Goal: Task Accomplishment & Management: Use online tool/utility

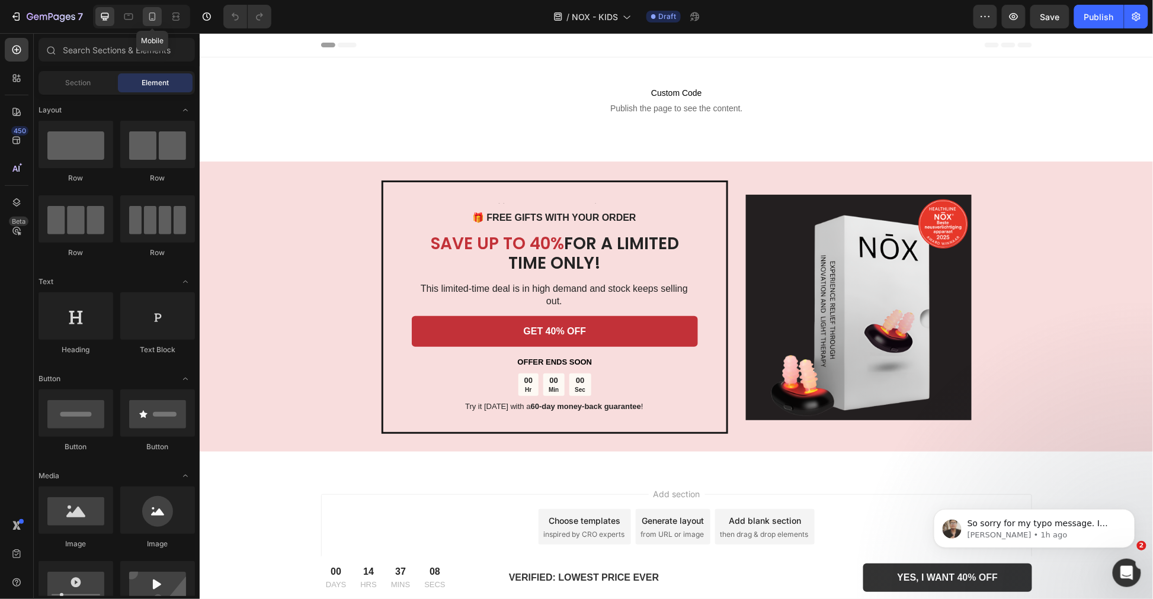
click at [154, 15] on icon at bounding box center [152, 17] width 12 height 12
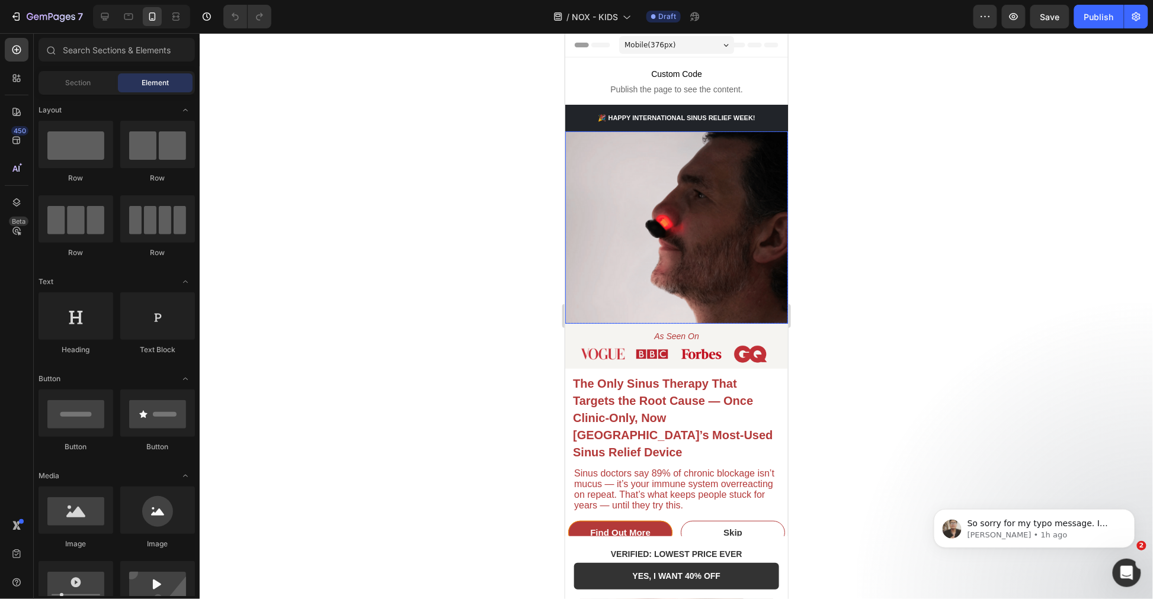
click at [649, 194] on img at bounding box center [676, 227] width 223 height 193
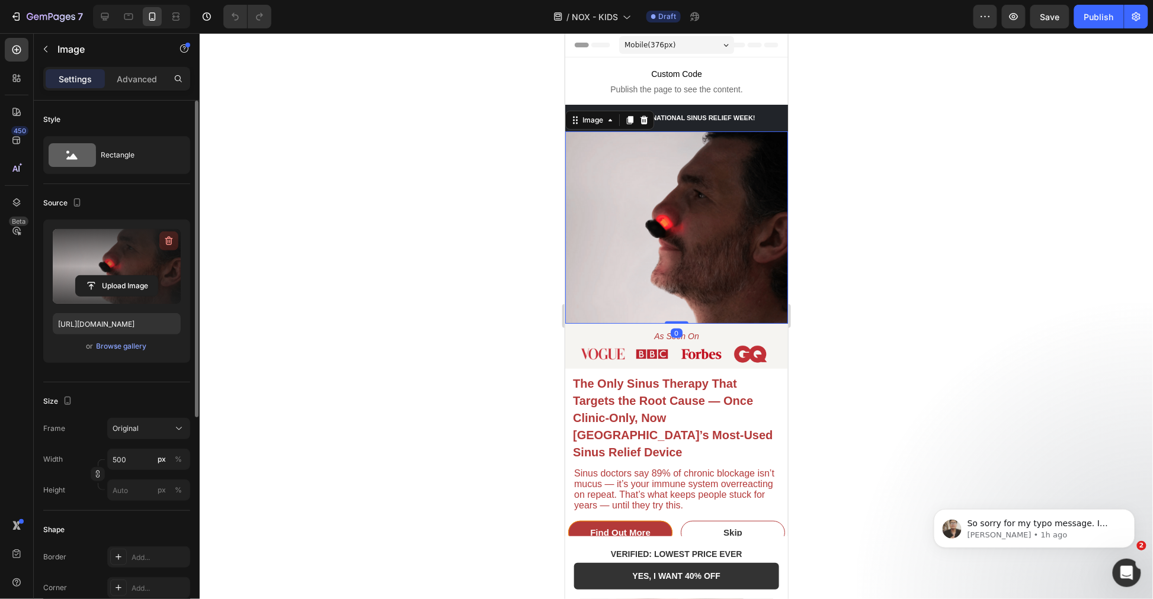
click at [169, 241] on icon "button" at bounding box center [169, 241] width 12 height 12
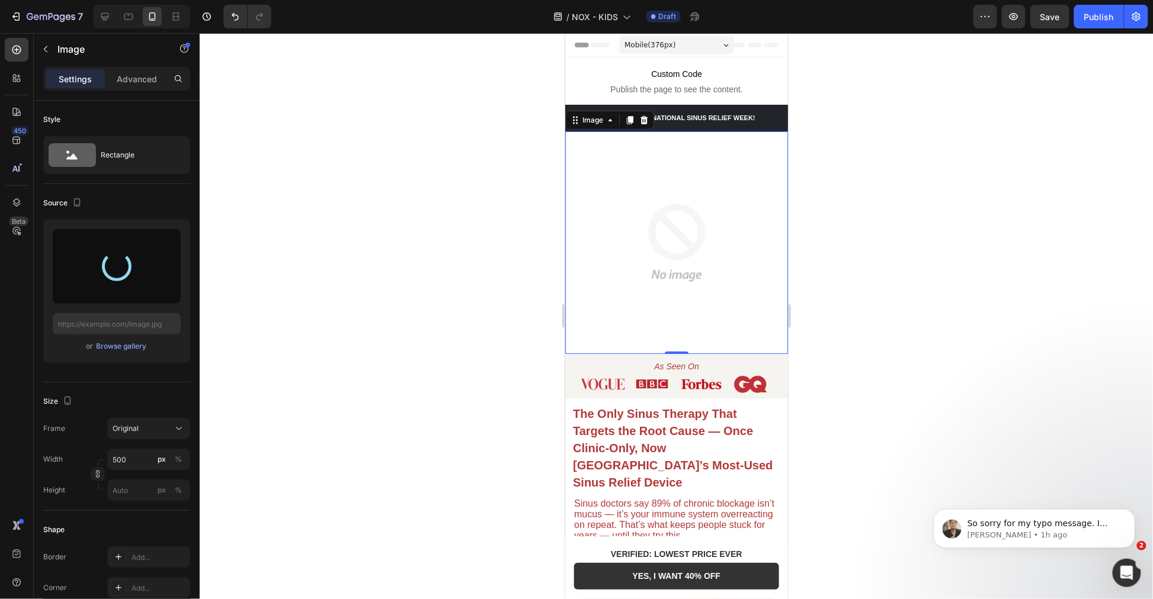
click at [979, 304] on div at bounding box center [676, 316] width 953 height 566
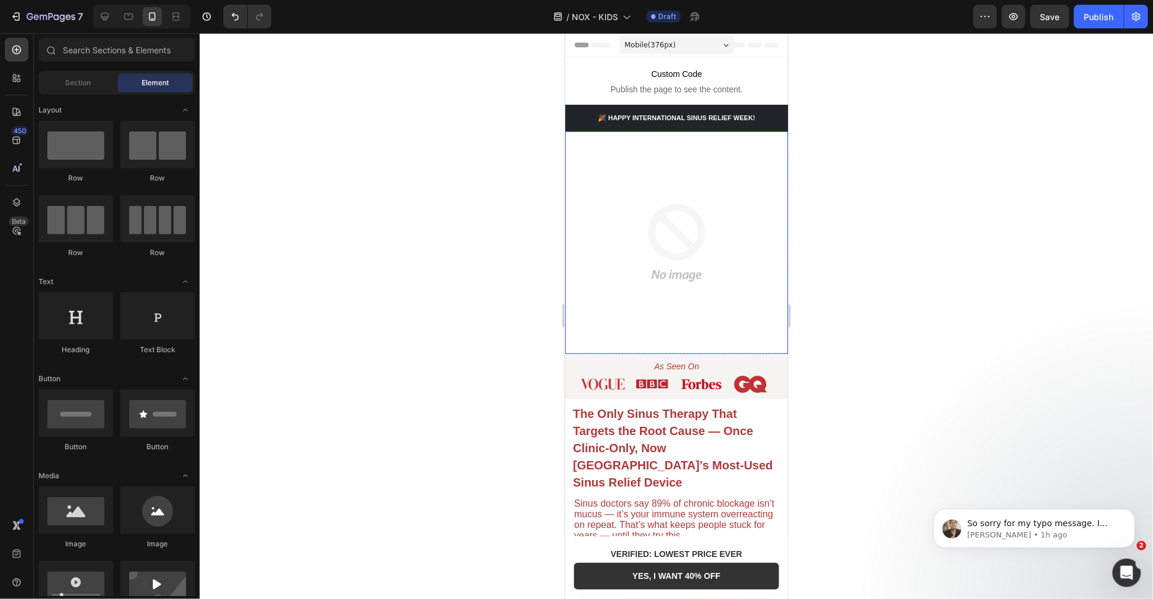
click at [686, 278] on img at bounding box center [676, 242] width 223 height 223
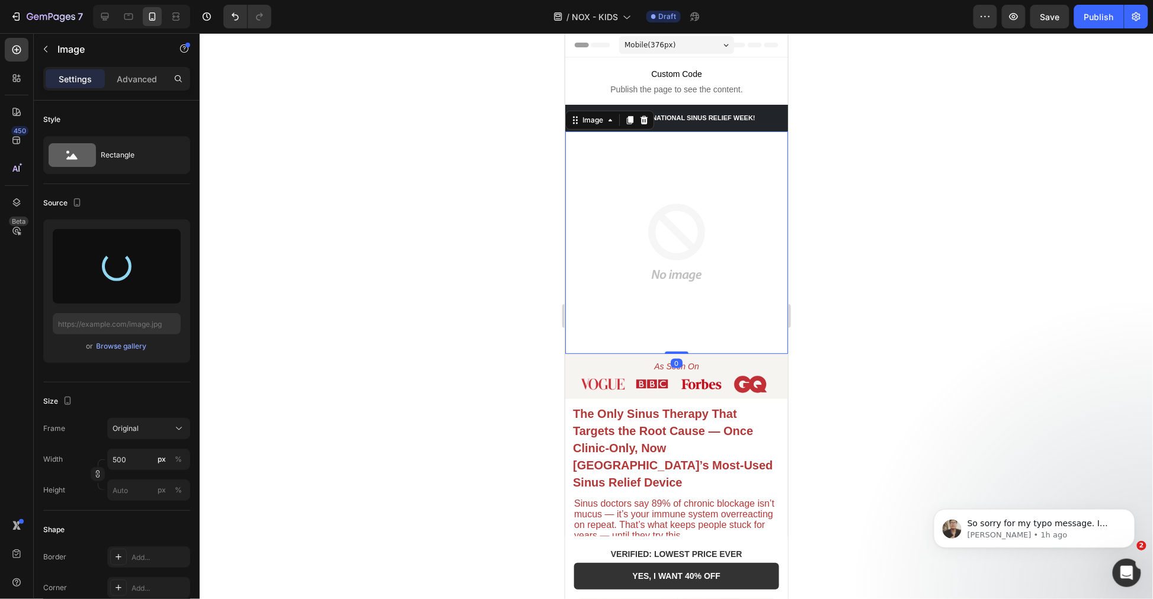
type input "https://cdn.shopify.com/s/files/1/0955/7150/9562/files/gempages_576779547878359…"
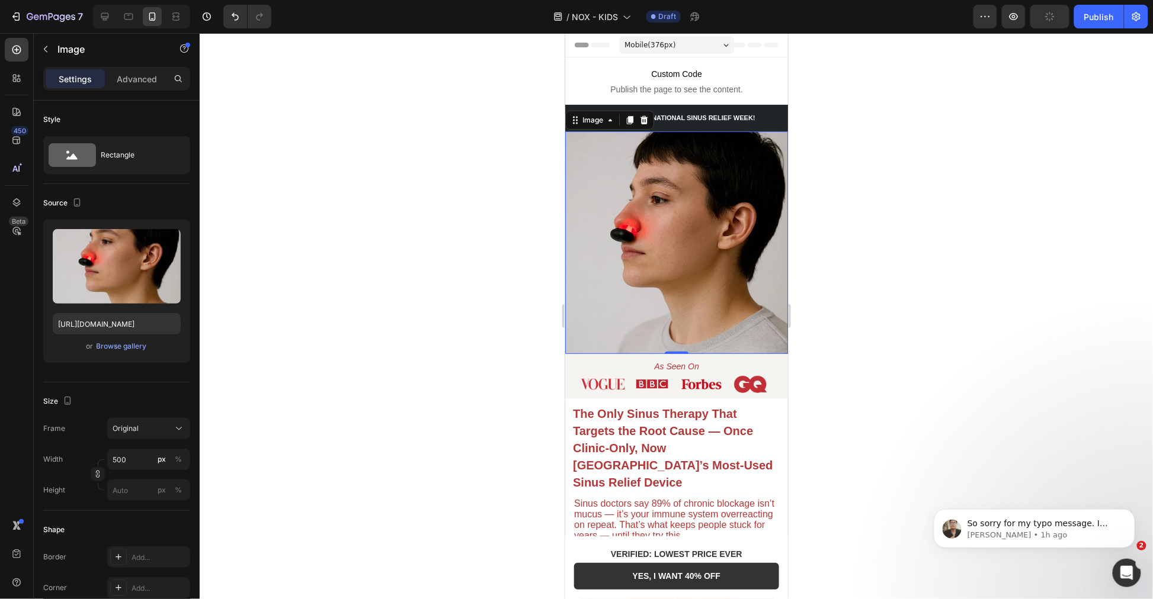
click at [404, 208] on div at bounding box center [676, 316] width 953 height 566
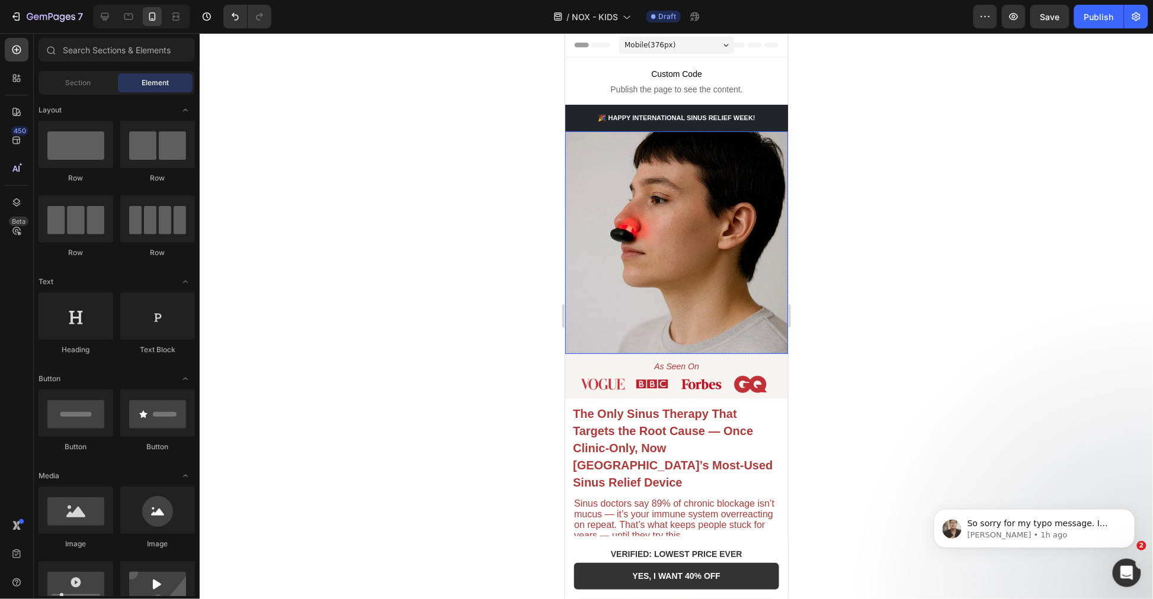
click at [914, 238] on div at bounding box center [676, 316] width 953 height 566
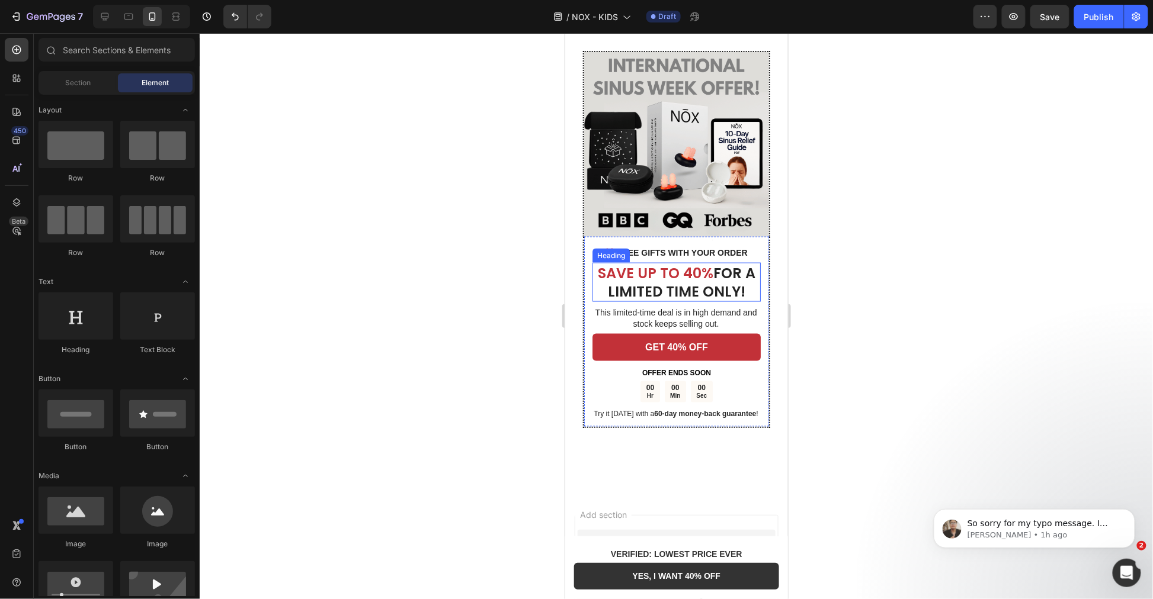
scroll to position [2294, 0]
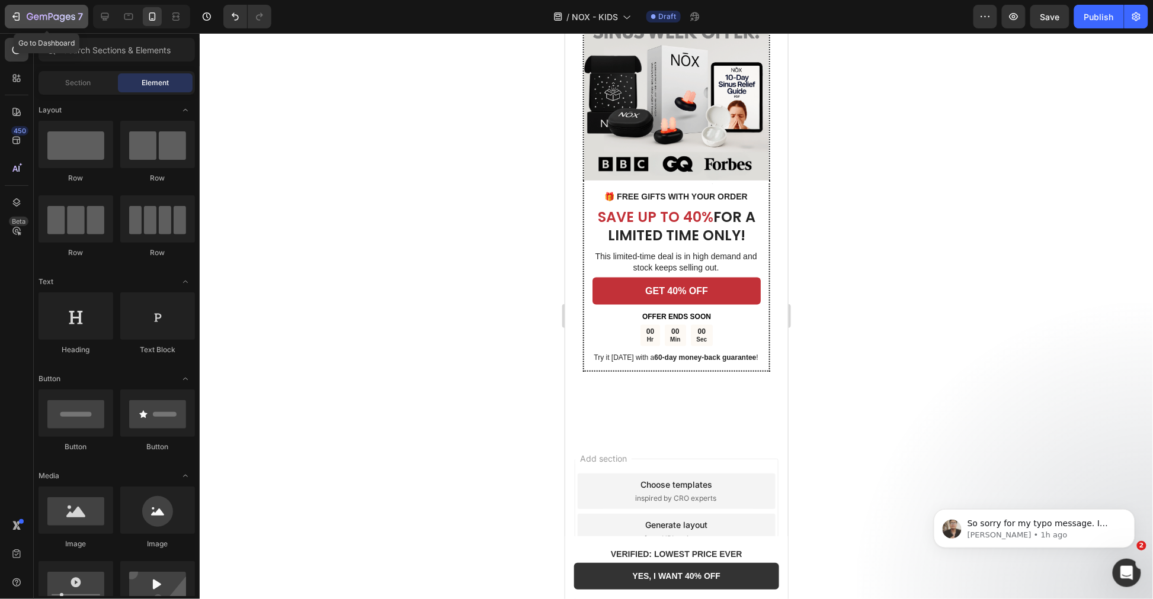
click at [21, 23] on div "7" at bounding box center [46, 16] width 73 height 14
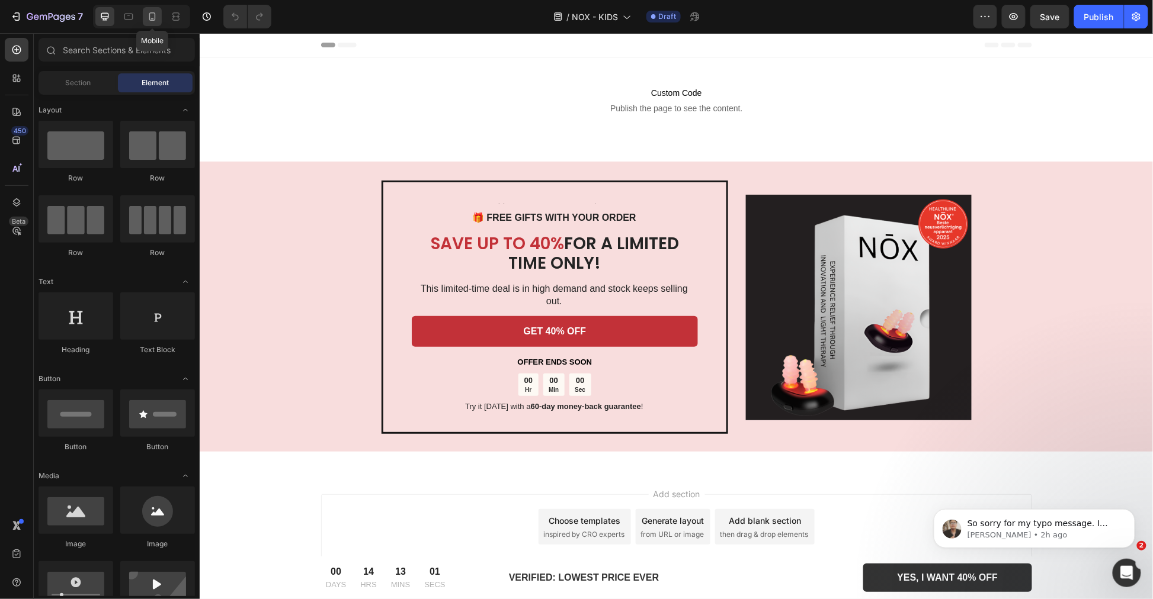
click at [148, 15] on icon at bounding box center [152, 17] width 12 height 12
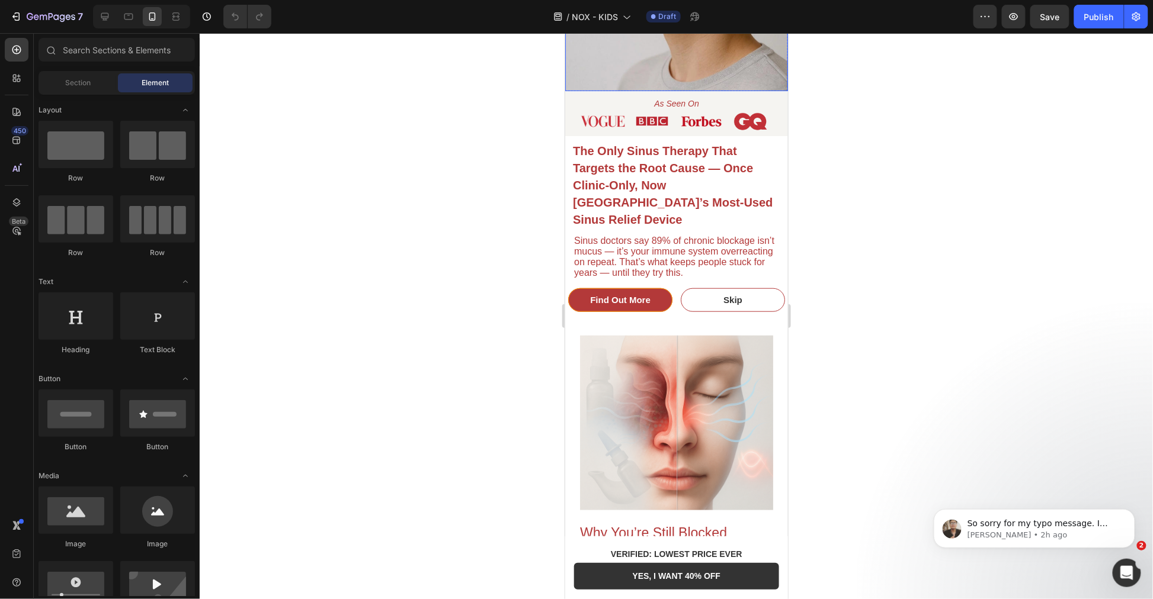
scroll to position [329, 0]
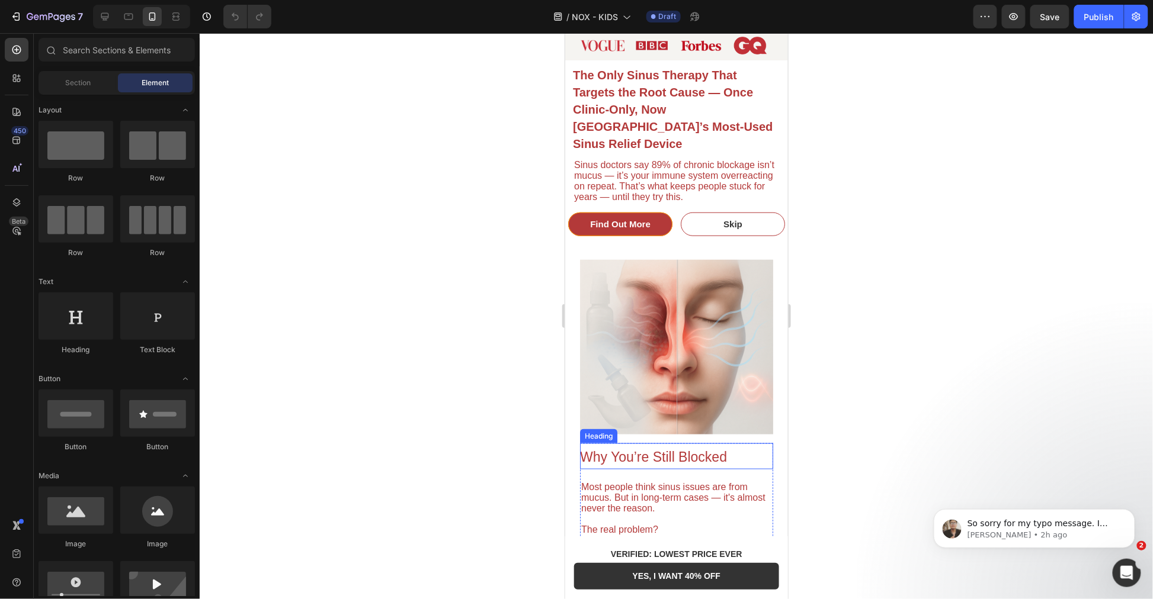
click at [640, 449] on span "Why You’re Still Blocked" at bounding box center [652, 456] width 147 height 15
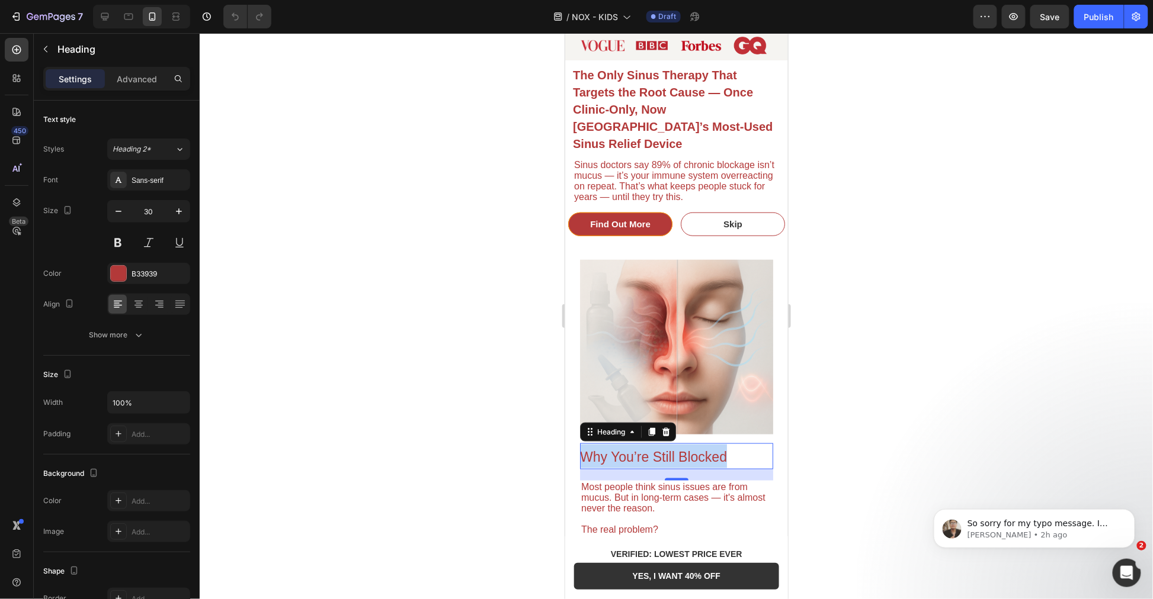
click at [640, 449] on span "Why You’re Still Blocked" at bounding box center [652, 456] width 147 height 15
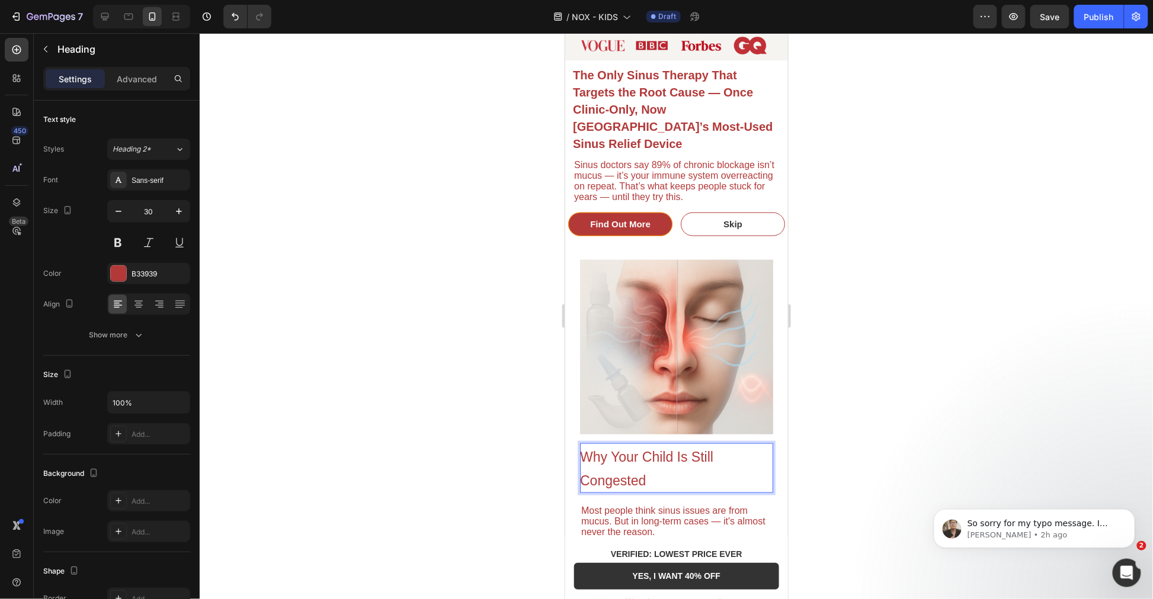
click at [874, 436] on div at bounding box center [676, 316] width 953 height 566
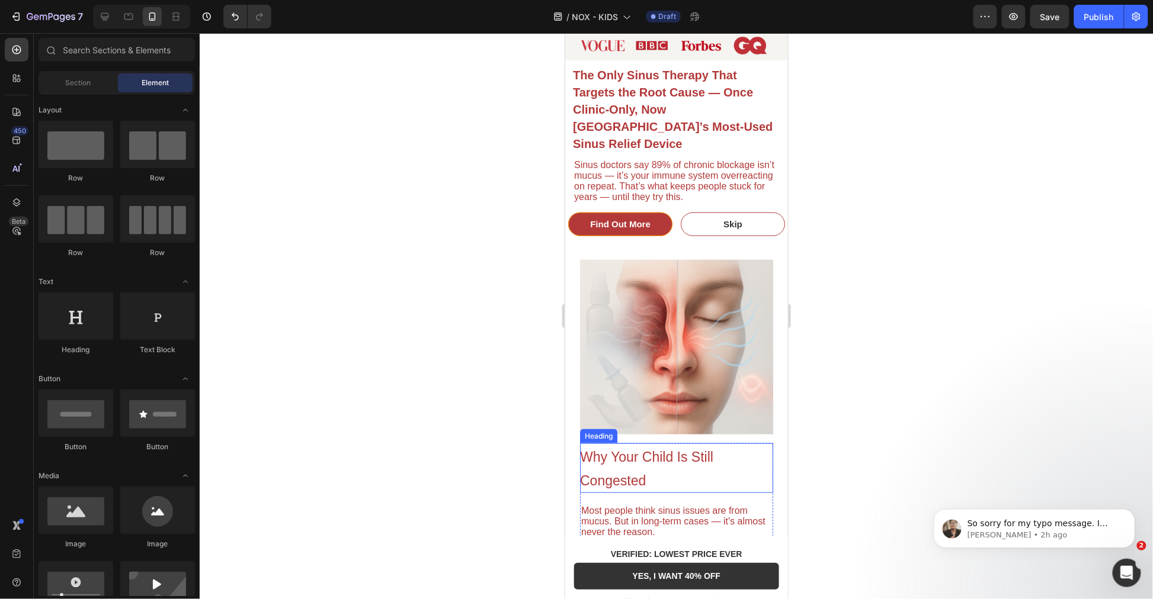
scroll to position [460, 0]
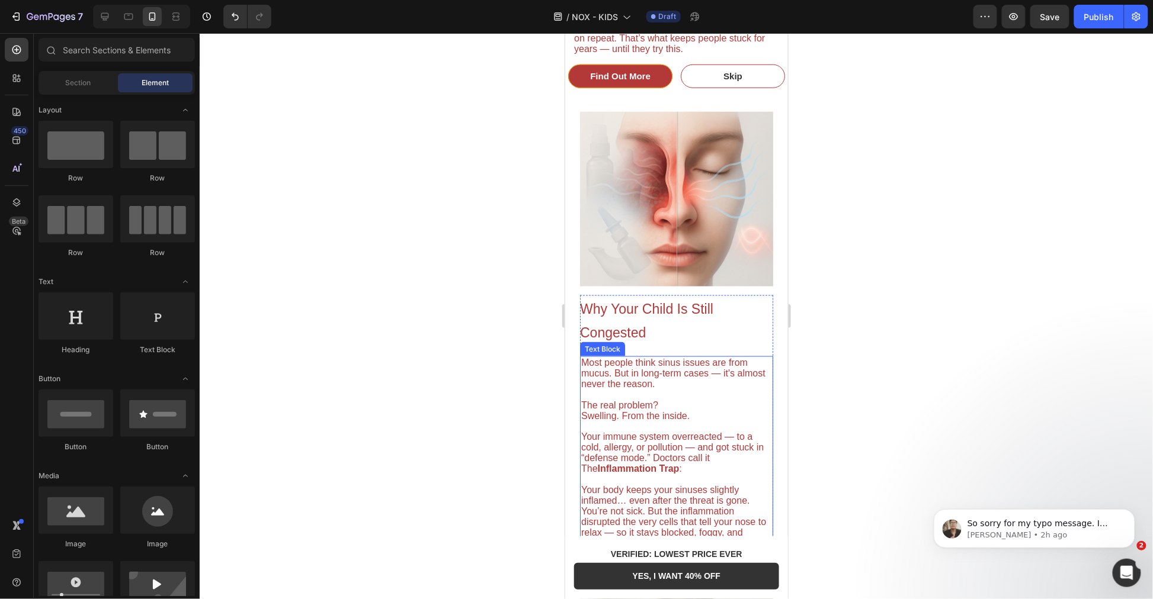
click at [669, 373] on span "Most people think sinus issues are from mucus. But in long-term cases — it's al…" at bounding box center [673, 372] width 184 height 31
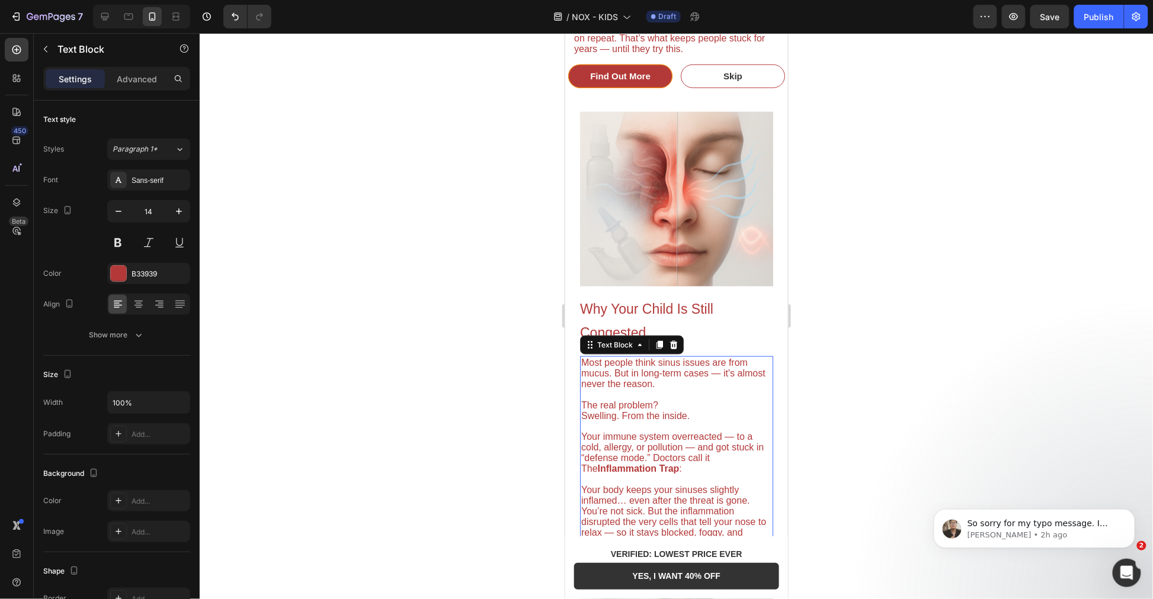
click at [669, 373] on span "Most people think sinus issues are from mucus. But in long-term cases — it's al…" at bounding box center [673, 372] width 184 height 31
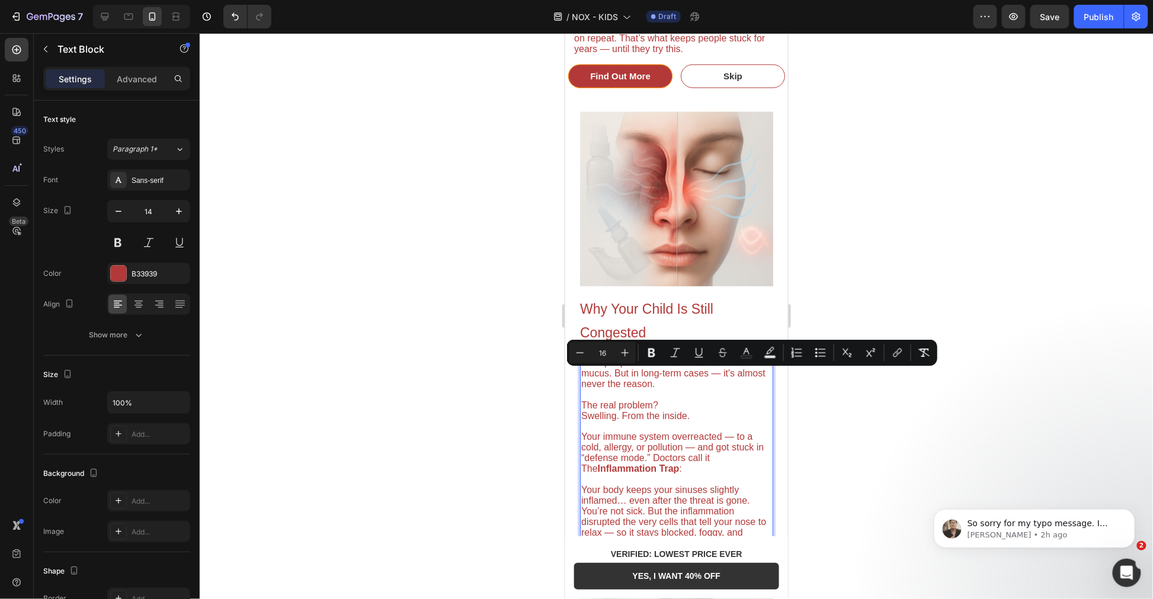
click at [697, 374] on p "Most people think sinus issues are from mucus. But in long-term cases — it's al…" at bounding box center [676, 373] width 191 height 32
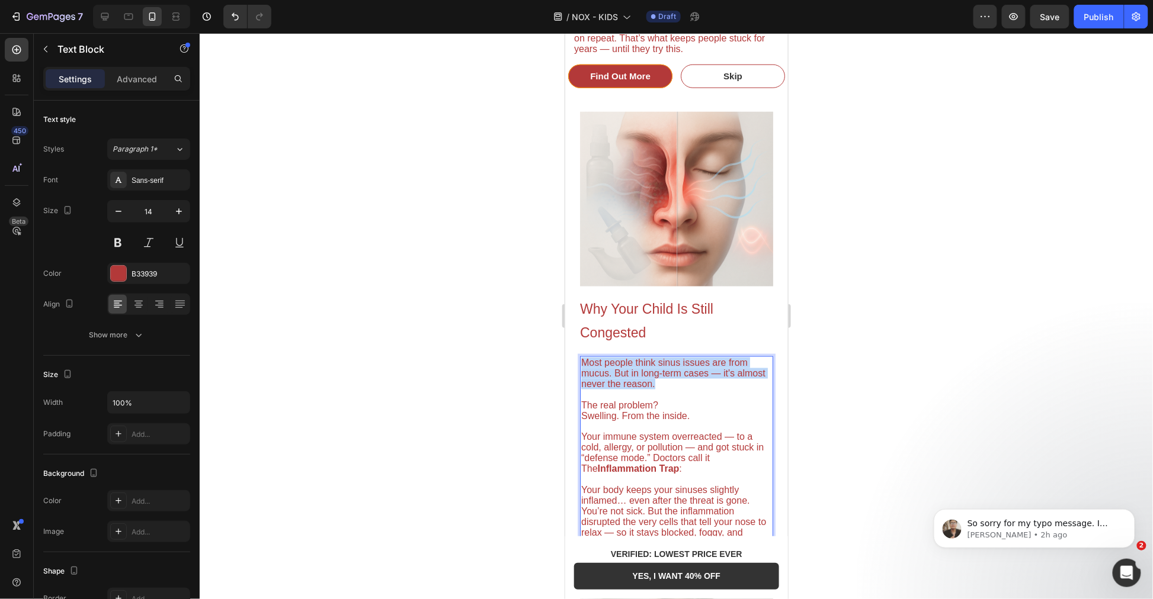
drag, startPoint x: 707, startPoint y: 376, endPoint x: 465, endPoint y: 315, distance: 250.0
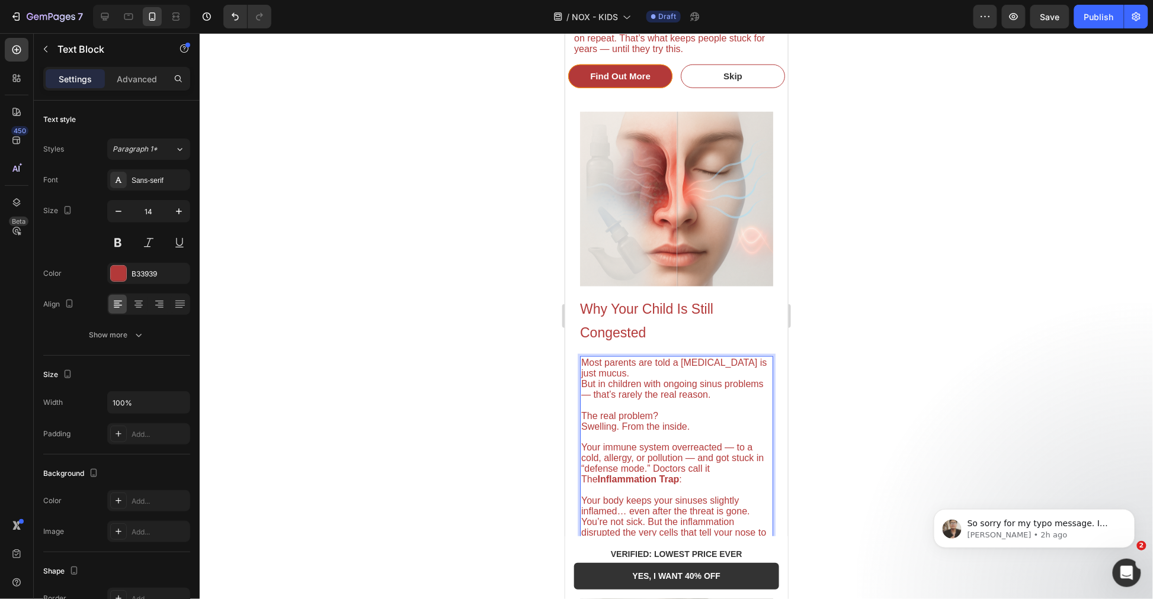
click at [586, 379] on span "But in children with ongoing sinus problems — that’s rarely the real reason." at bounding box center [672, 389] width 182 height 21
click at [660, 421] on span "Swelling. From the inside." at bounding box center [635, 426] width 108 height 10
drag, startPoint x: 690, startPoint y: 482, endPoint x: 672, endPoint y: 477, distance: 17.8
click at [672, 477] on p "Your immune system overreacted — to a cold, allergy, or pollution — and got stu…" at bounding box center [676, 458] width 191 height 53
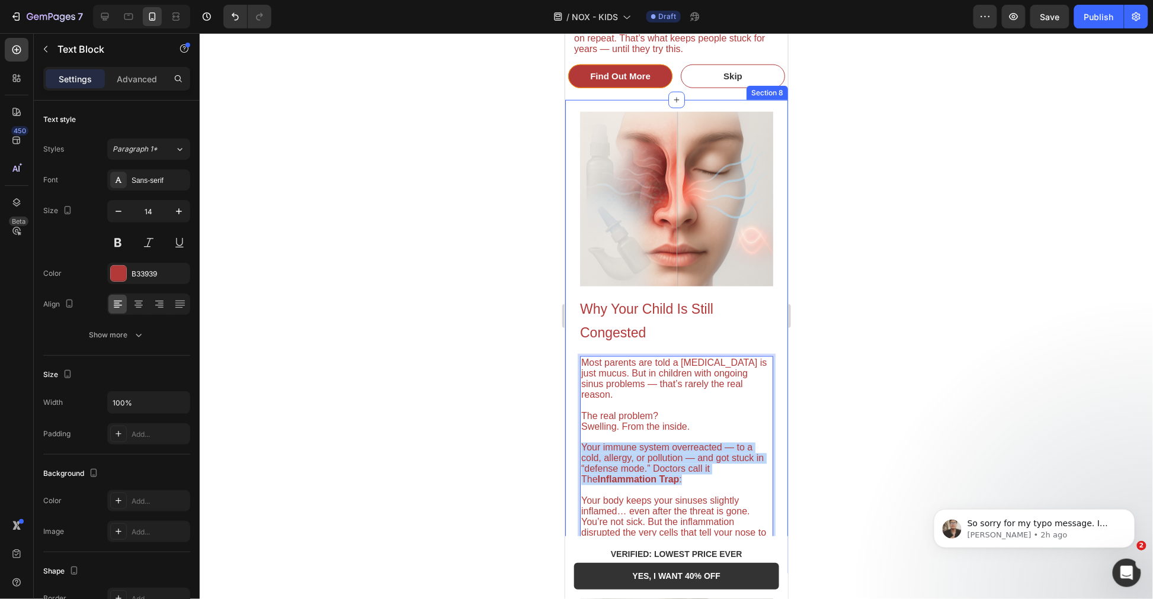
drag, startPoint x: 642, startPoint y: 464, endPoint x: 569, endPoint y: 446, distance: 75.7
click at [569, 446] on div "Image ⁠⁠⁠⁠⁠⁠⁠ Why Your Child Is Still Congested Heading Most parents are told a…" at bounding box center [676, 337] width 223 height 474
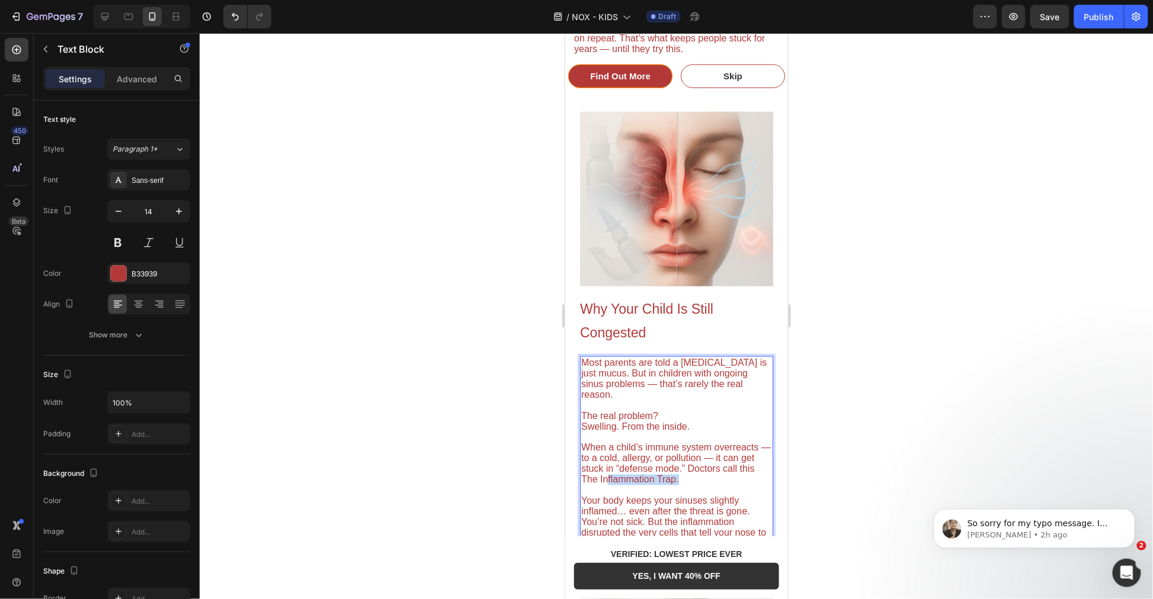
drag, startPoint x: 699, startPoint y: 476, endPoint x: 625, endPoint y: 473, distance: 74.1
click at [625, 473] on p "When a child’s immune system overreacts — to a cold, allergy, or pollution — it…" at bounding box center [676, 458] width 191 height 53
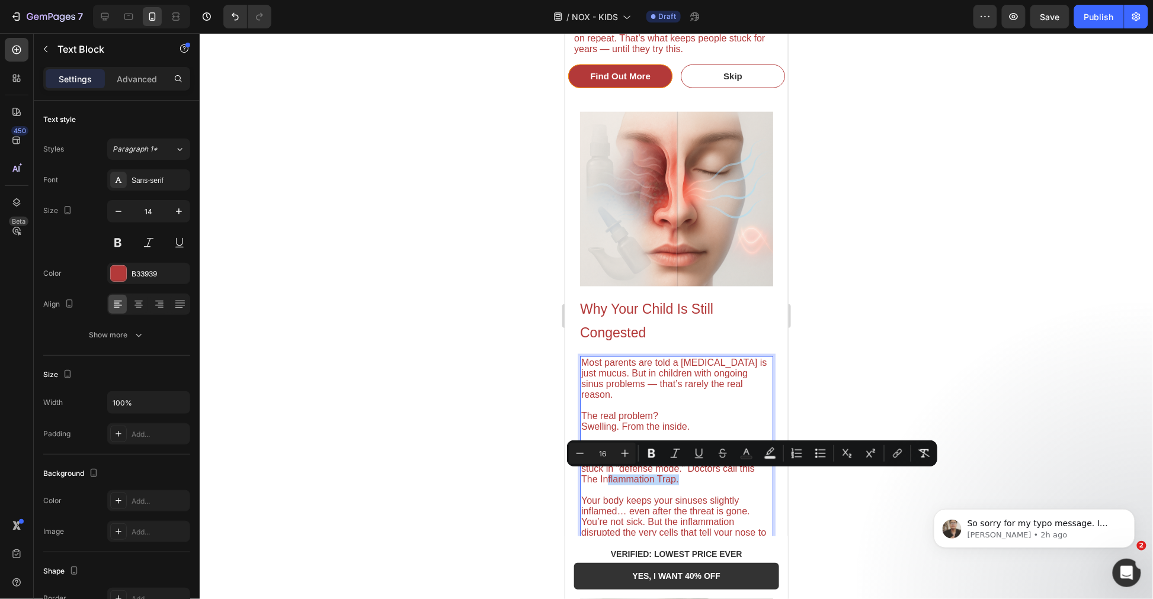
click at [624, 474] on span "When a child’s immune system overreacts — to a cold, allergy, or pollution — it…" at bounding box center [676, 463] width 190 height 42
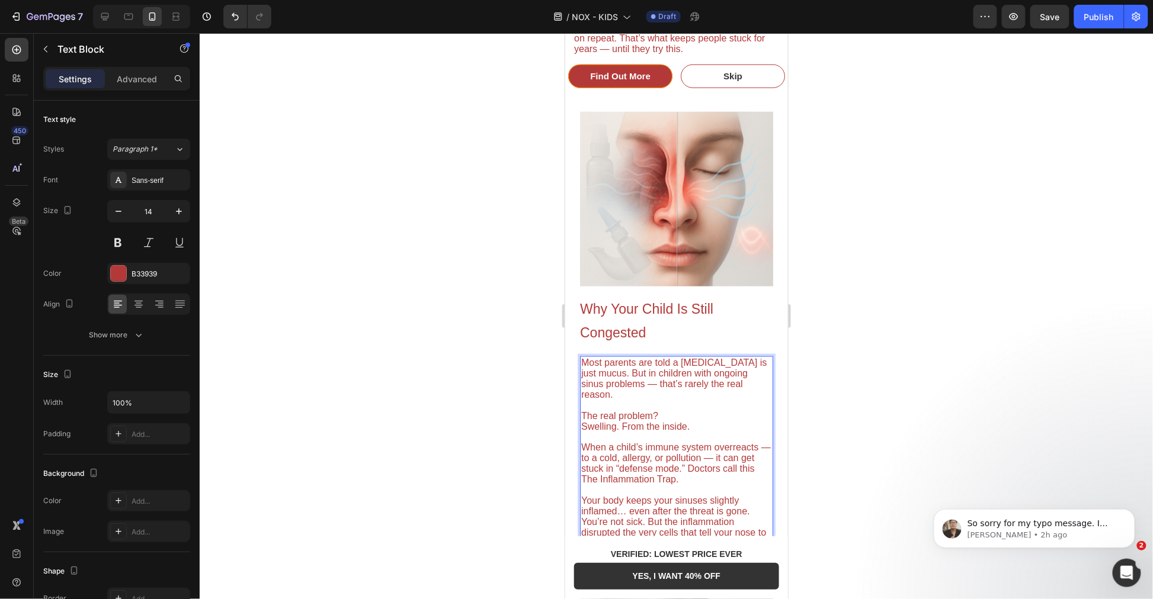
click at [605, 476] on span "When a child’s immune system overreacts — to a cold, allergy, or pollution — it…" at bounding box center [676, 463] width 190 height 42
drag, startPoint x: 616, startPoint y: 476, endPoint x: 691, endPoint y: 478, distance: 74.7
click at [691, 478] on span "When a child’s immune system overreacts — to a cold, allergy, or pollution — it…" at bounding box center [676, 463] width 190 height 42
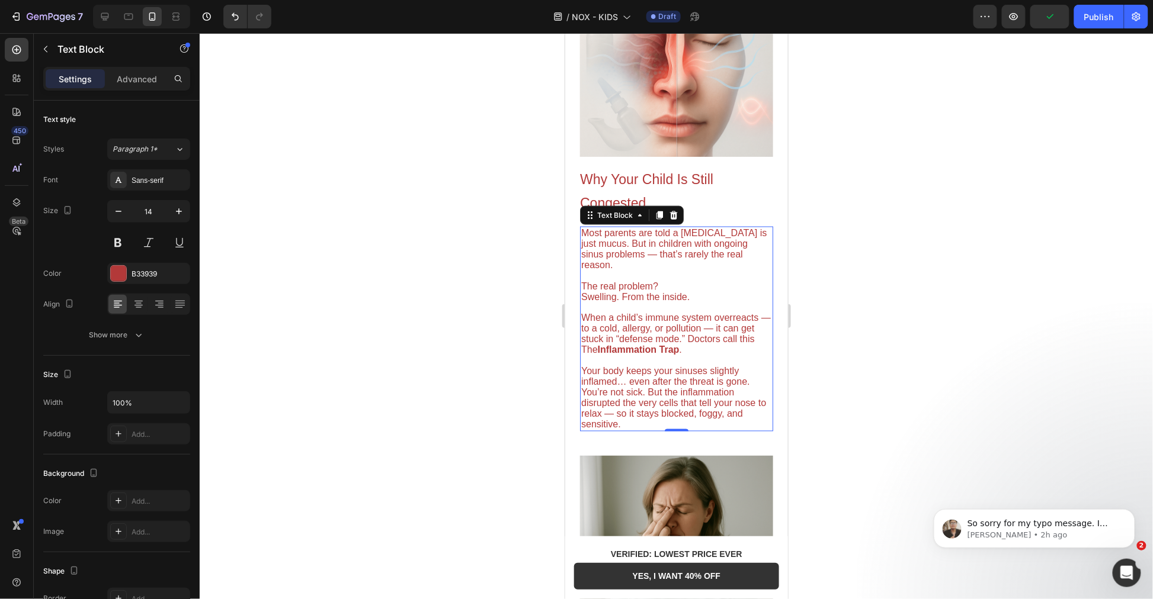
click at [617, 404] on span "Your body keeps your sinuses slightly inflamed… even after the threat is gone. …" at bounding box center [673, 397] width 185 height 63
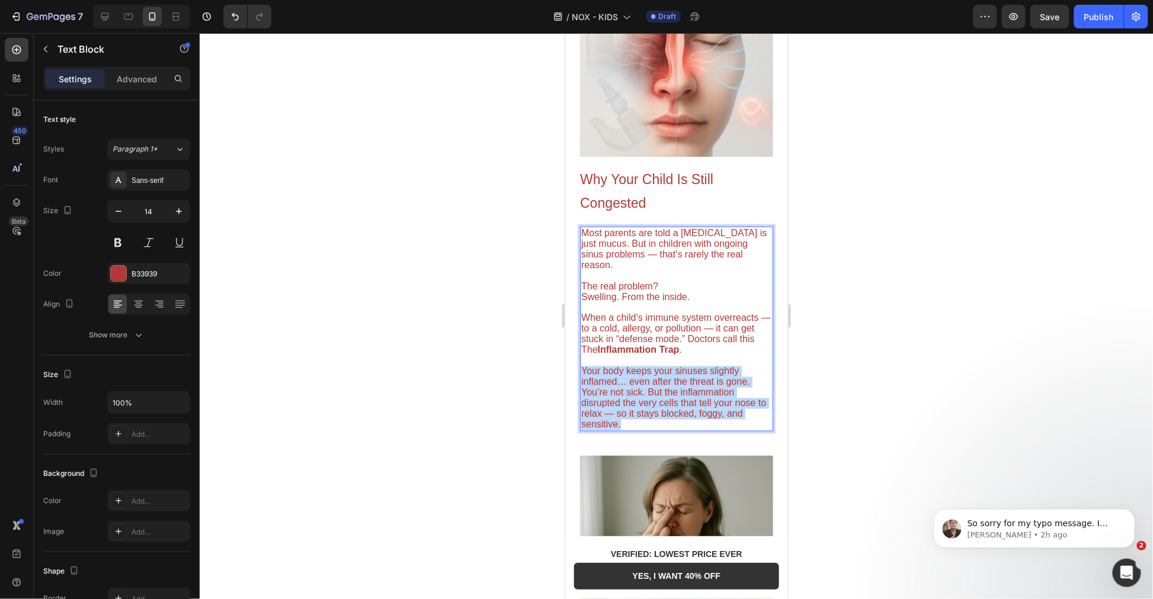
drag, startPoint x: 556, startPoint y: 395, endPoint x: 522, endPoint y: 368, distance: 43.0
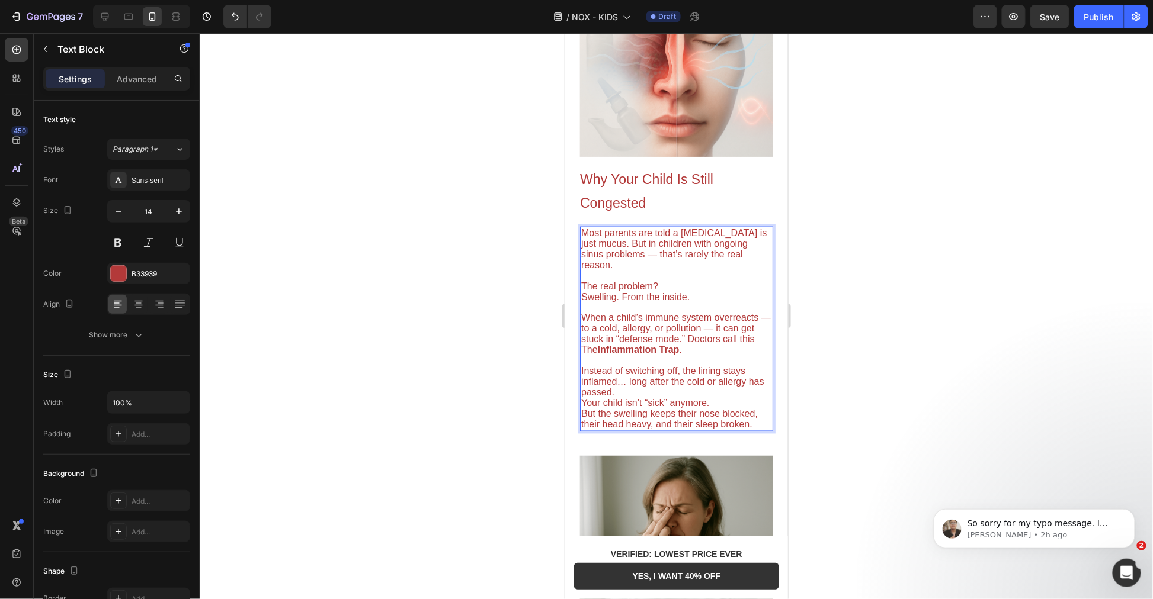
click at [643, 392] on p "Instead of switching off, the lining stays inflamed… long after the cold or all…" at bounding box center [676, 392] width 191 height 75
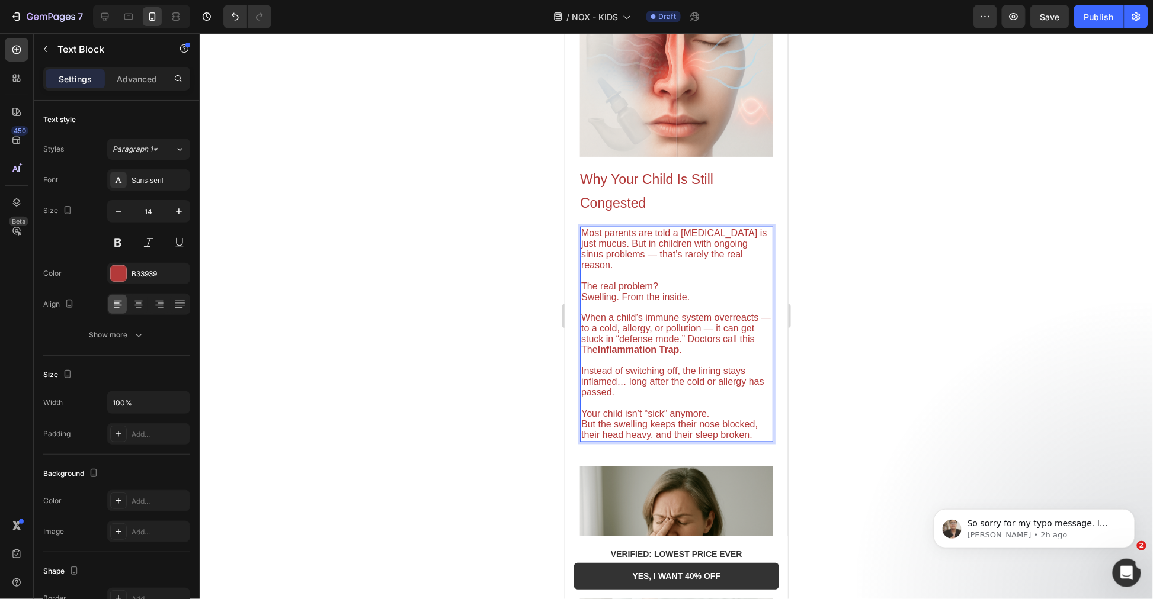
click at [958, 408] on div at bounding box center [676, 316] width 953 height 566
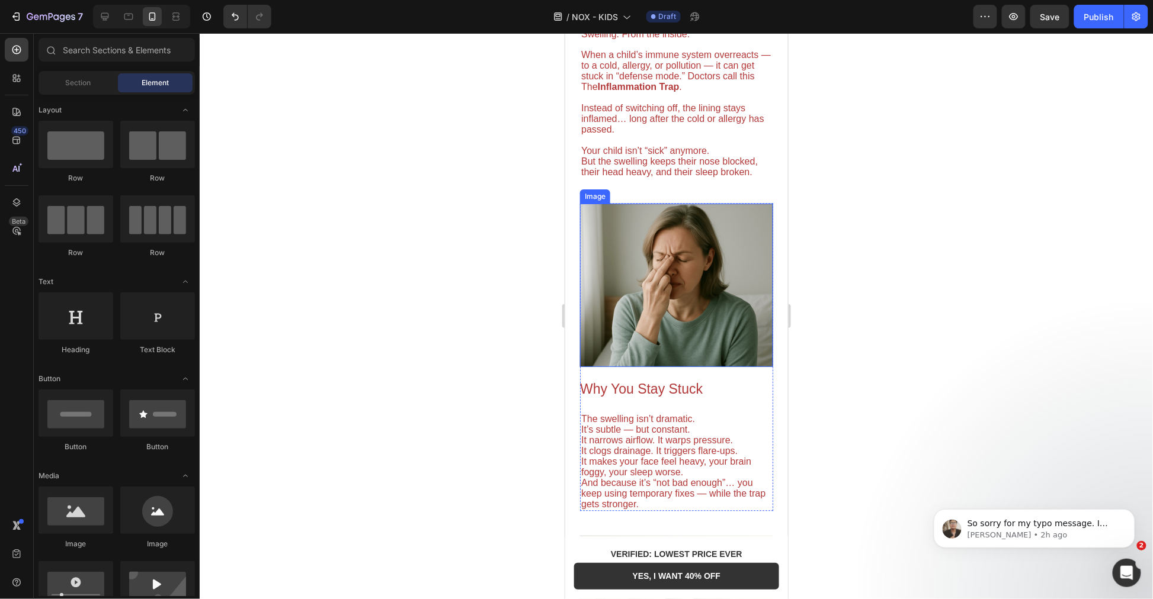
scroll to position [1053, 0]
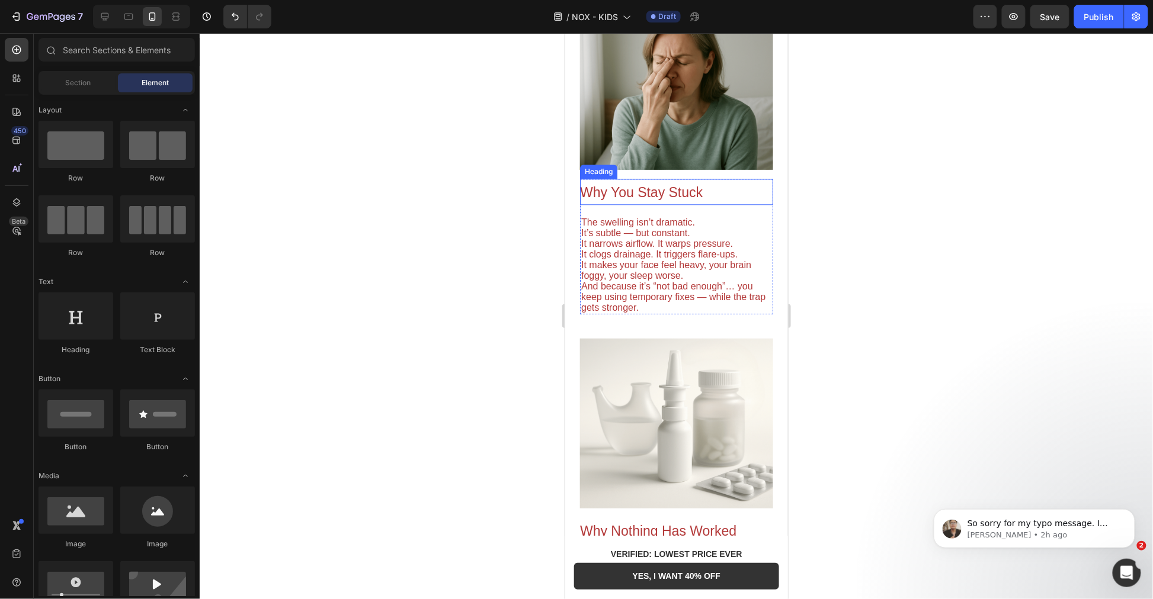
click at [663, 185] on span "Why You Stay Stuck" at bounding box center [640, 191] width 123 height 15
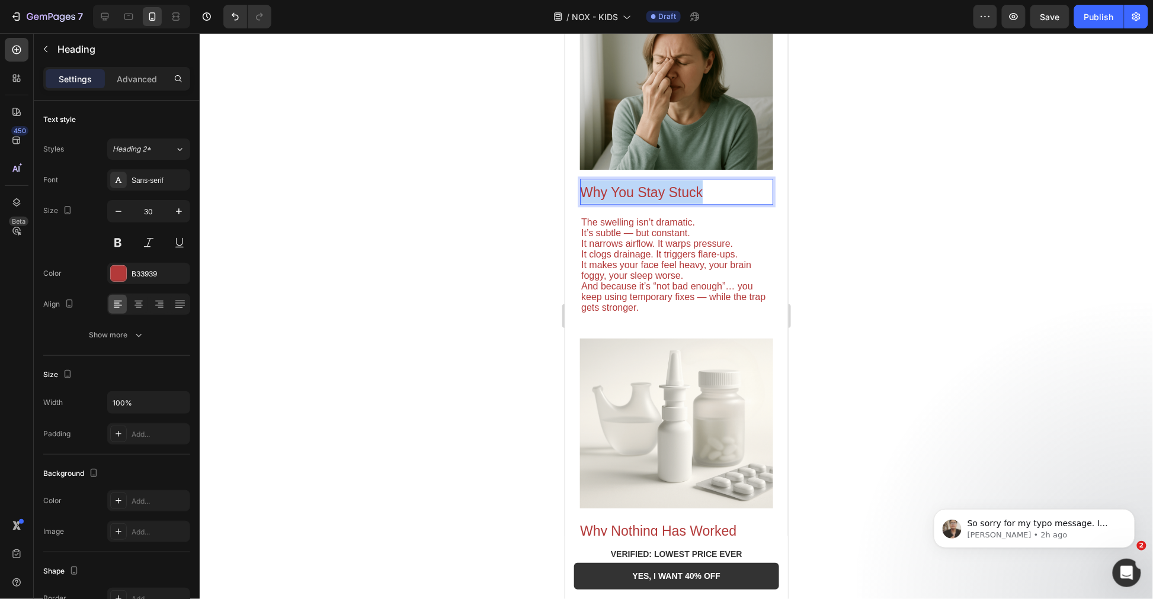
click at [663, 185] on span "Why You Stay Stuck" at bounding box center [640, 191] width 123 height 15
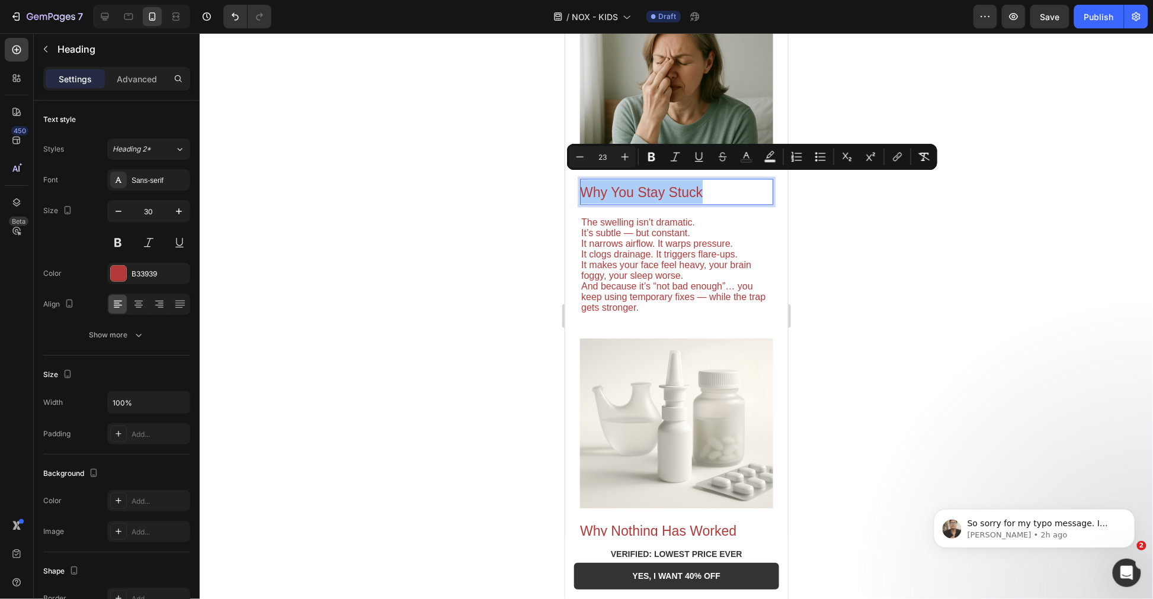
click at [945, 248] on div at bounding box center [676, 316] width 953 height 566
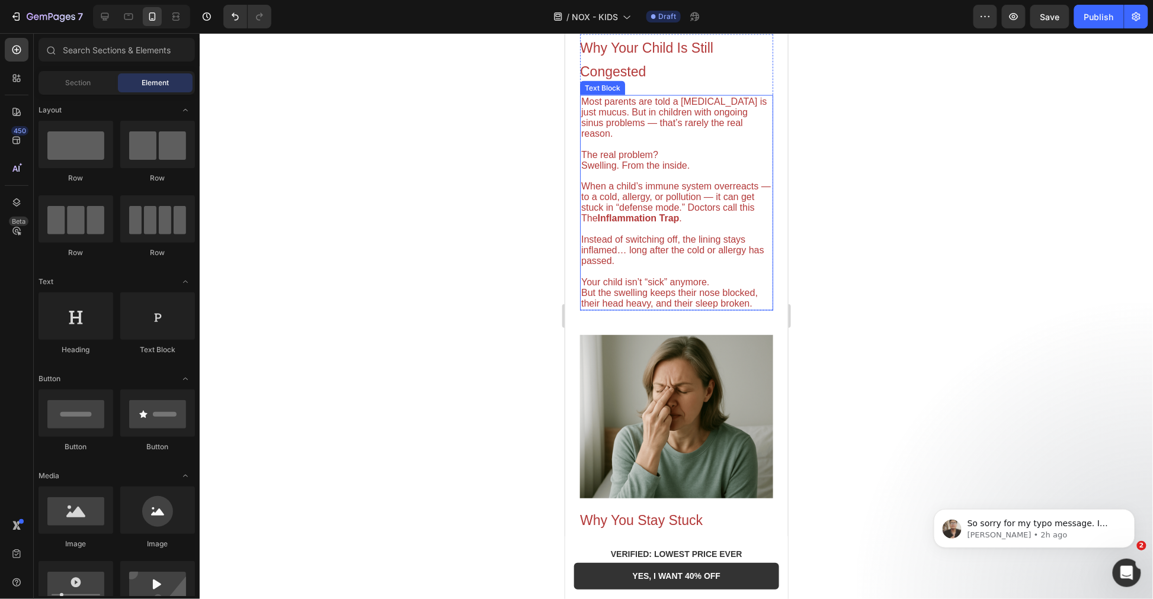
scroll to position [987, 0]
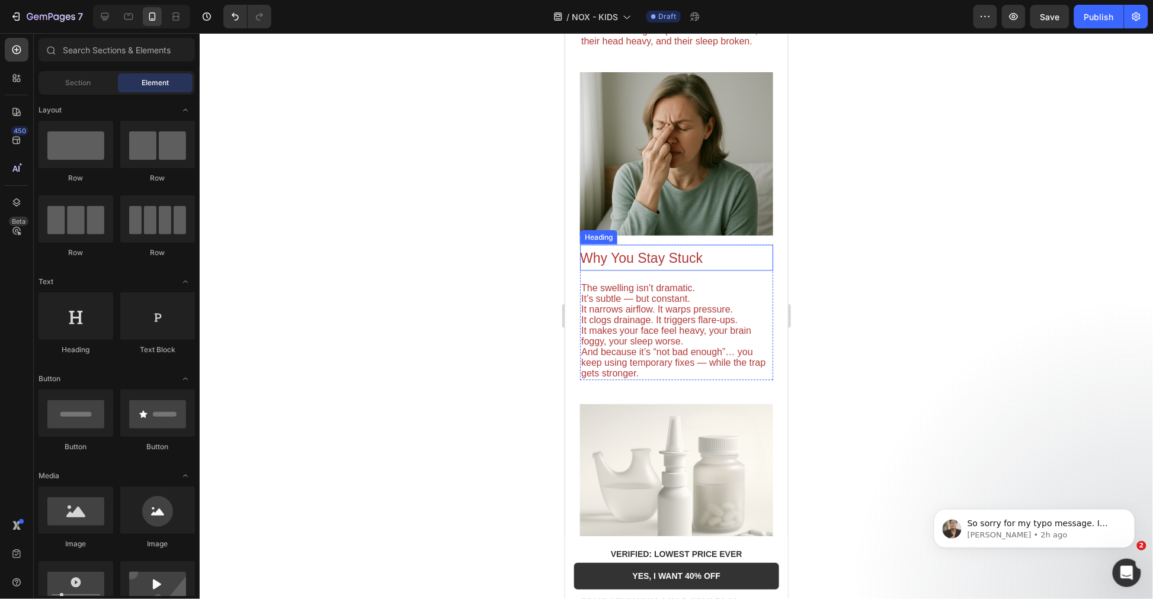
click at [618, 245] on p "⁠⁠⁠⁠⁠⁠⁠ Why You Stay Stuck" at bounding box center [675, 257] width 193 height 24
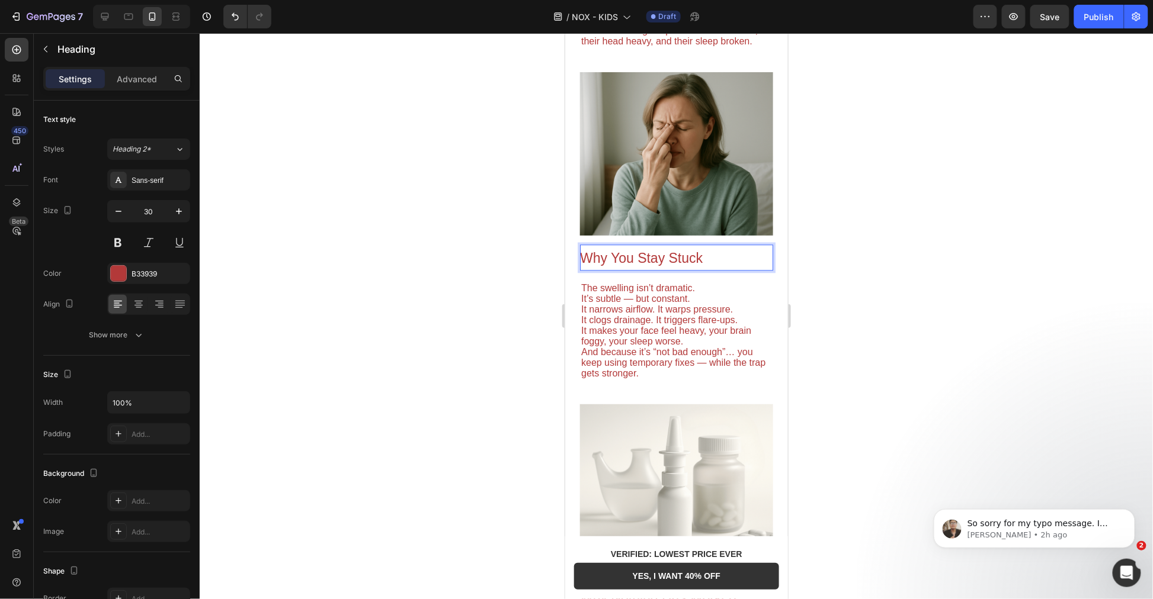
click at [627, 250] on span "Why You Stay Stuck" at bounding box center [640, 257] width 123 height 15
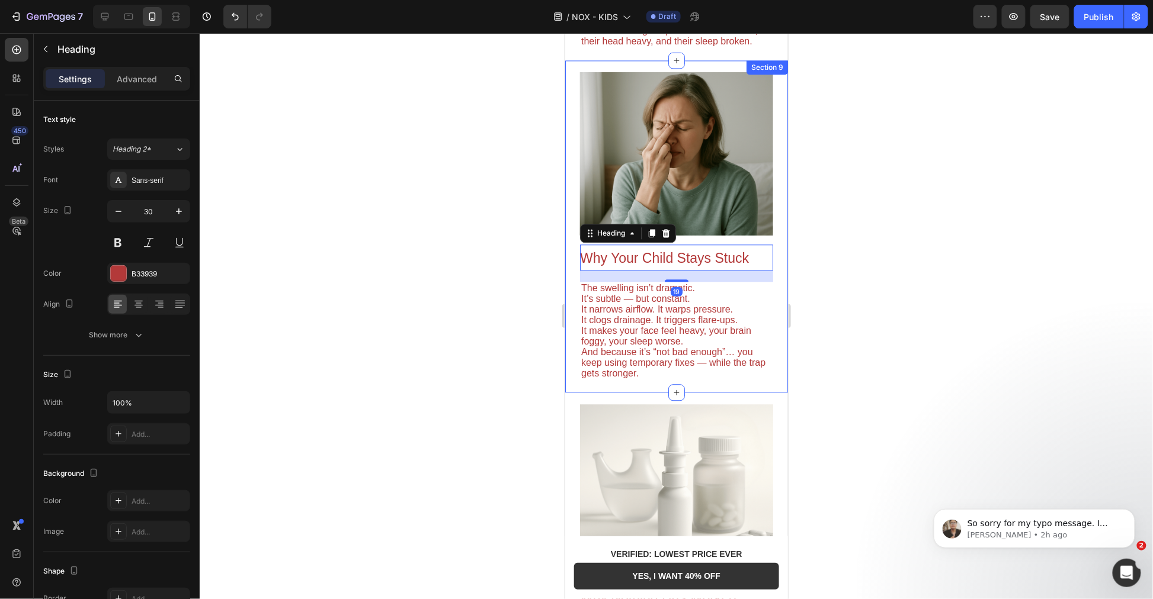
click at [480, 253] on div at bounding box center [676, 316] width 953 height 566
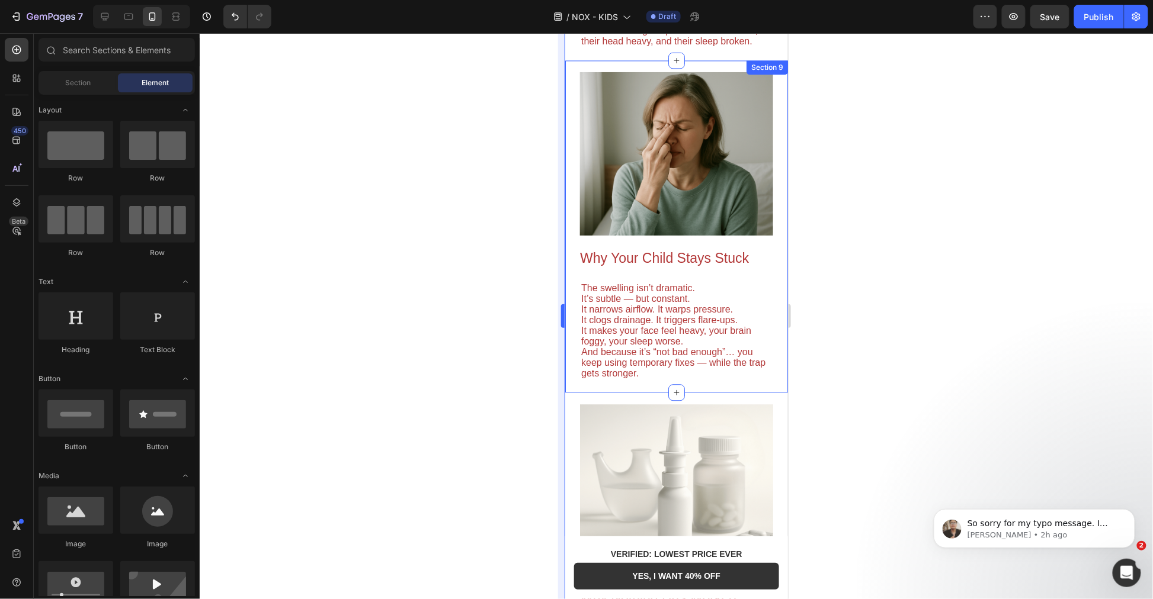
drag, startPoint x: 518, startPoint y: 229, endPoint x: 565, endPoint y: 241, distance: 47.9
click at [522, 229] on div at bounding box center [676, 316] width 953 height 566
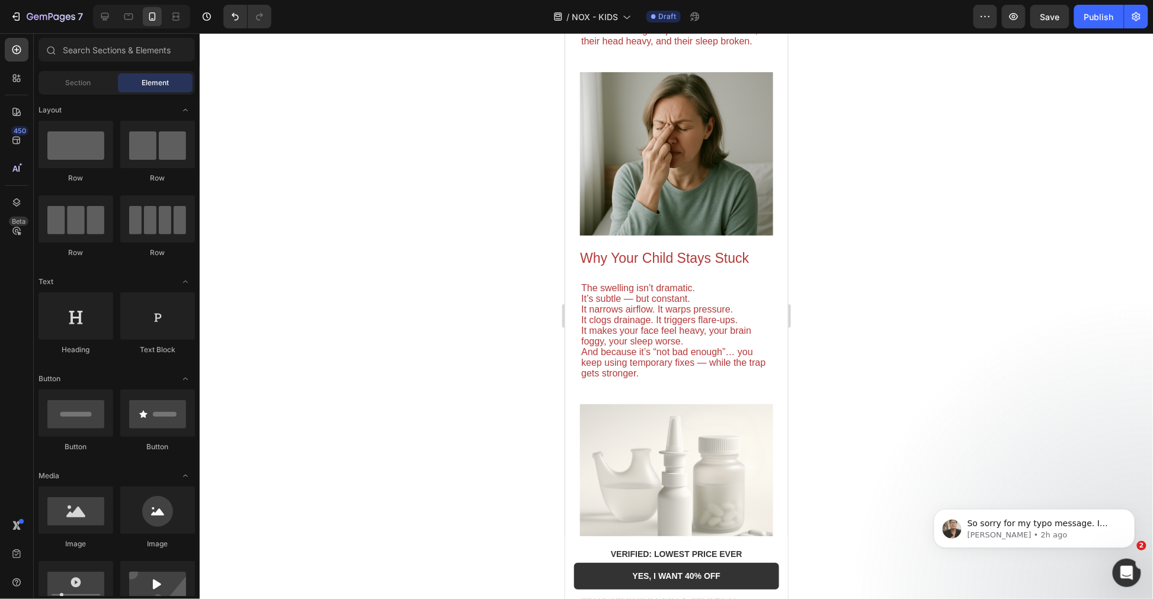
drag, startPoint x: 553, startPoint y: 242, endPoint x: 541, endPoint y: 203, distance: 40.5
click at [541, 204] on div at bounding box center [676, 316] width 953 height 566
drag, startPoint x: 1105, startPoint y: 222, endPoint x: 772, endPoint y: 262, distance: 335.9
drag, startPoint x: 859, startPoint y: 200, endPoint x: 827, endPoint y: 275, distance: 82.3
click at [872, 280] on div at bounding box center [676, 316] width 953 height 566
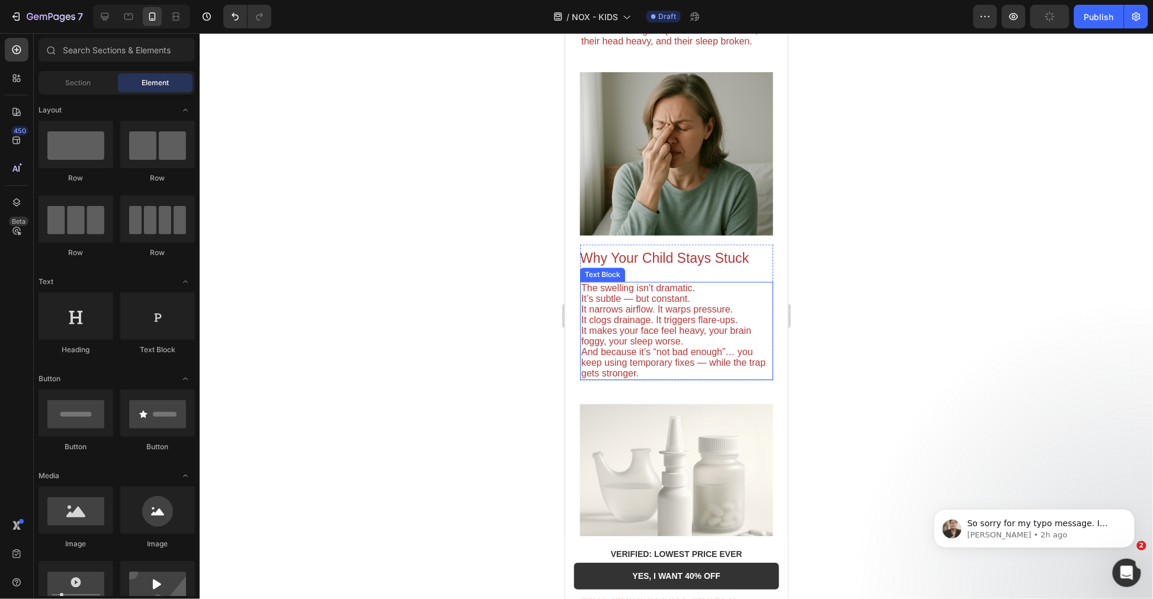
click at [672, 325] on span "It makes your face feel heavy, your brain foggy, your sleep worse." at bounding box center [666, 335] width 170 height 21
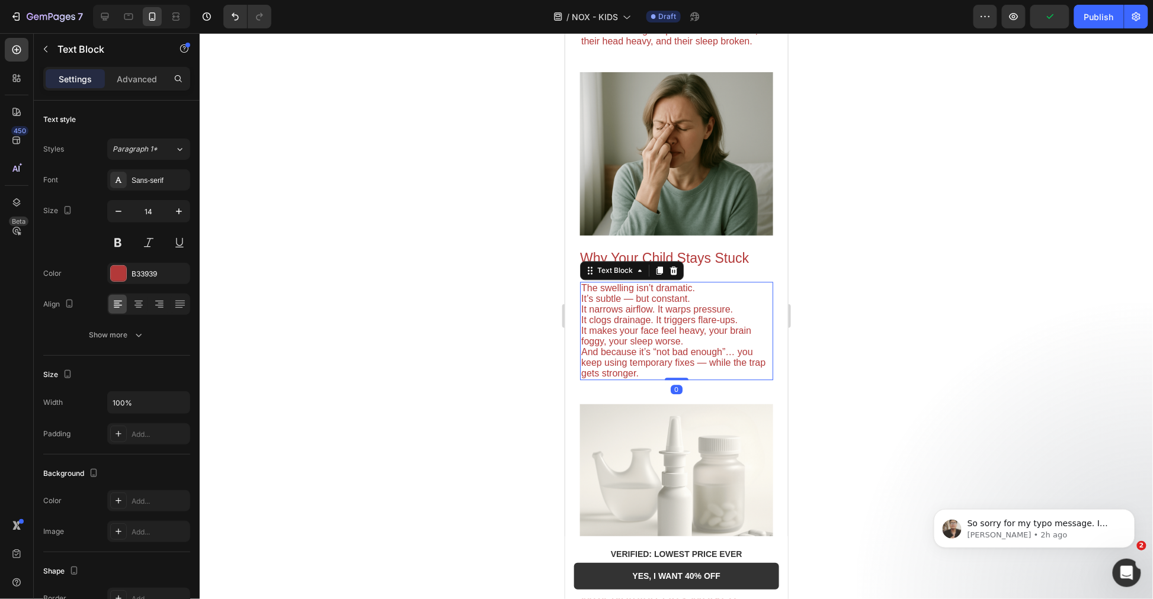
click at [672, 325] on span "It makes your face feel heavy, your brain foggy, your sleep worse." at bounding box center [666, 335] width 170 height 21
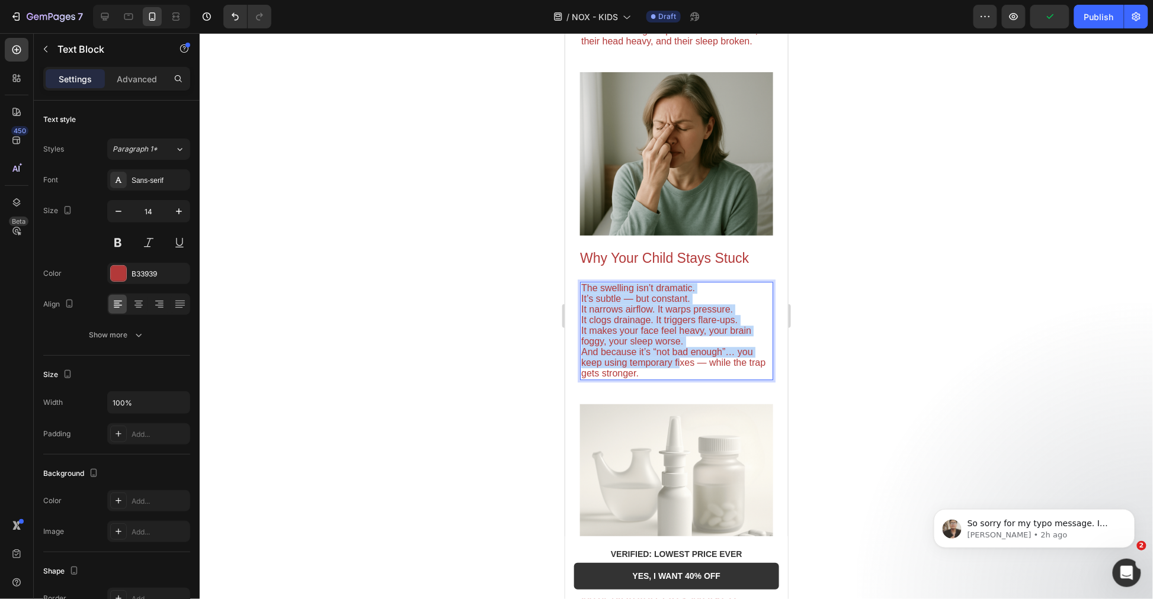
drag, startPoint x: 679, startPoint y: 361, endPoint x: 468, endPoint y: 227, distance: 249.8
click at [565, 227] on html "Mobile ( 376 px) iPhone 13 Mini iPhone 13 Pro iPhone 11 Pro Max iPhone 15 Pro M…" at bounding box center [676, 532] width 223 height 2972
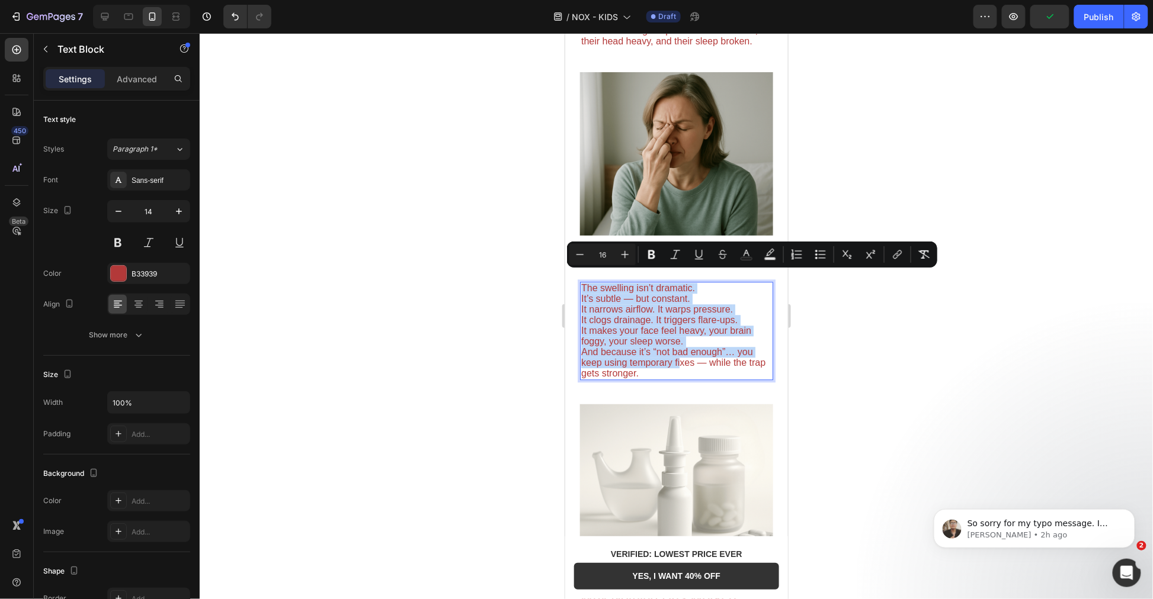
click at [669, 325] on span "It makes your face feel heavy, your brain foggy, your sleep worse." at bounding box center [666, 335] width 170 height 21
click at [663, 347] on span "And because it’s “not bad enough”… you keep using temporary fixes — while the t…" at bounding box center [673, 362] width 184 height 31
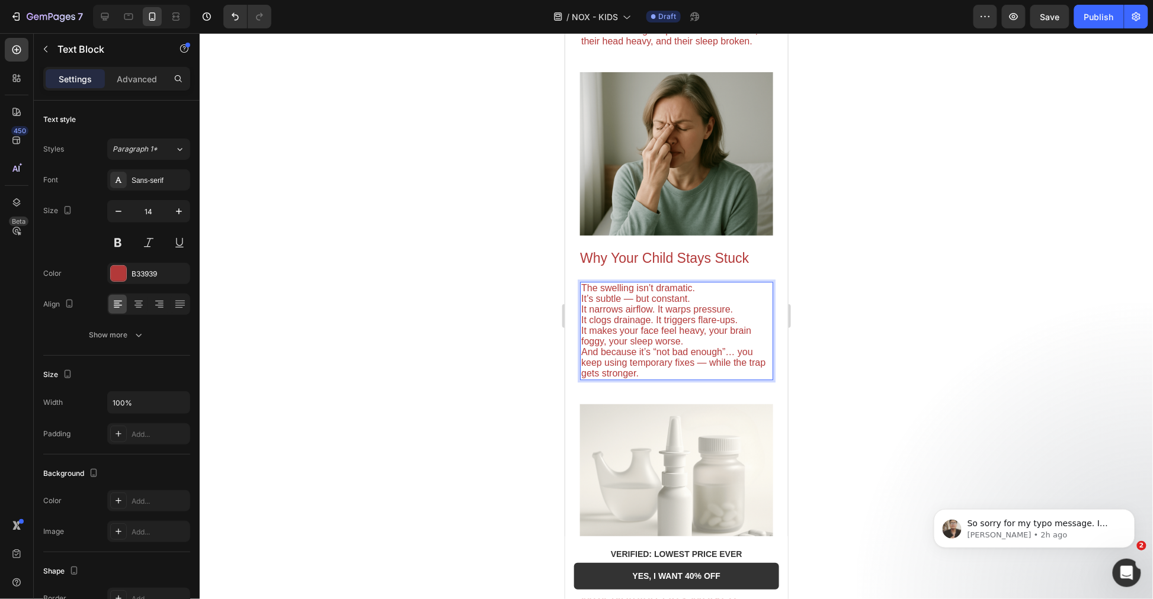
click at [627, 325] on span "It makes your face feel heavy, your brain foggy, your sleep worse." at bounding box center [666, 335] width 170 height 21
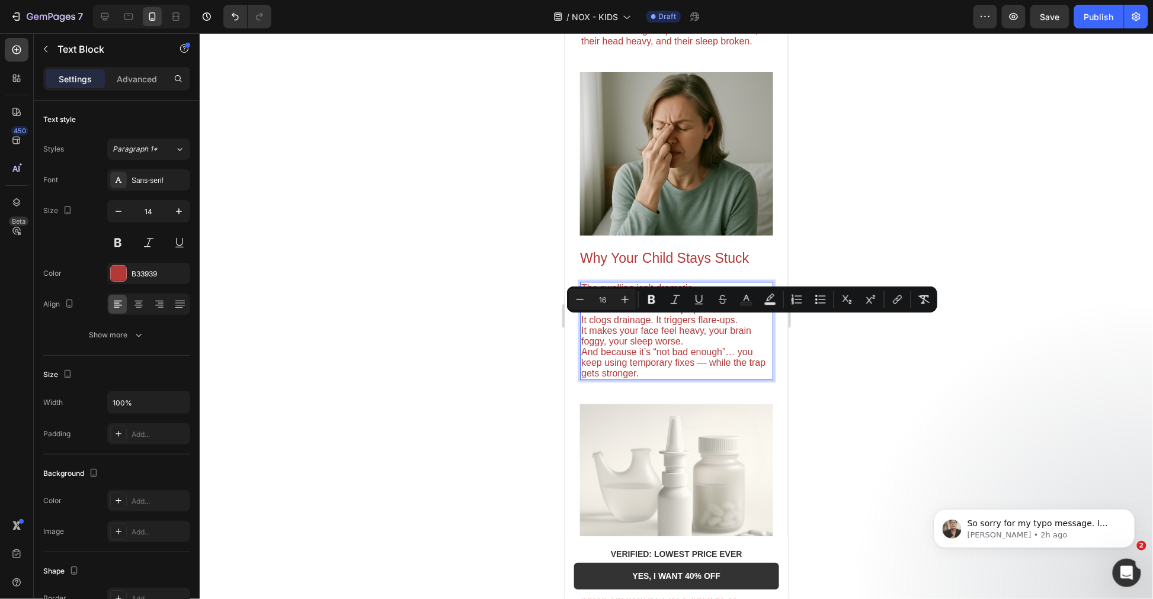
click at [627, 333] on span "It makes your face feel heavy, your brain foggy, your sleep worse." at bounding box center [666, 335] width 170 height 21
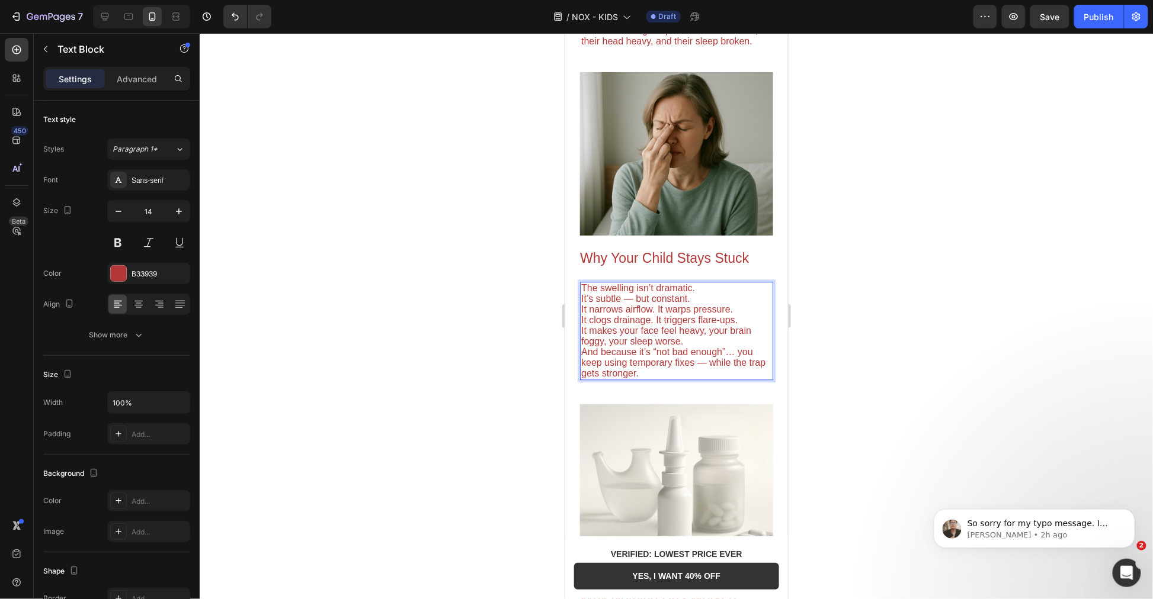
click at [629, 325] on span "It makes your face feel heavy, your brain foggy, your sleep worse." at bounding box center [666, 335] width 170 height 21
click at [708, 325] on span "It makes the face feel heavy, your brain foggy, your sleep worse." at bounding box center [663, 335] width 165 height 21
click at [620, 335] on span "It makes the face feel heavy, the brain foggy, your sleep worse." at bounding box center [674, 335] width 187 height 21
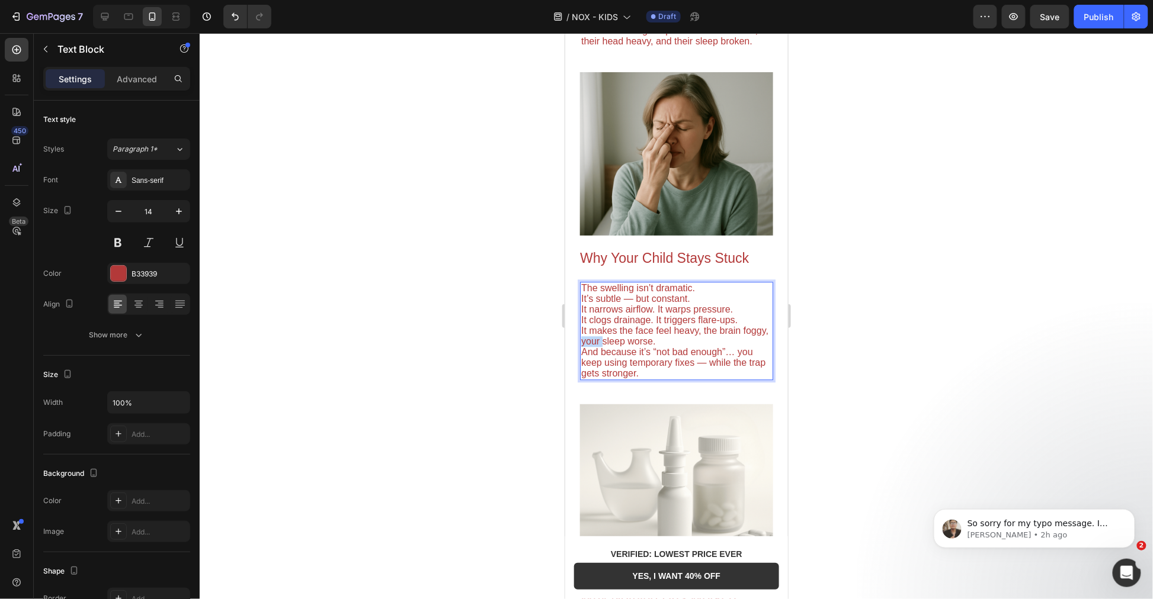
click at [620, 335] on span "It makes the face feel heavy, the brain foggy, your sleep worse." at bounding box center [674, 335] width 187 height 21
click at [676, 329] on span "It makes the face feel heavy, the brain foggy, the sleep worse." at bounding box center [674, 335] width 187 height 21
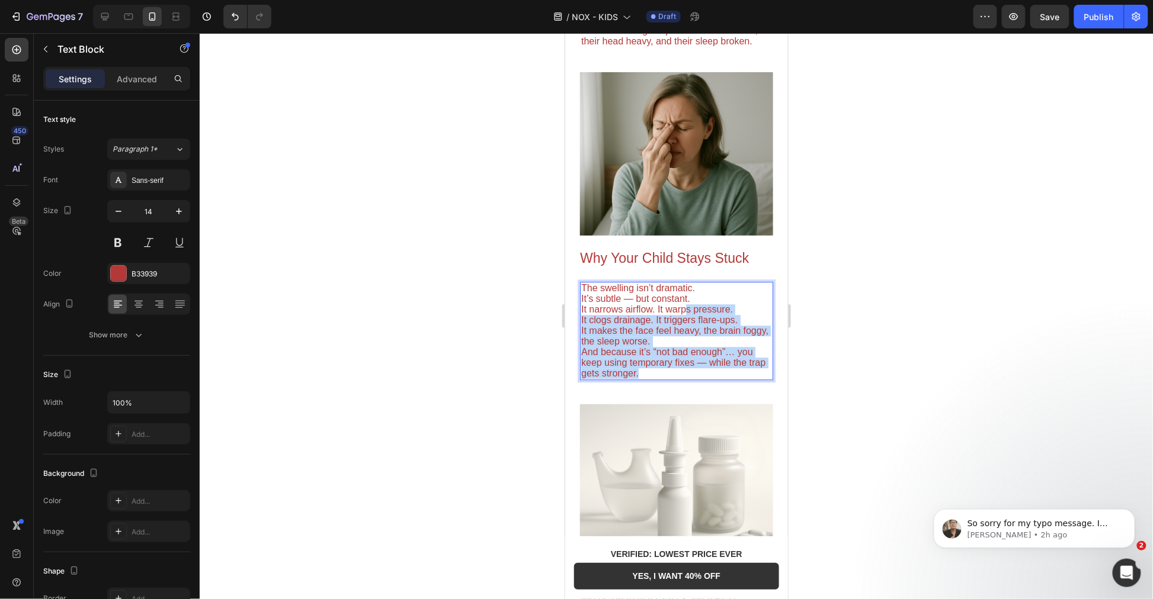
drag, startPoint x: 684, startPoint y: 365, endPoint x: 692, endPoint y: 300, distance: 65.6
click at [690, 302] on div "The swelling isn’t dramatic. It’s subtle — but constant. It narrows airflow. It…" at bounding box center [675, 330] width 193 height 98
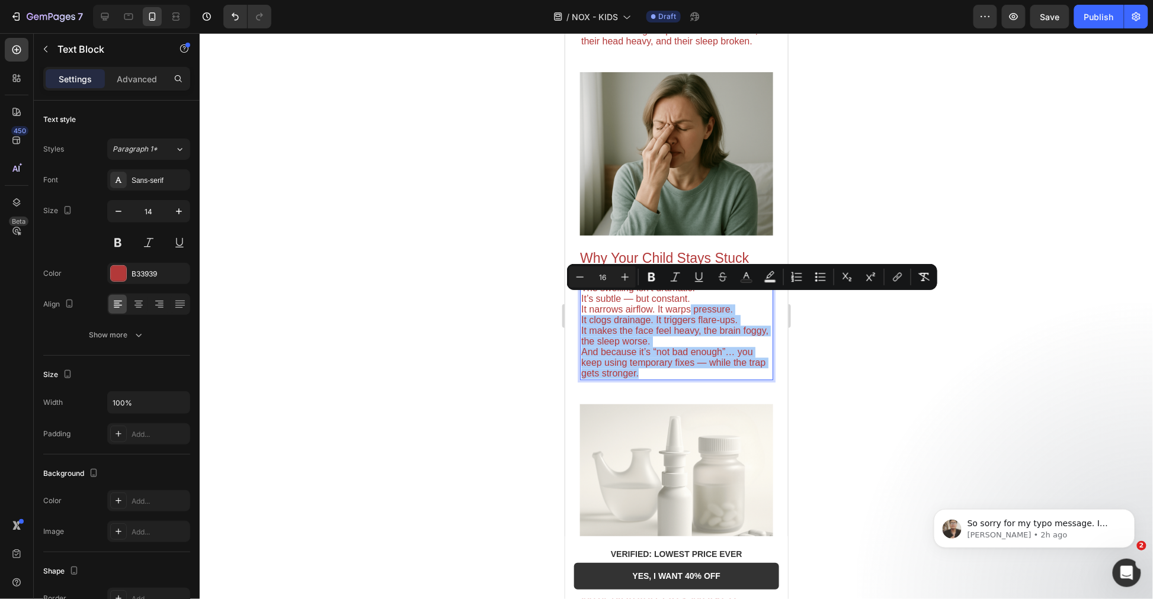
click at [713, 280] on button "Strikethrough" at bounding box center [722, 277] width 21 height 21
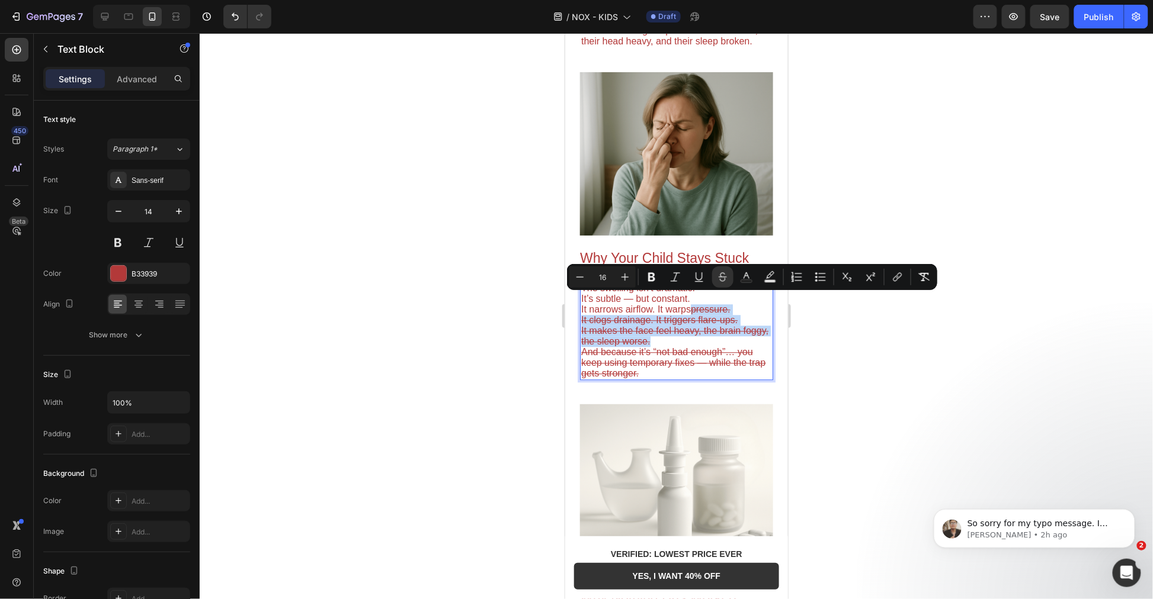
click at [700, 328] on p "It makes the face feel heavy, the brain foggy, the sleep worse." at bounding box center [676, 335] width 191 height 21
click at [694, 355] on span "And because it’s “not bad enough”… you keep using temporary fixes — while the t…" at bounding box center [673, 362] width 184 height 31
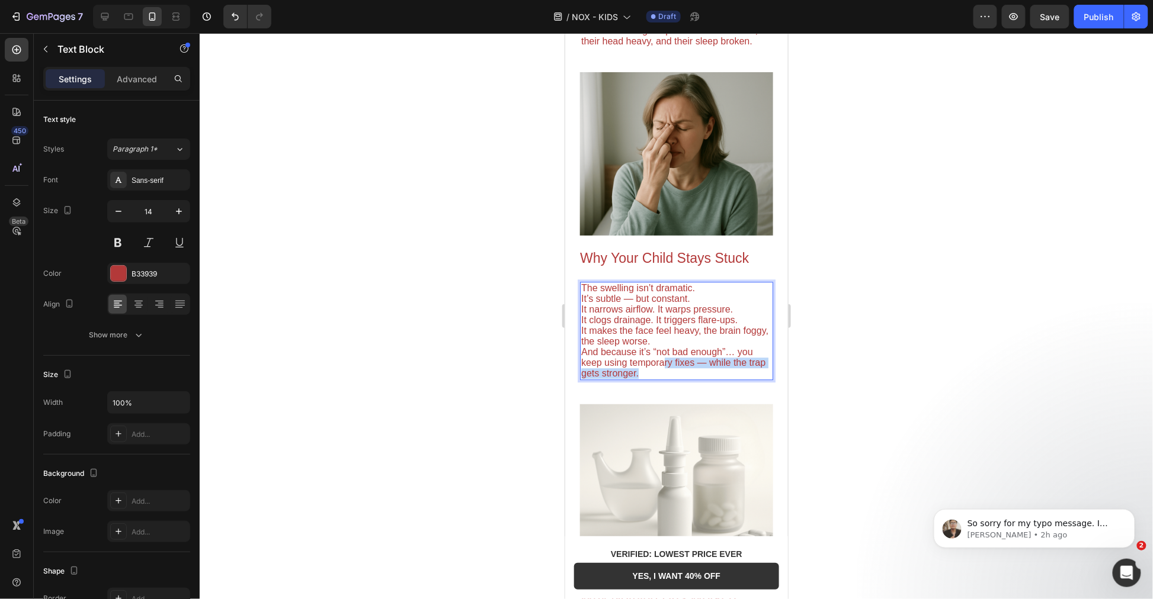
drag, startPoint x: 688, startPoint y: 368, endPoint x: 662, endPoint y: 361, distance: 27.2
click at [662, 361] on p "And because it’s “not bad enough”… you keep using temporary fixes — while the t…" at bounding box center [676, 363] width 191 height 32
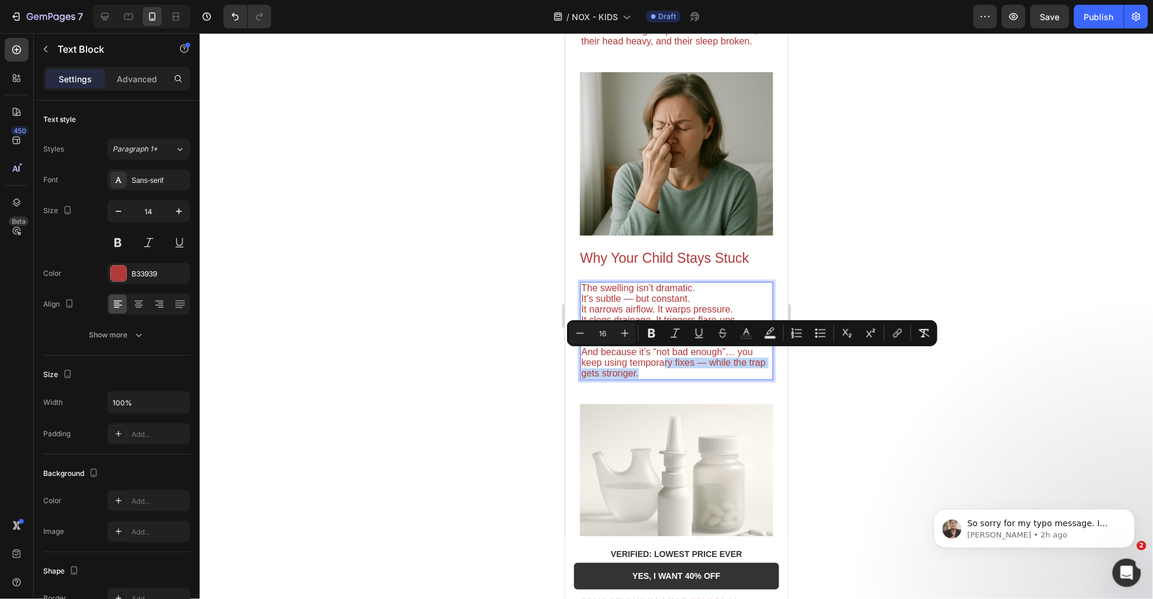
click at [662, 361] on span "And because it’s “not bad enough”… you keep using temporary fixes — while the t…" at bounding box center [673, 362] width 184 height 31
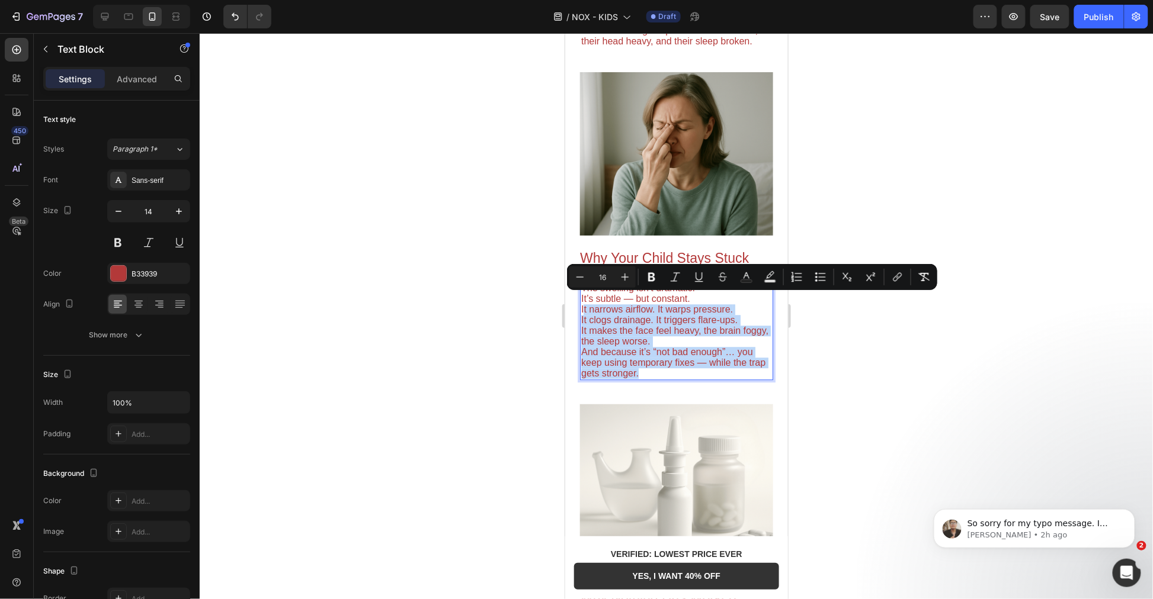
drag, startPoint x: 672, startPoint y: 370, endPoint x: 582, endPoint y: 304, distance: 111.8
click at [582, 304] on div "The swelling isn’t dramatic. It’s subtle — but constant. It narrows airflow. It…" at bounding box center [675, 330] width 193 height 98
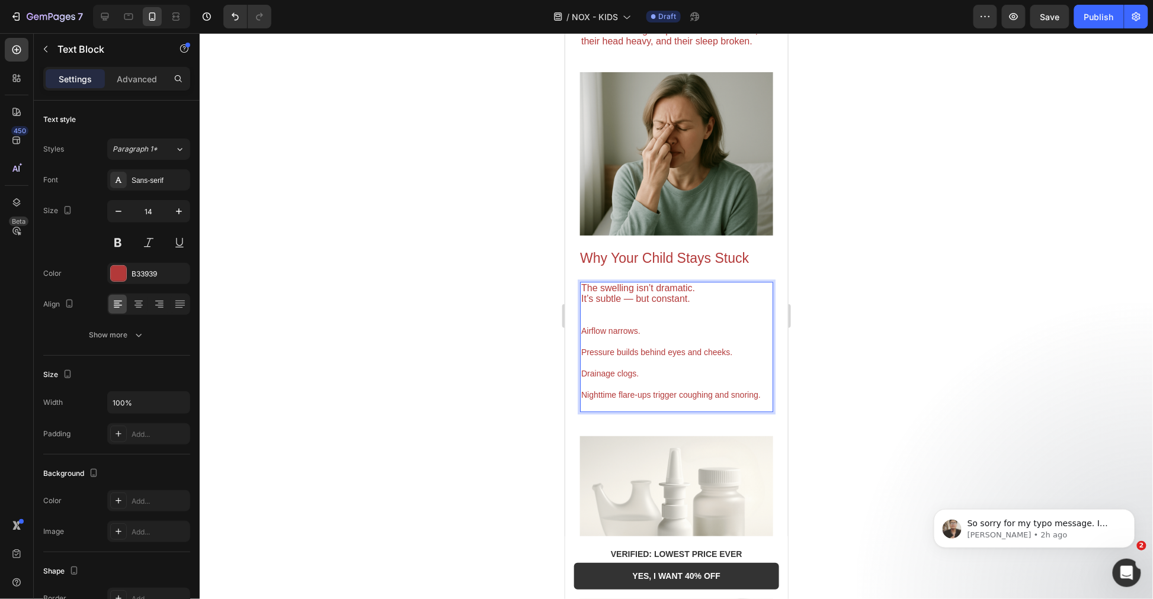
click at [633, 357] on p "Drainage clogs." at bounding box center [676, 367] width 191 height 21
click at [640, 283] on span "The swelling isn’t dramatic." at bounding box center [638, 288] width 114 height 10
click at [613, 325] on p "Airflow narrows." at bounding box center [676, 330] width 191 height 11
click at [687, 293] on span "It’s subtle — but constant." at bounding box center [635, 298] width 109 height 10
click at [698, 291] on p "The swelling isn’t dramatic. It’s subtle — but constant." at bounding box center [676, 293] width 191 height 21
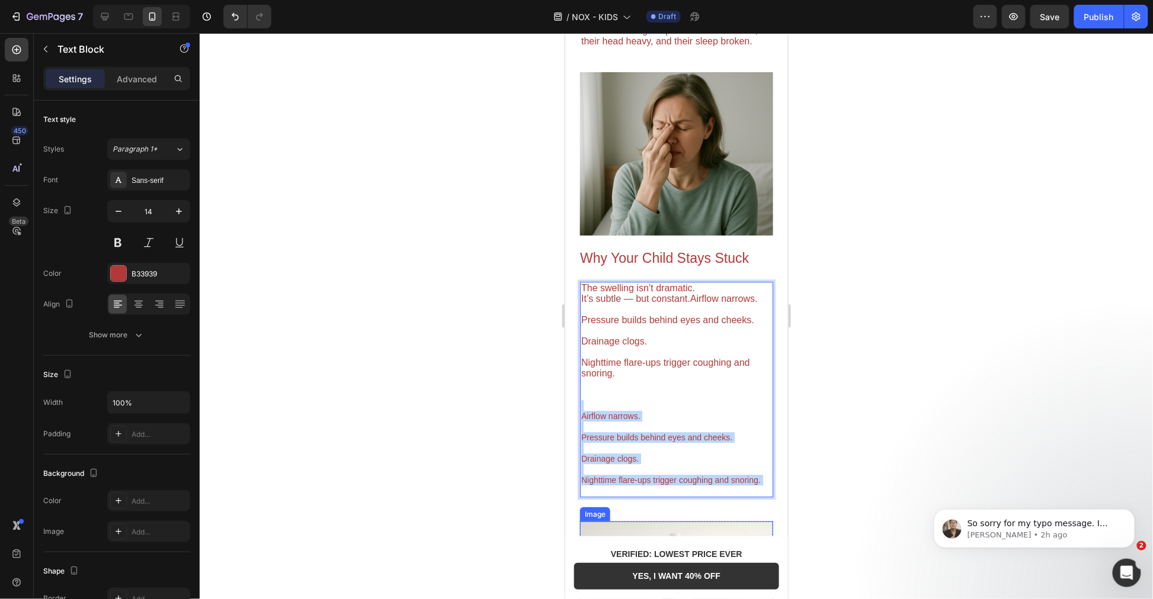
drag, startPoint x: 663, startPoint y: 392, endPoint x: 723, endPoint y: 492, distance: 116.3
click at [713, 523] on div "Image Why Your Child Is Still Congested Heading Most parents are told a [MEDICA…" at bounding box center [676, 491] width 223 height 2842
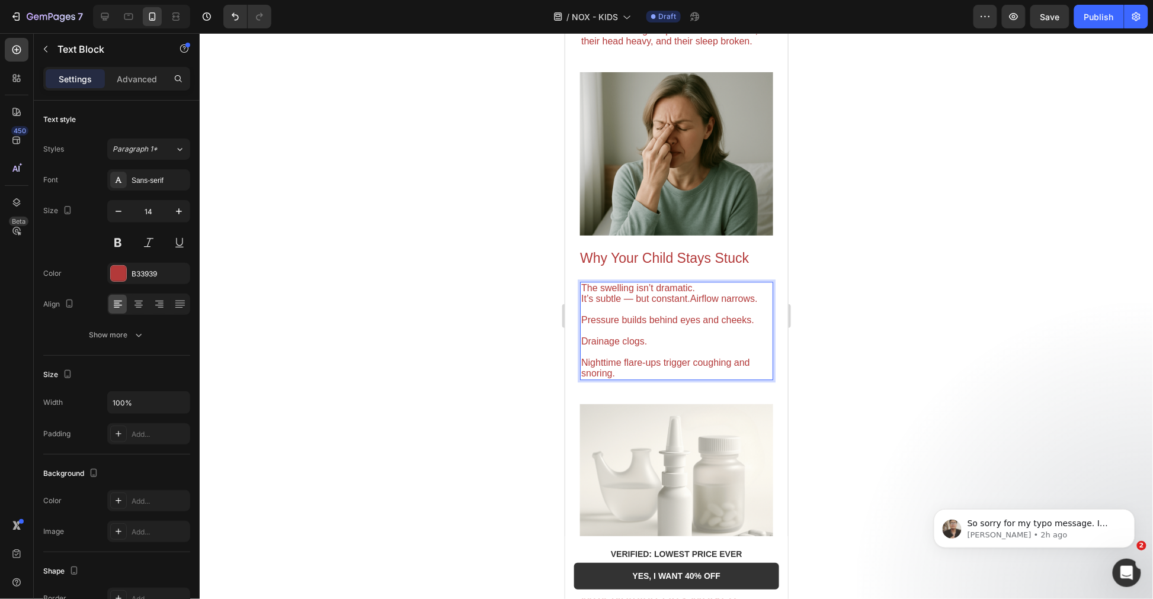
click at [690, 293] on span "It’s subtle — but constant.Airflow narrows." at bounding box center [669, 298] width 177 height 10
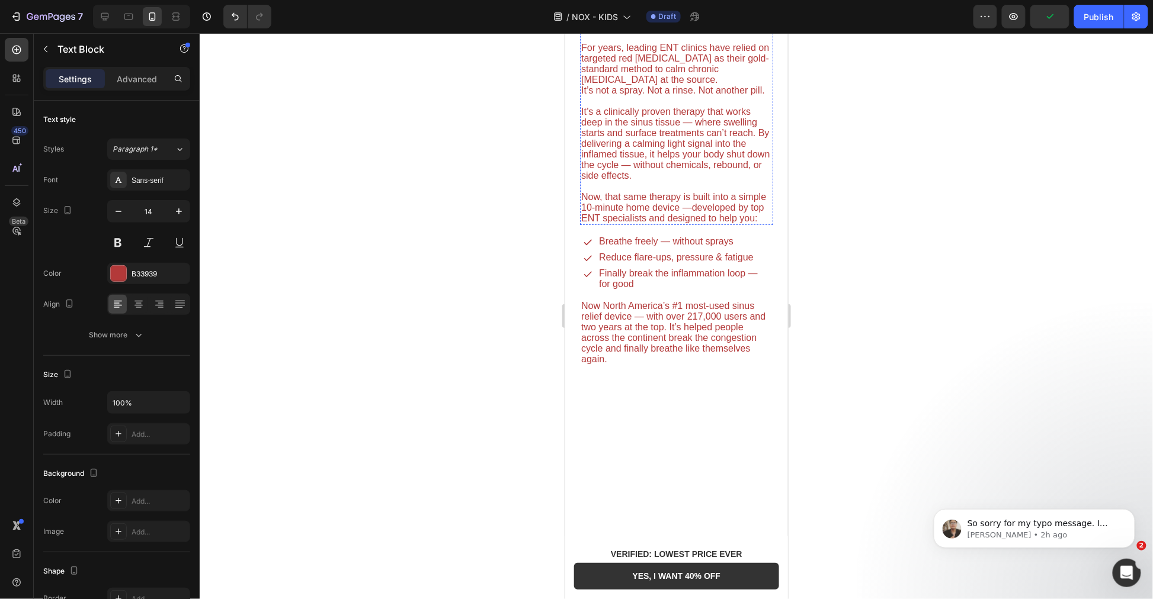
scroll to position [1843, 0]
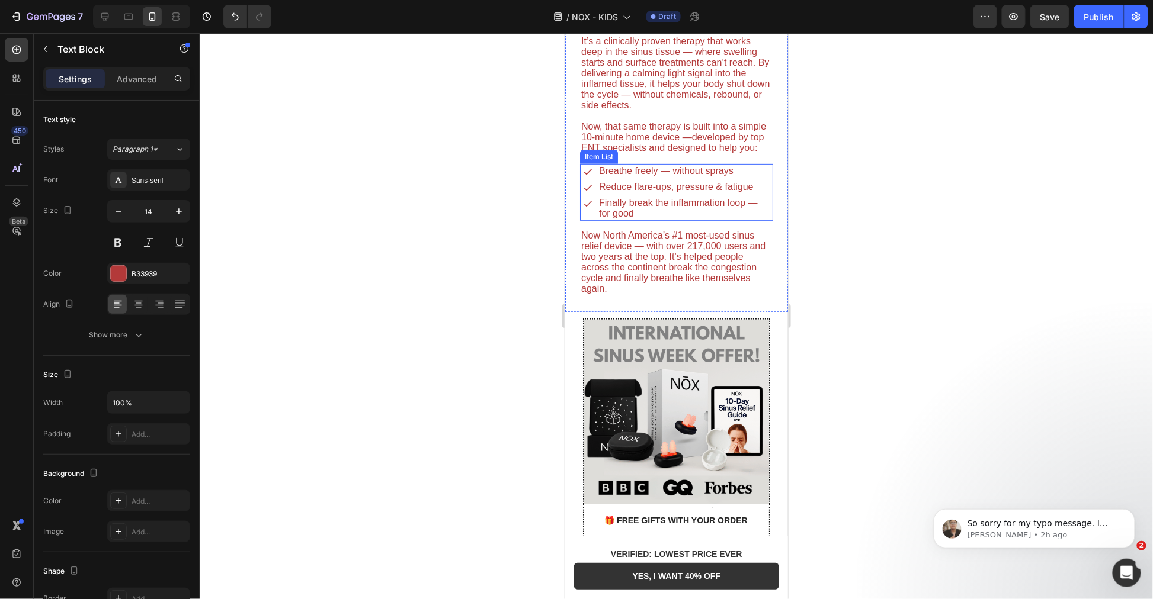
click at [585, 220] on div "Finally break the inflammation loop — for good" at bounding box center [675, 207] width 187 height 25
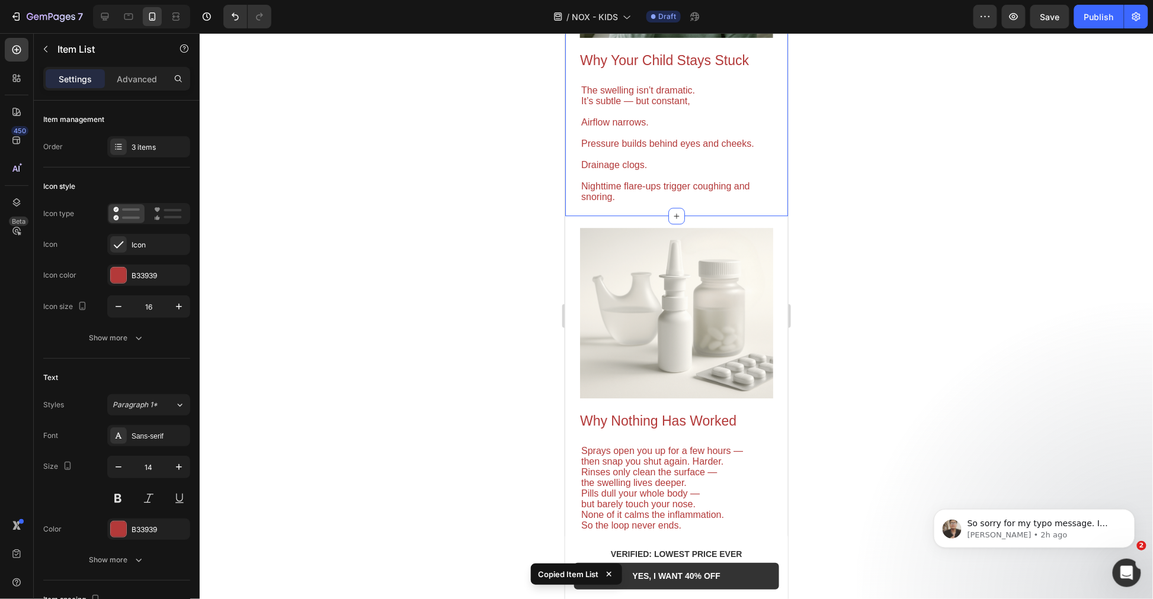
scroll to position [987, 0]
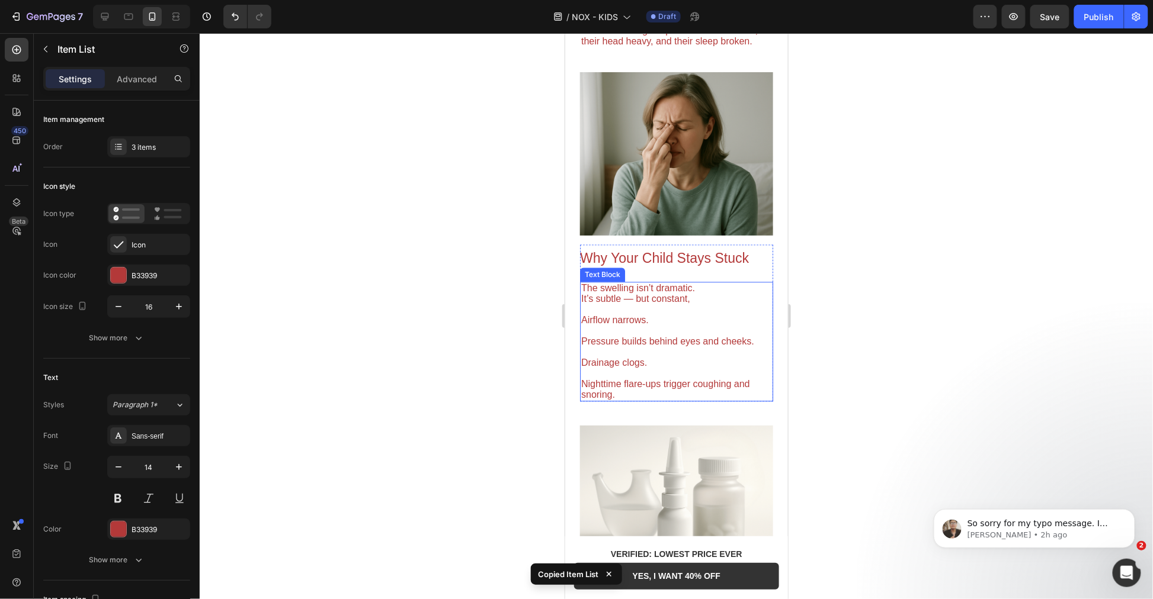
click at [717, 283] on p "The swelling isn’t dramatic. It’s subtle — but constant," at bounding box center [676, 293] width 191 height 21
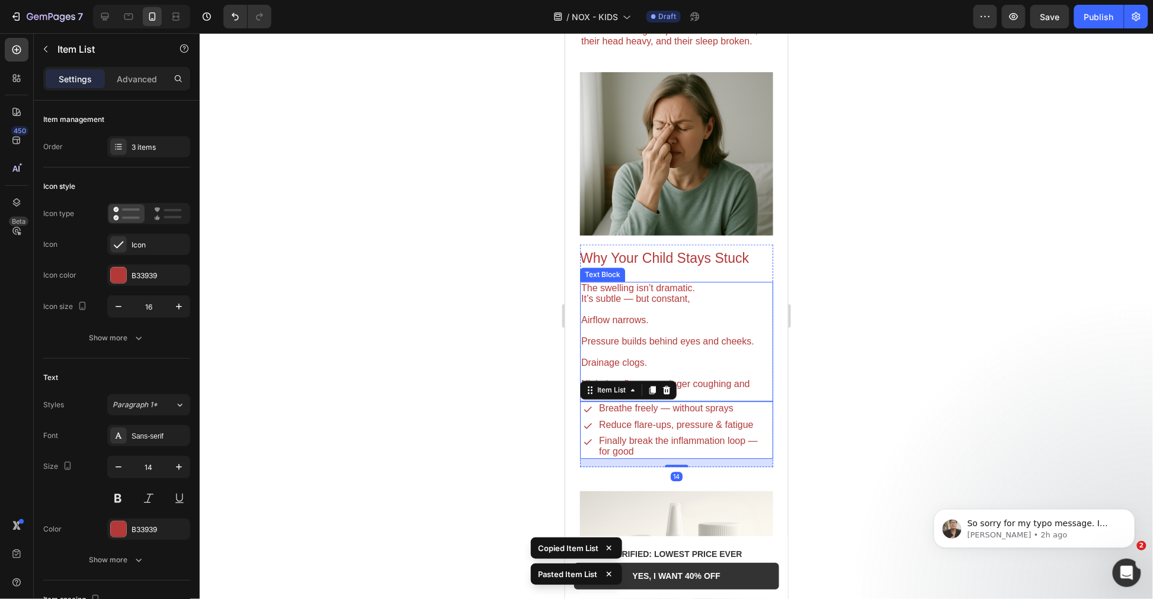
click at [623, 315] on span "Airflow narrows." at bounding box center [615, 320] width 68 height 10
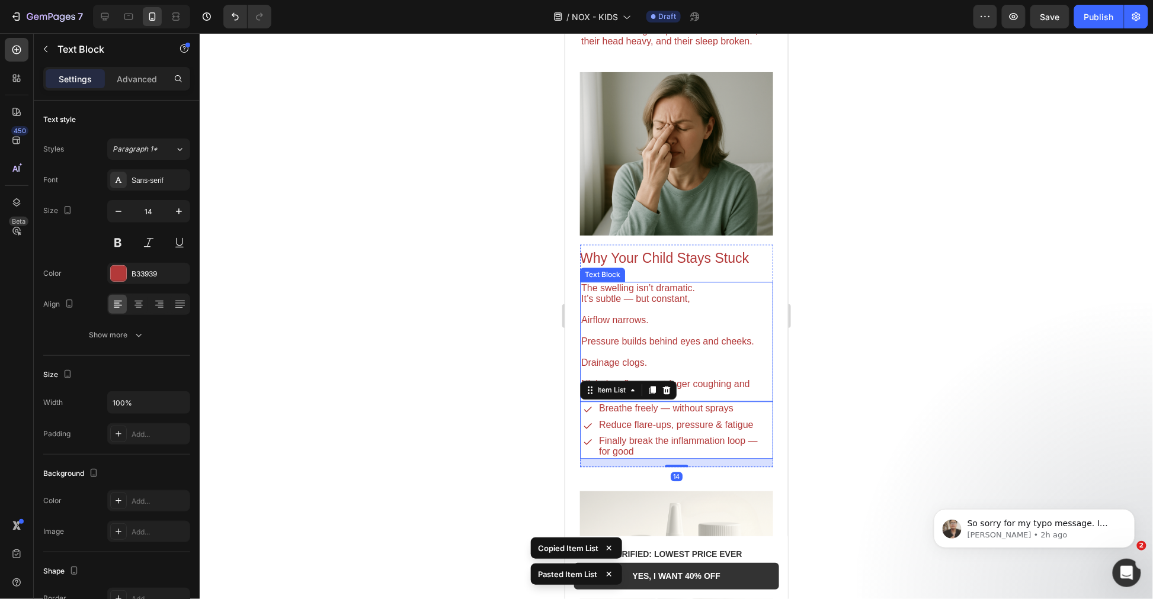
click at [623, 315] on span "Airflow narrows." at bounding box center [615, 320] width 68 height 10
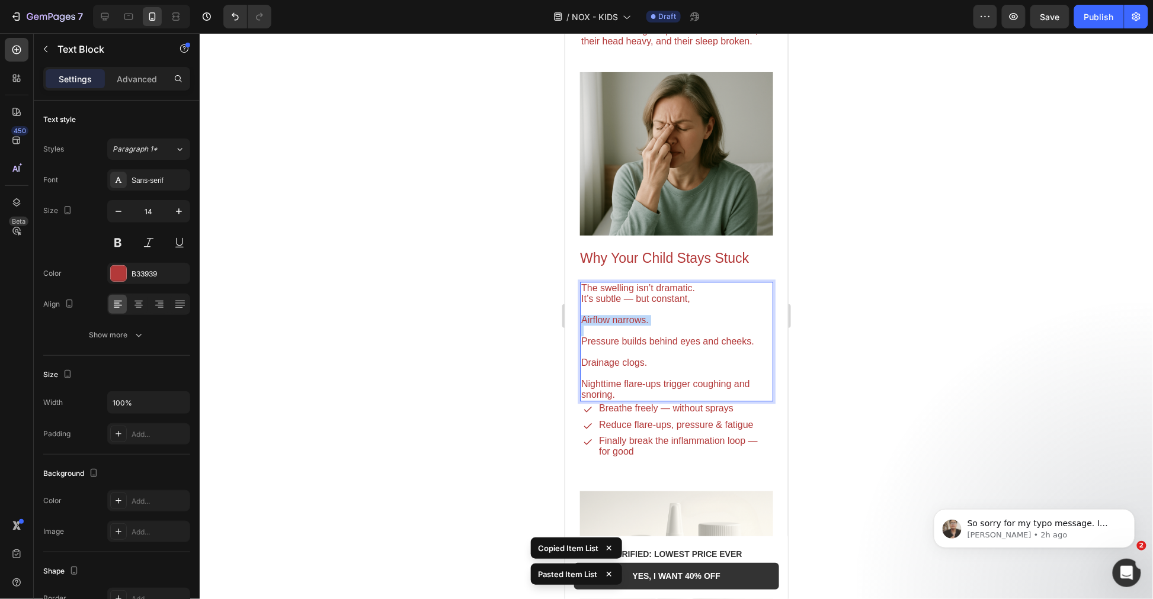
click at [623, 315] on span "Airflow narrows." at bounding box center [615, 320] width 68 height 10
copy span "Airflow narrows."
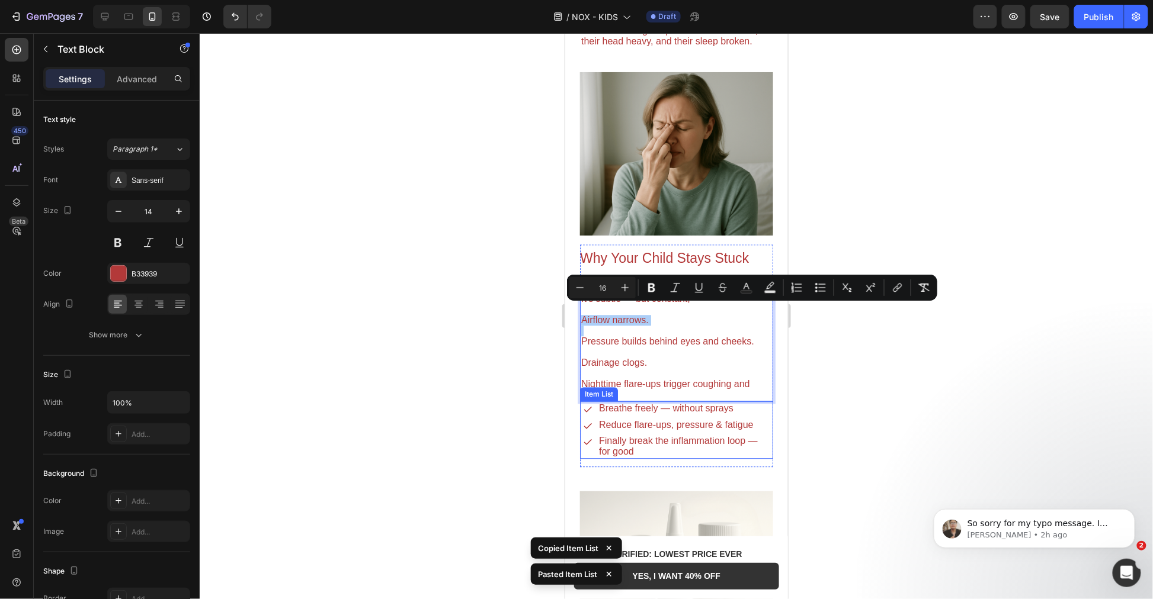
click at [643, 403] on span "Breathe freely — without sprays" at bounding box center [665, 408] width 134 height 10
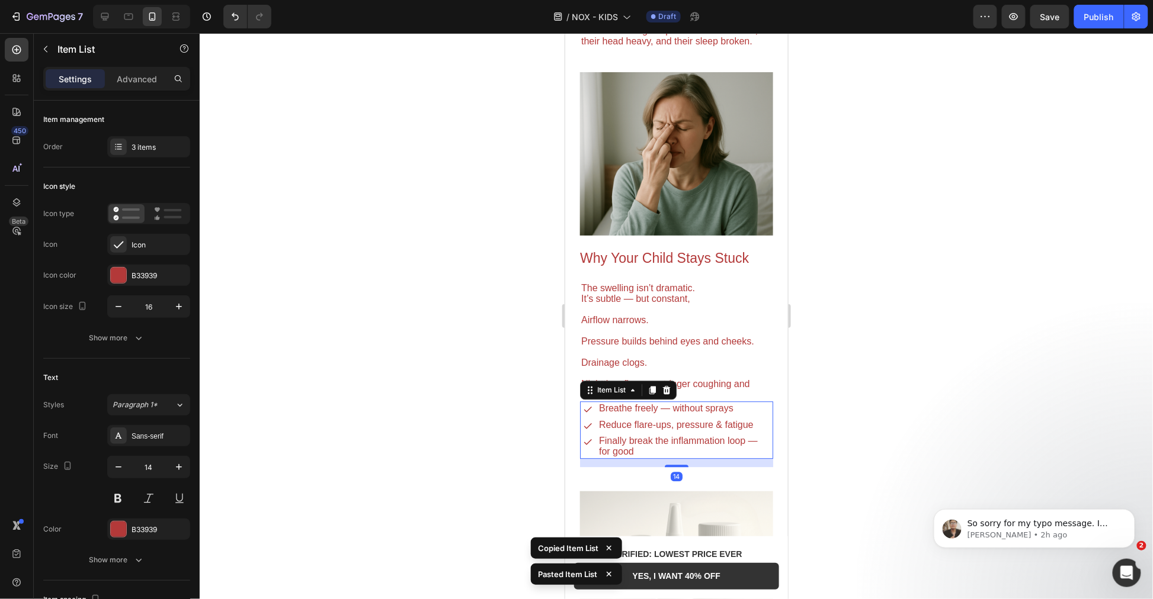
click at [643, 403] on span "Breathe freely — without sprays" at bounding box center [665, 408] width 134 height 10
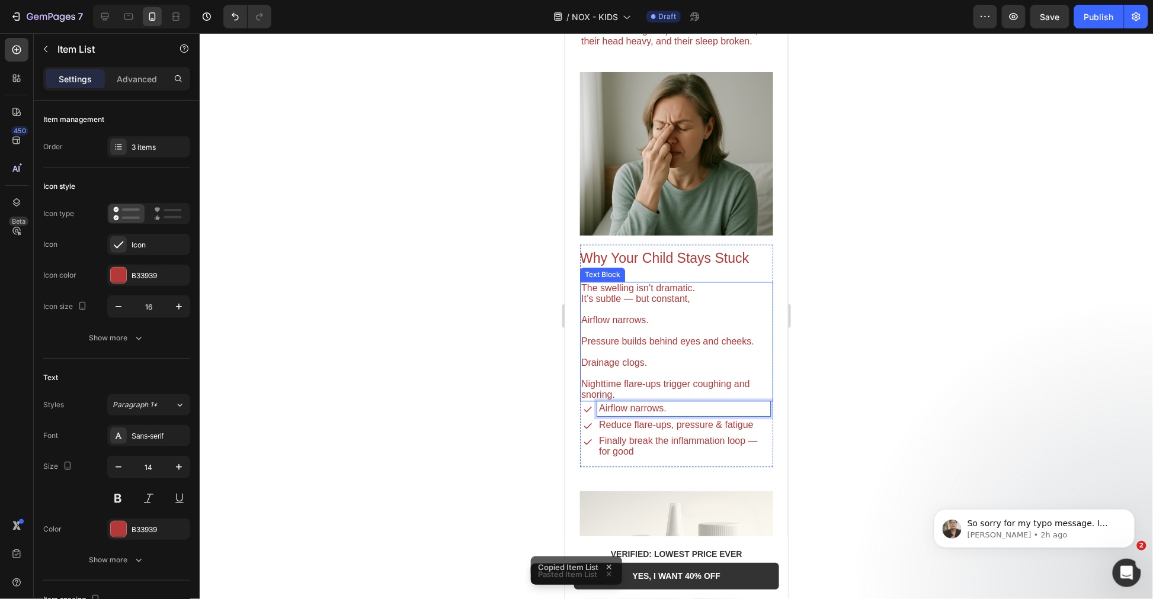
click at [640, 347] on p "Drainage clogs." at bounding box center [676, 357] width 191 height 21
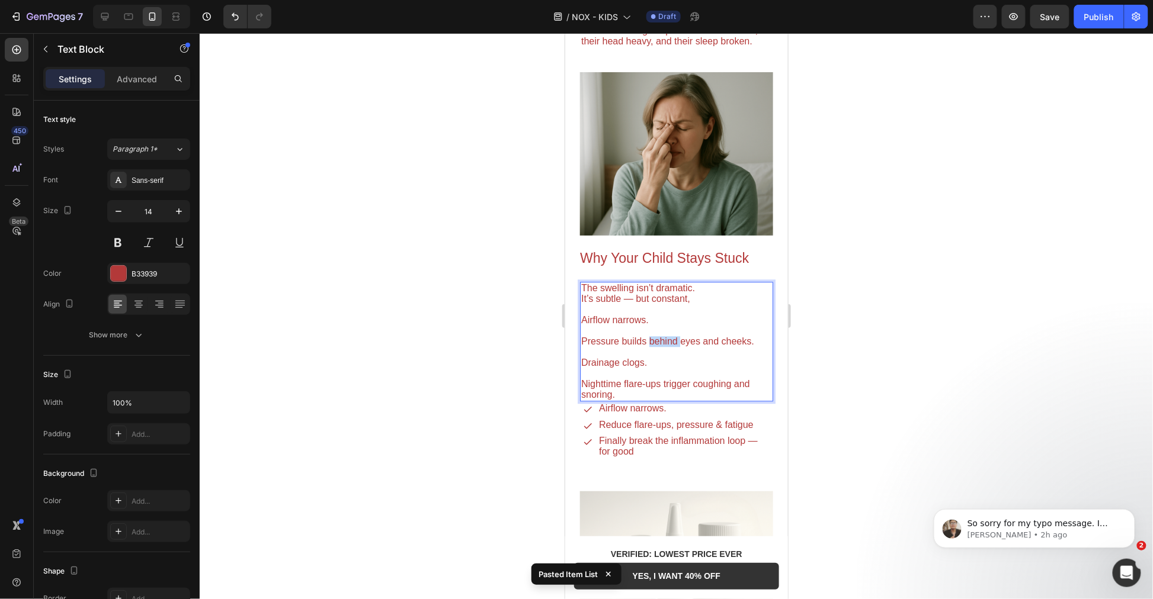
click at [647, 336] on span "Pressure builds behind eyes and cheeks." at bounding box center [667, 341] width 173 height 10
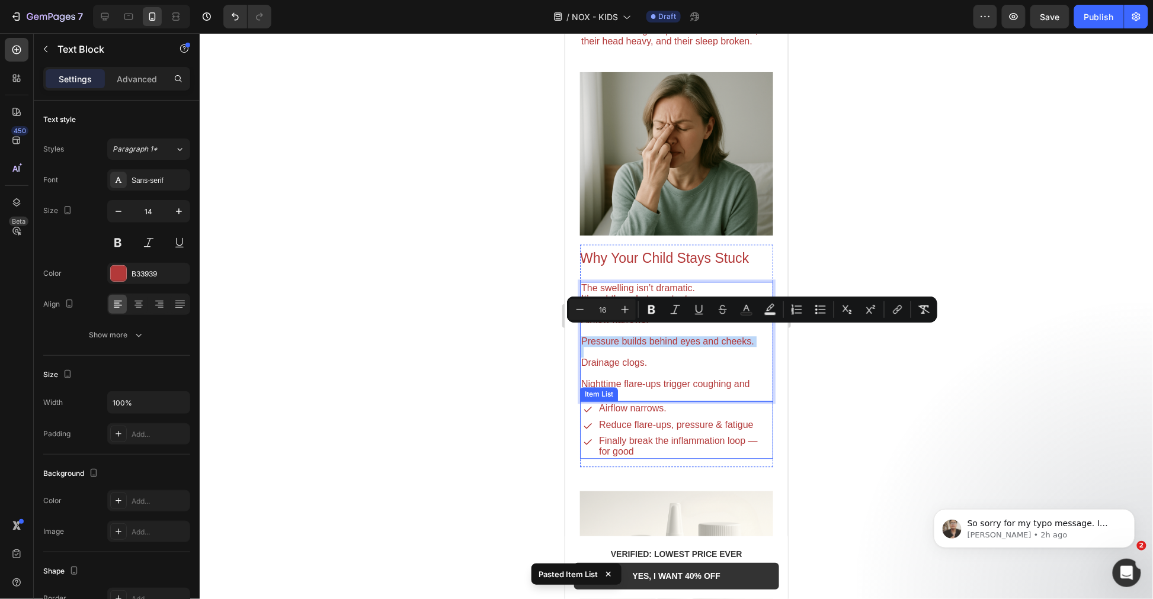
click at [663, 419] on span "Reduce flare-ups, pressure & fatigue" at bounding box center [675, 424] width 155 height 10
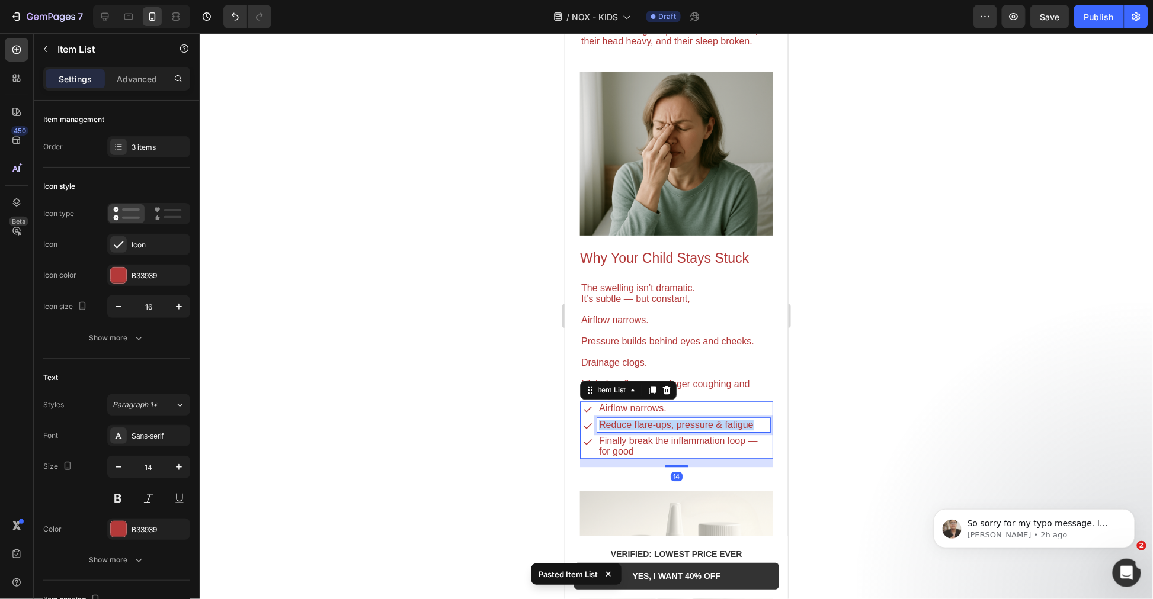
click at [663, 419] on span "Reduce flare-ups, pressure & fatigue" at bounding box center [675, 424] width 155 height 10
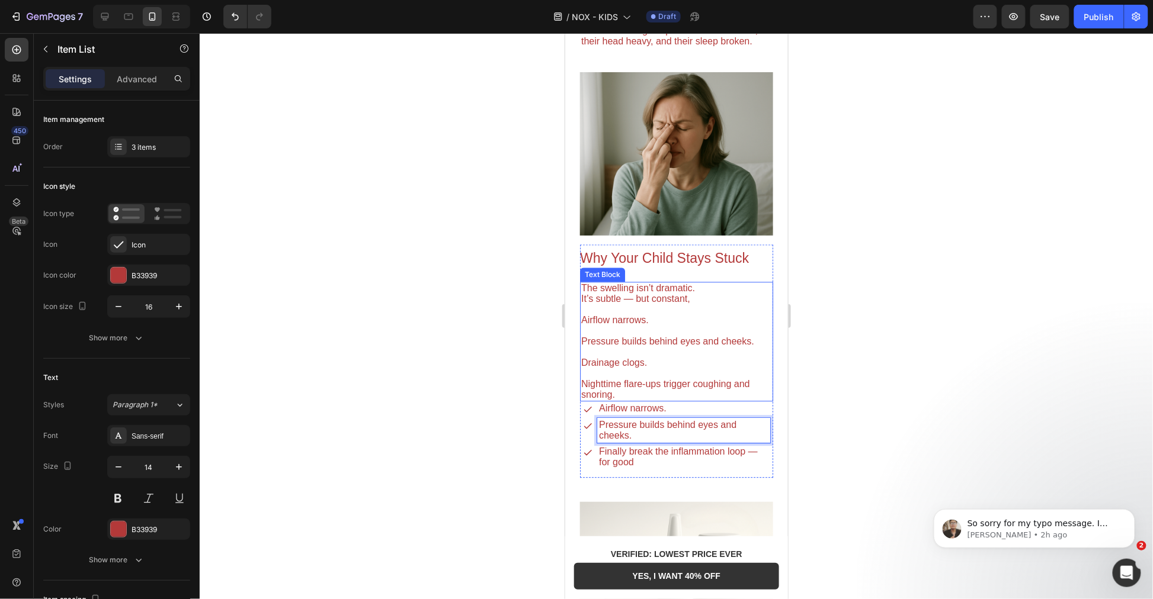
click at [624, 358] on span "Drainage clogs." at bounding box center [614, 362] width 66 height 10
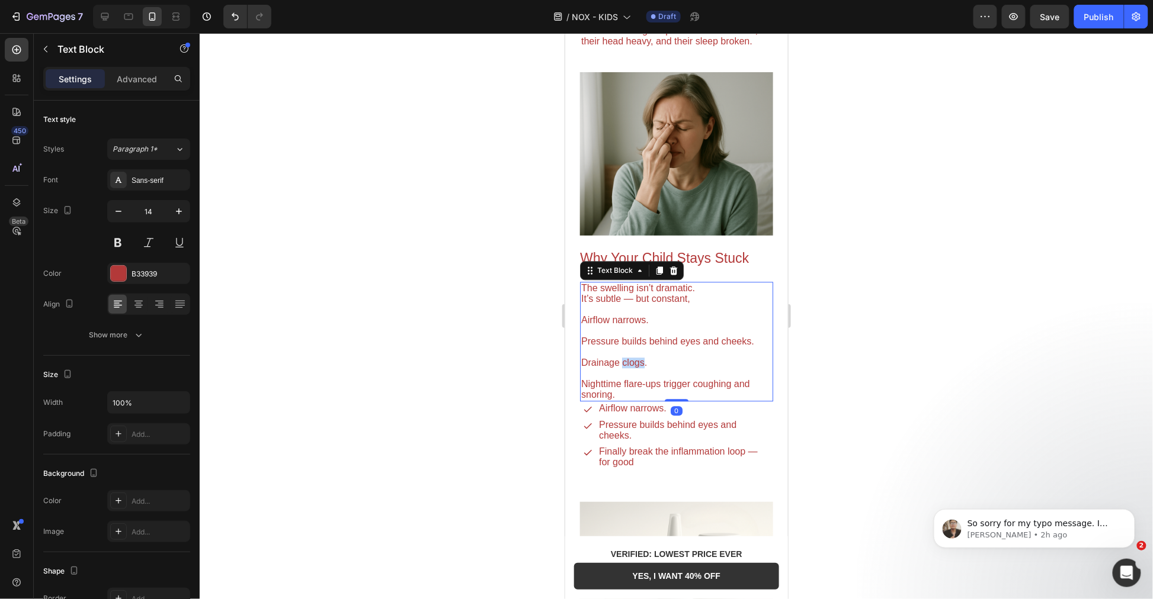
click at [622, 357] on span "Drainage clogs." at bounding box center [614, 362] width 66 height 10
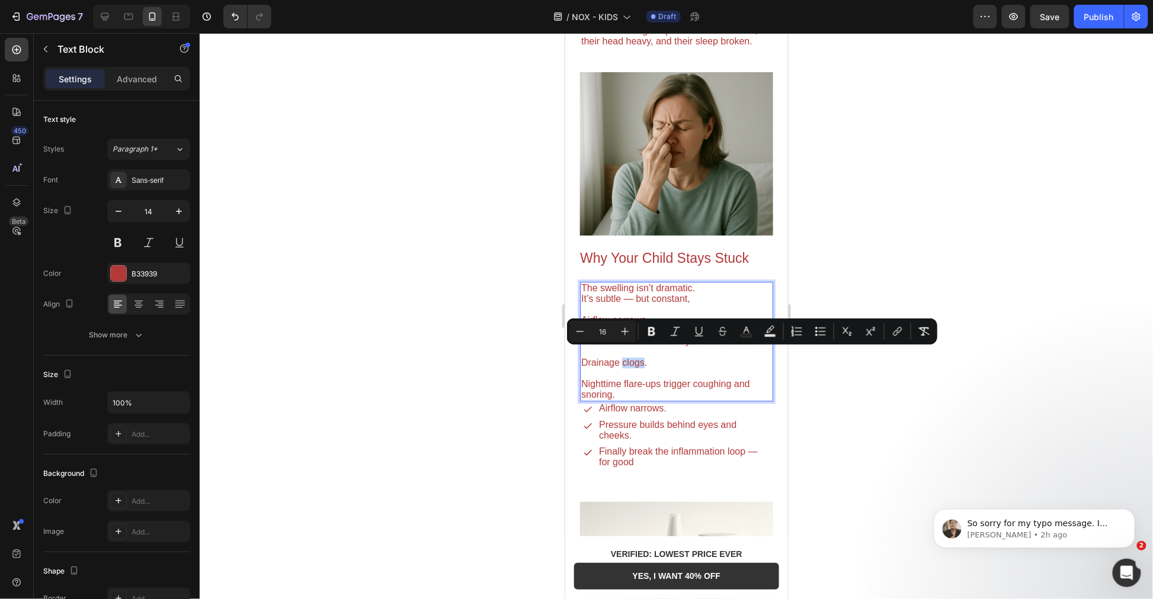
click at [622, 357] on span "Drainage clogs." at bounding box center [614, 362] width 66 height 10
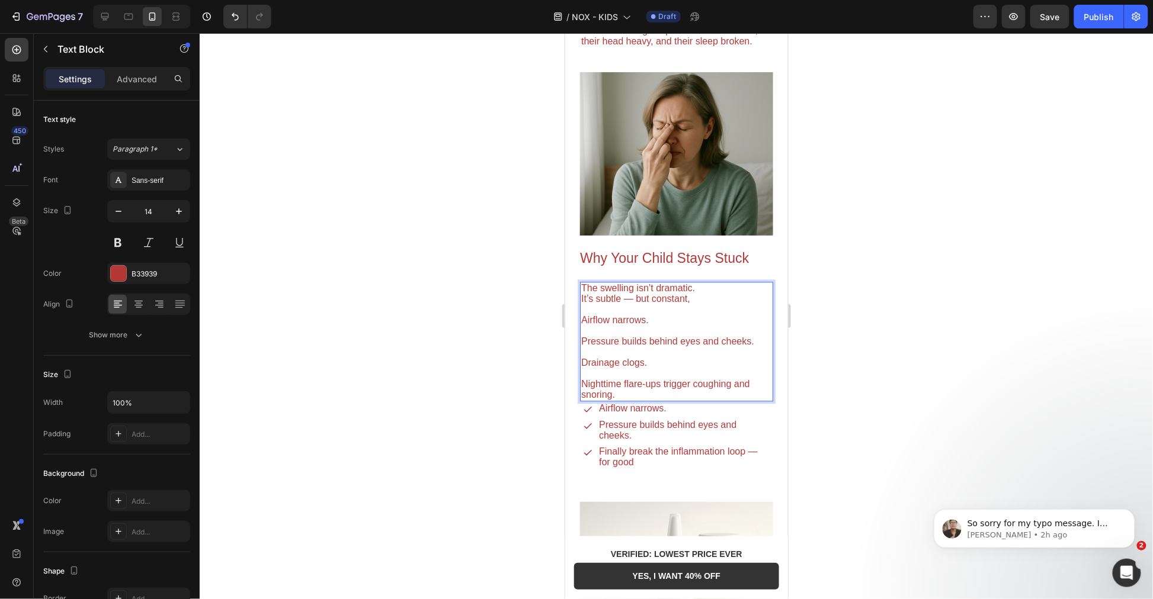
click at [623, 358] on span "Drainage clogs." at bounding box center [614, 362] width 66 height 10
copy span "Drainage clogs."
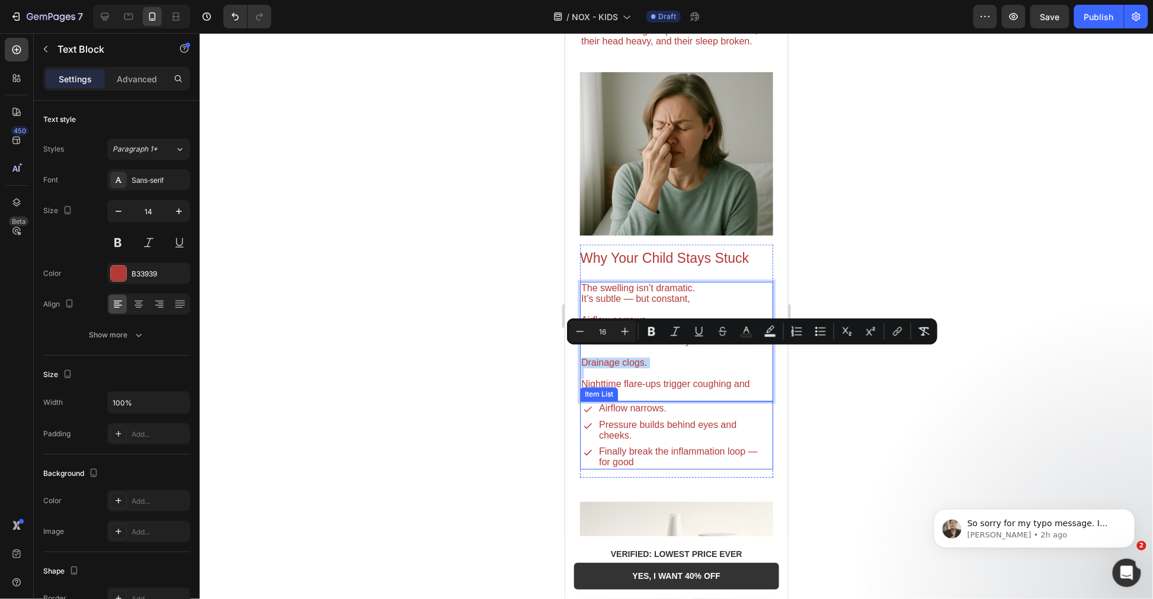
click at [656, 453] on p "Finally break the inflammation loop — for good" at bounding box center [682, 456] width 169 height 21
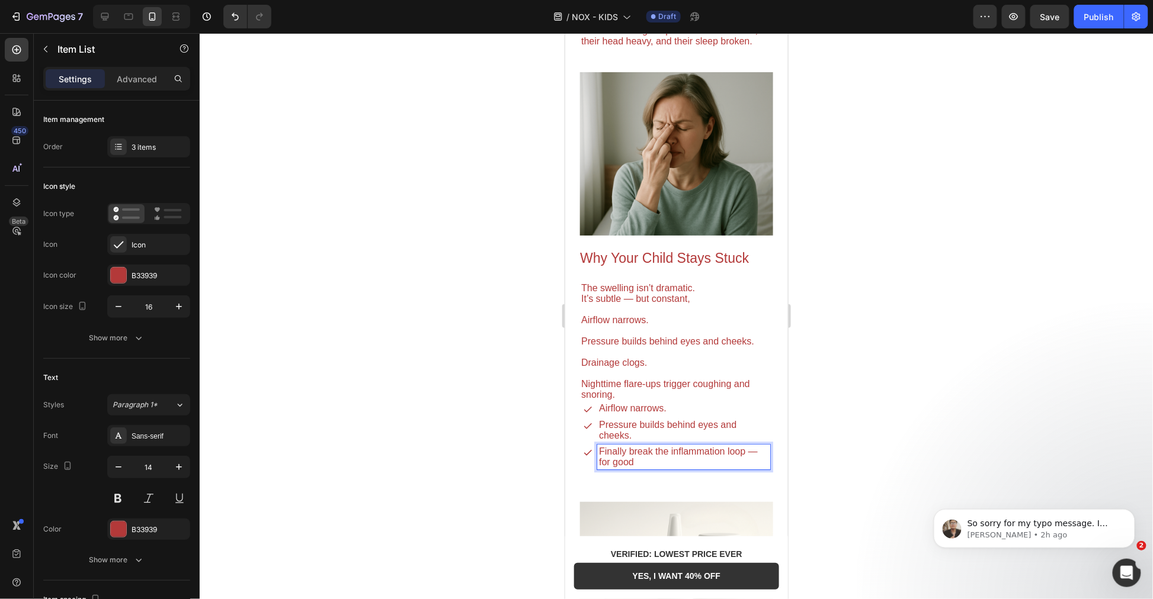
click at [656, 453] on p "Finally break the inflammation loop — for good" at bounding box center [682, 456] width 169 height 21
click at [508, 438] on div at bounding box center [676, 316] width 953 height 566
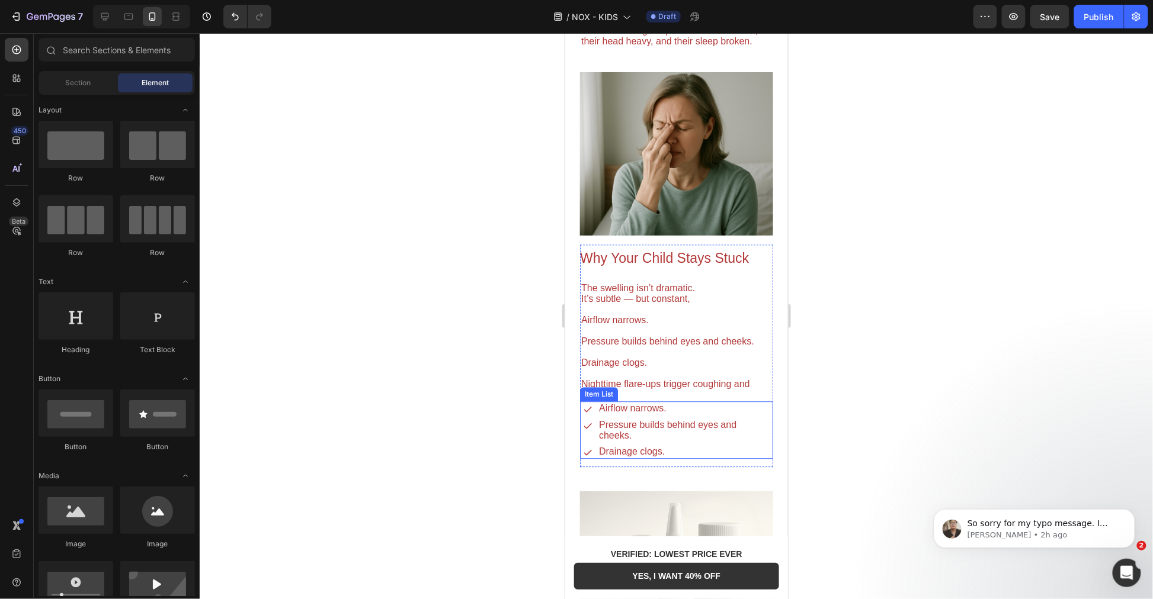
click at [698, 436] on p "Pressure builds behind eyes and cheeks." at bounding box center [682, 429] width 169 height 21
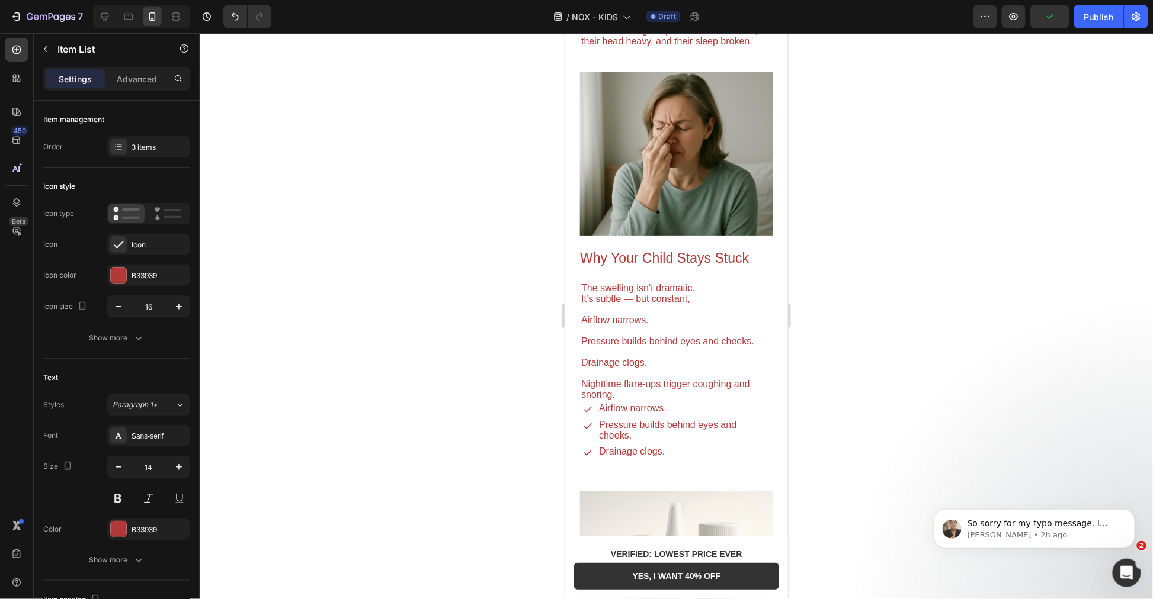
click at [582, 428] on div "Pressure builds behind eyes and cheeks." at bounding box center [675, 430] width 187 height 25
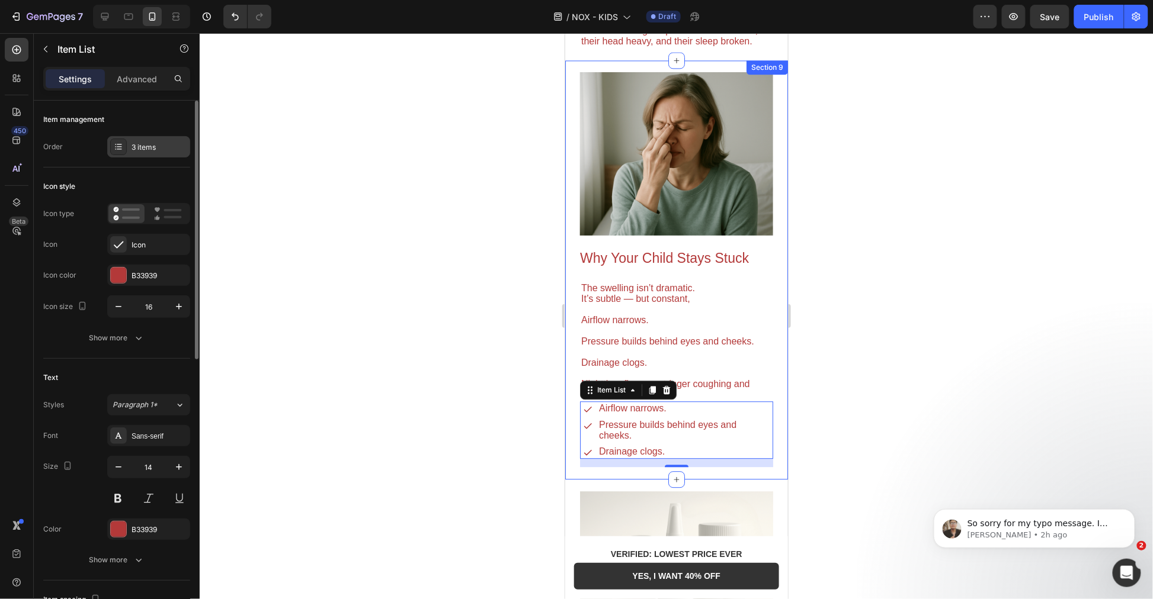
click at [141, 145] on div "3 items" at bounding box center [160, 147] width 56 height 11
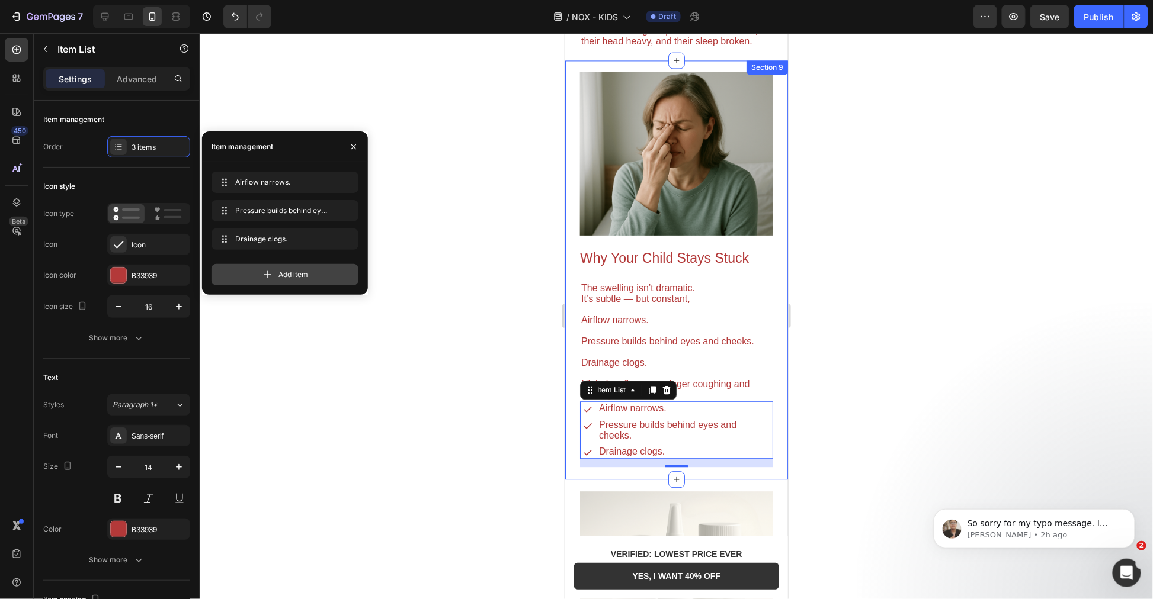
click at [300, 277] on span "Add item" at bounding box center [293, 275] width 30 height 11
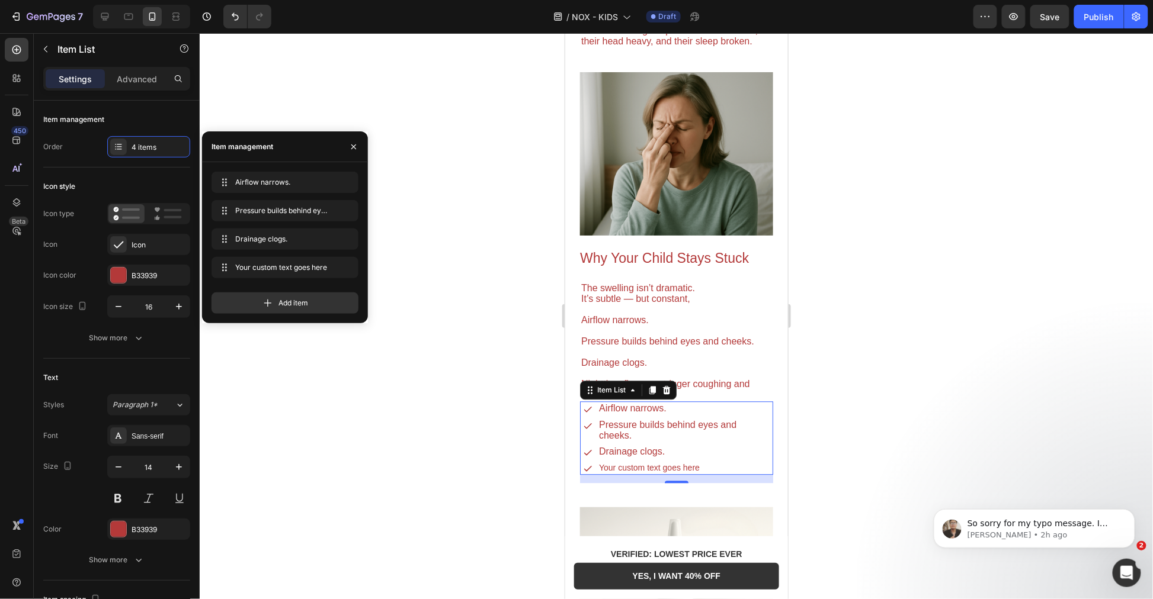
click at [868, 371] on div at bounding box center [676, 316] width 953 height 566
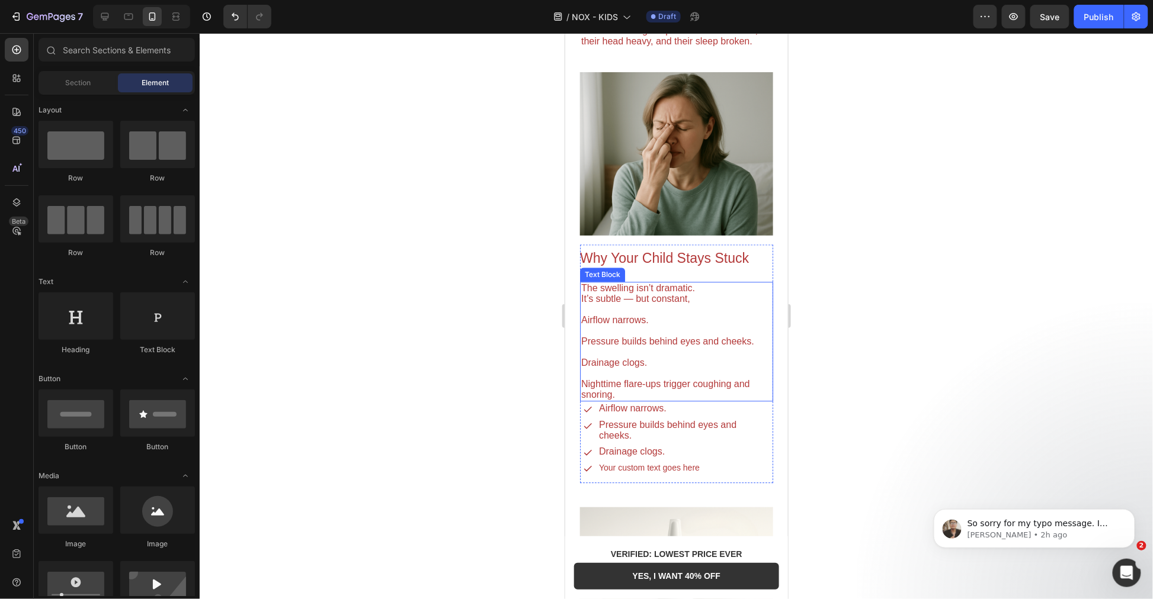
click at [655, 336] on span "Pressure builds behind eyes and cheeks." at bounding box center [667, 341] width 173 height 10
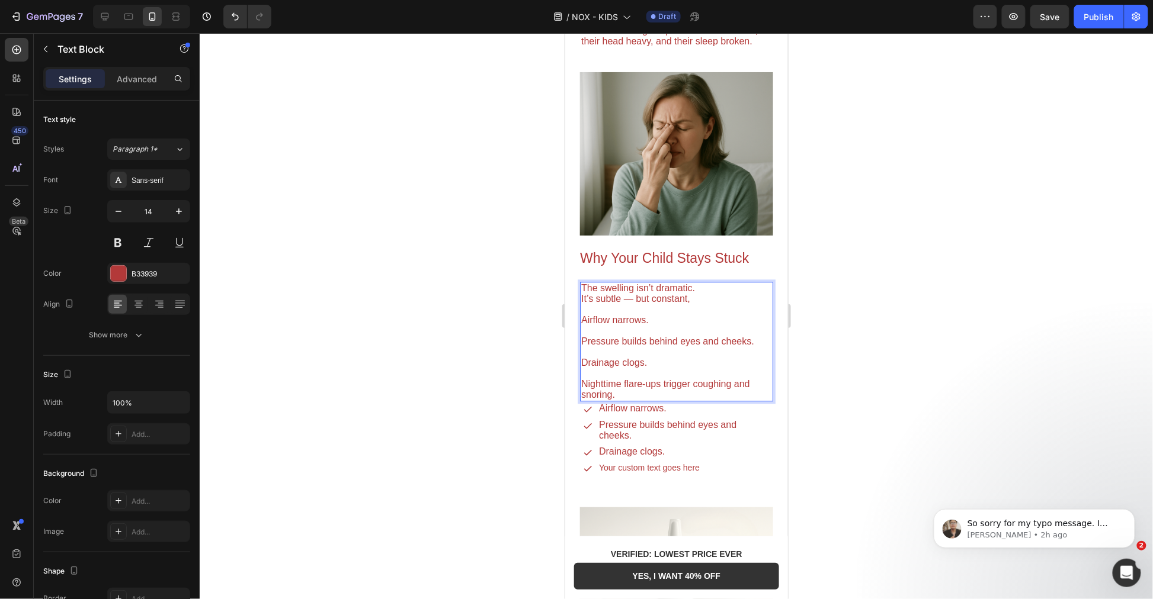
click at [627, 381] on p "Nighttime flare-ups trigger coughing and snoring." at bounding box center [676, 384] width 191 height 32
copy span "Nighttime flare-ups trigger coughing and snoring."
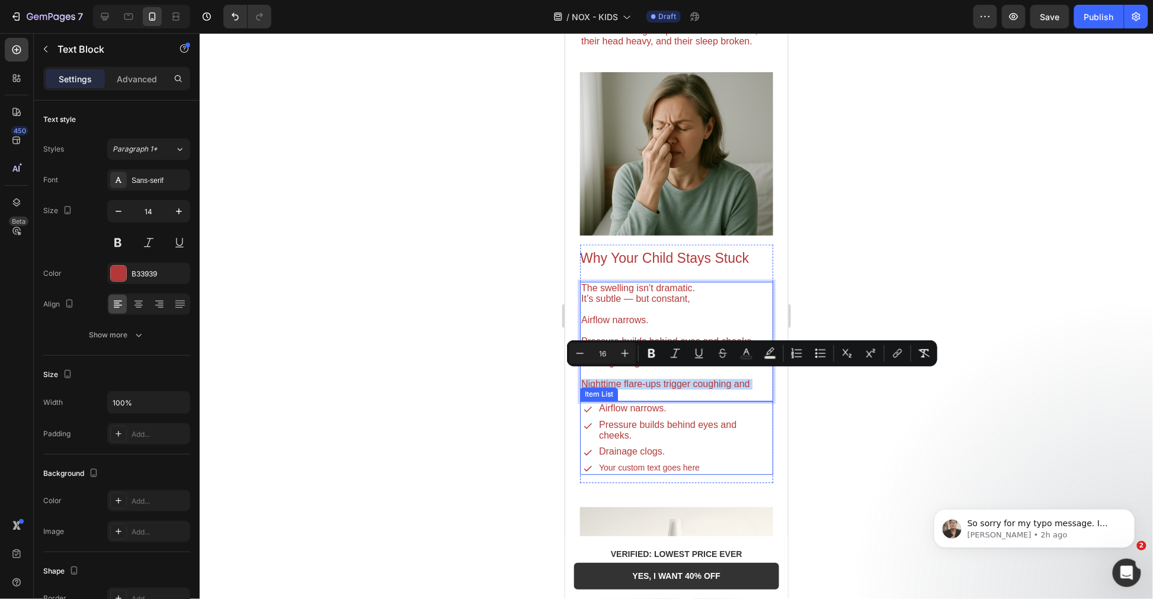
click at [655, 467] on div "Your custom text goes here" at bounding box center [683, 467] width 173 height 14
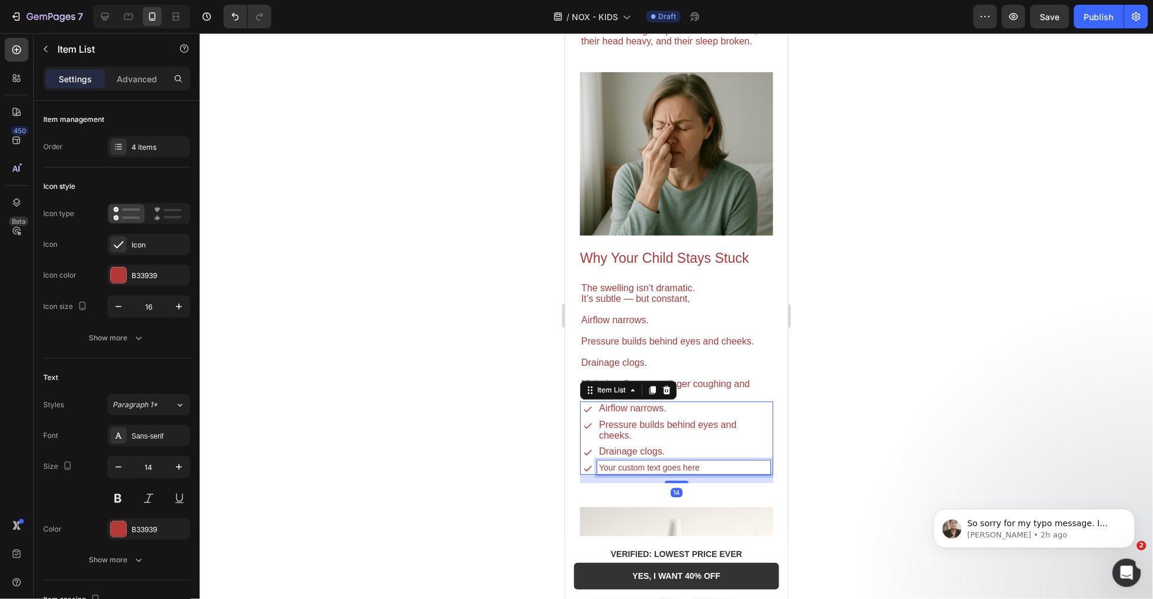
click at [655, 467] on div "Your custom text goes here" at bounding box center [683, 467] width 173 height 14
click at [655, 467] on p "Your custom text goes here" at bounding box center [682, 467] width 169 height 11
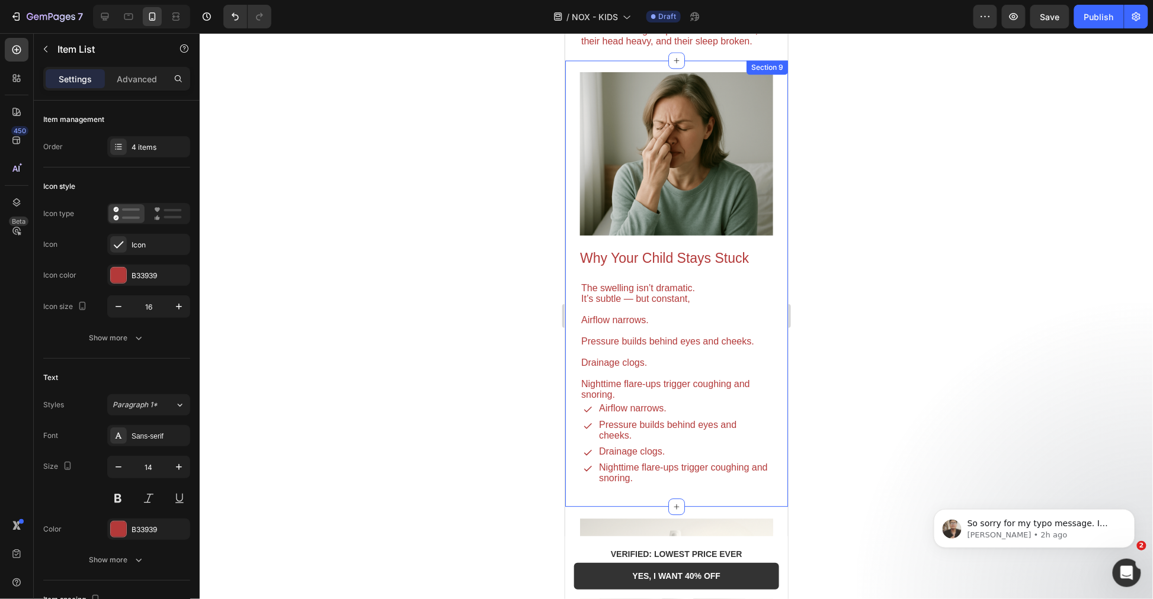
click at [889, 454] on div at bounding box center [676, 316] width 953 height 566
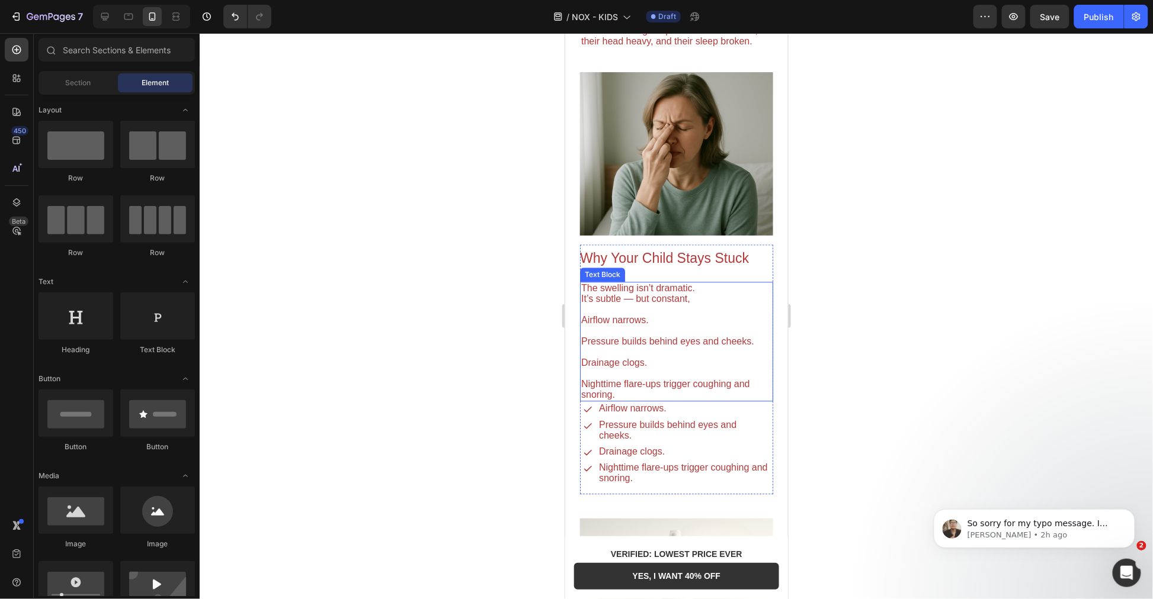
click at [720, 315] on p "Airflow narrows." at bounding box center [676, 320] width 191 height 11
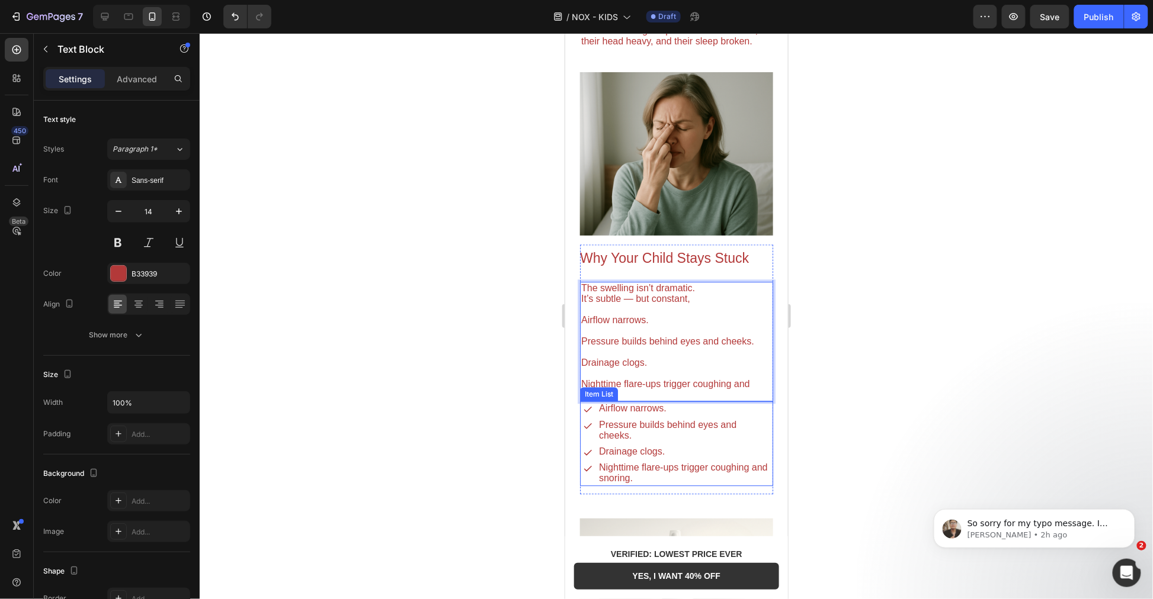
click at [636, 403] on span "Airflow narrows." at bounding box center [632, 408] width 68 height 10
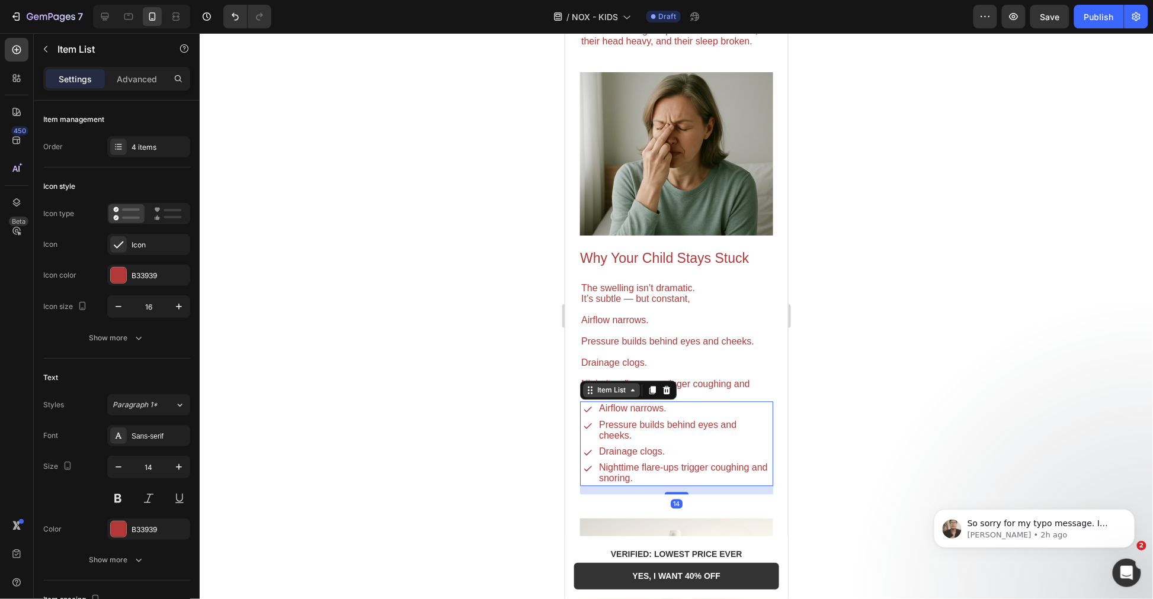
click at [623, 384] on div "Item List" at bounding box center [610, 389] width 33 height 11
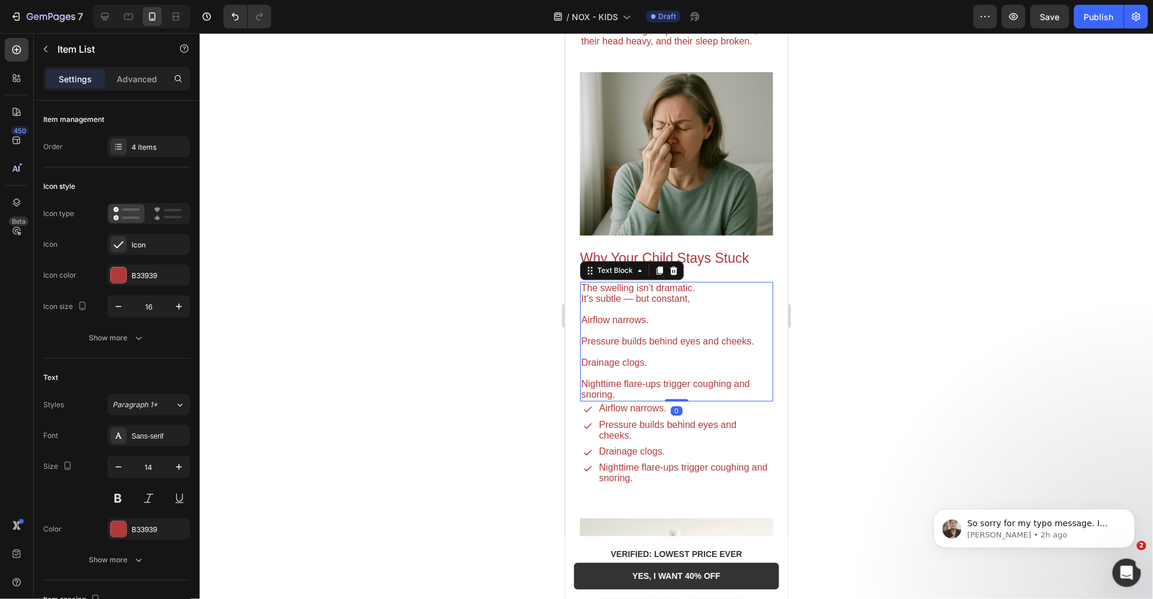
click at [736, 350] on p "⁠⁠⁠⁠⁠⁠⁠ Drainage clogs." at bounding box center [676, 357] width 191 height 21
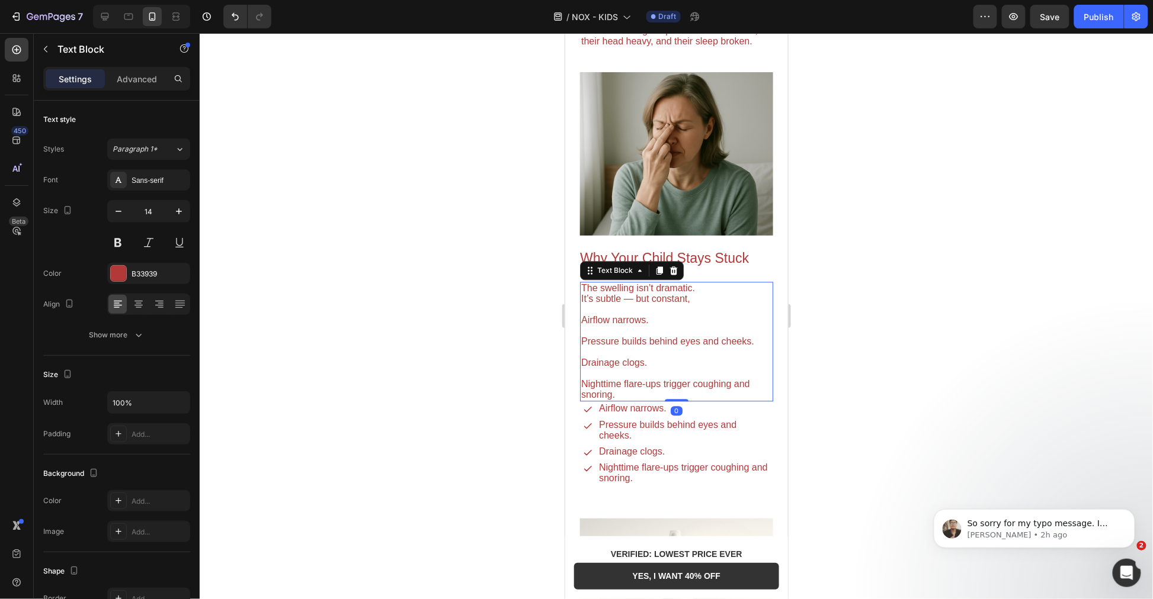
drag, startPoint x: 668, startPoint y: 375, endPoint x: 624, endPoint y: 384, distance: 44.8
click at [623, 384] on p "Nighttime flare-ups trigger coughing and snoring." at bounding box center [676, 384] width 191 height 32
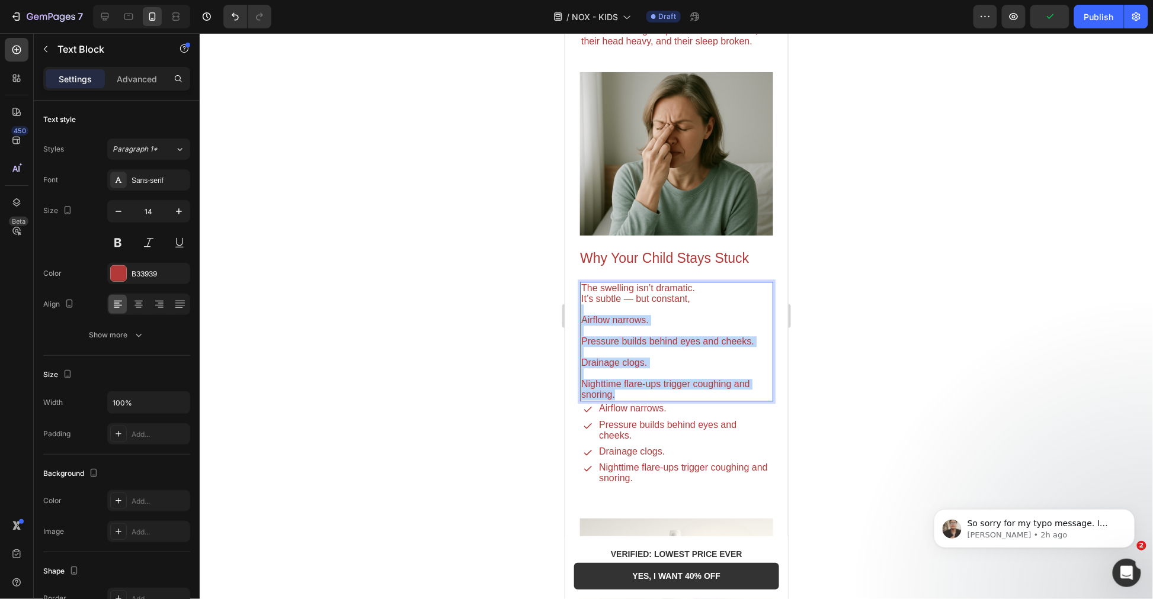
drag, startPoint x: 580, startPoint y: 345, endPoint x: 1108, endPoint y: 338, distance: 528.4
click at [565, 303] on html "Mobile ( 376 px) iPhone 13 Mini iPhone 13 Pro iPhone 11 Pro Max iPhone 15 Pro M…" at bounding box center [676, 589] width 223 height 3086
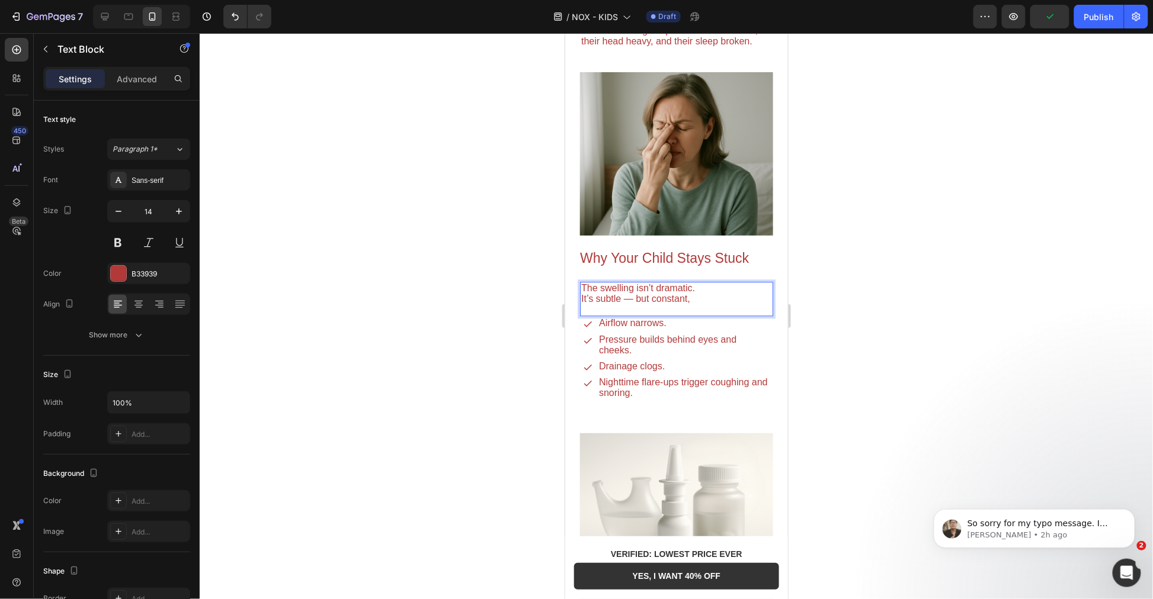
click at [911, 332] on div at bounding box center [676, 316] width 953 height 566
click at [700, 304] on p "Rich Text Editor. Editing area: main" at bounding box center [676, 309] width 191 height 11
click at [861, 315] on div at bounding box center [676, 316] width 953 height 566
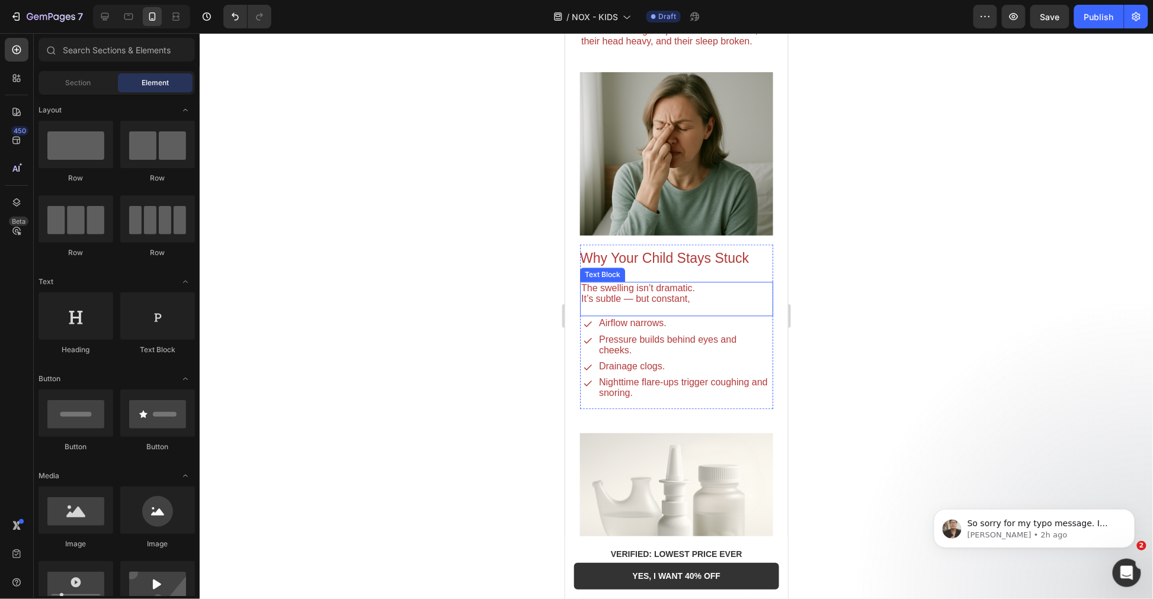
click at [682, 293] on span "It’s subtle — but constant," at bounding box center [635, 298] width 109 height 10
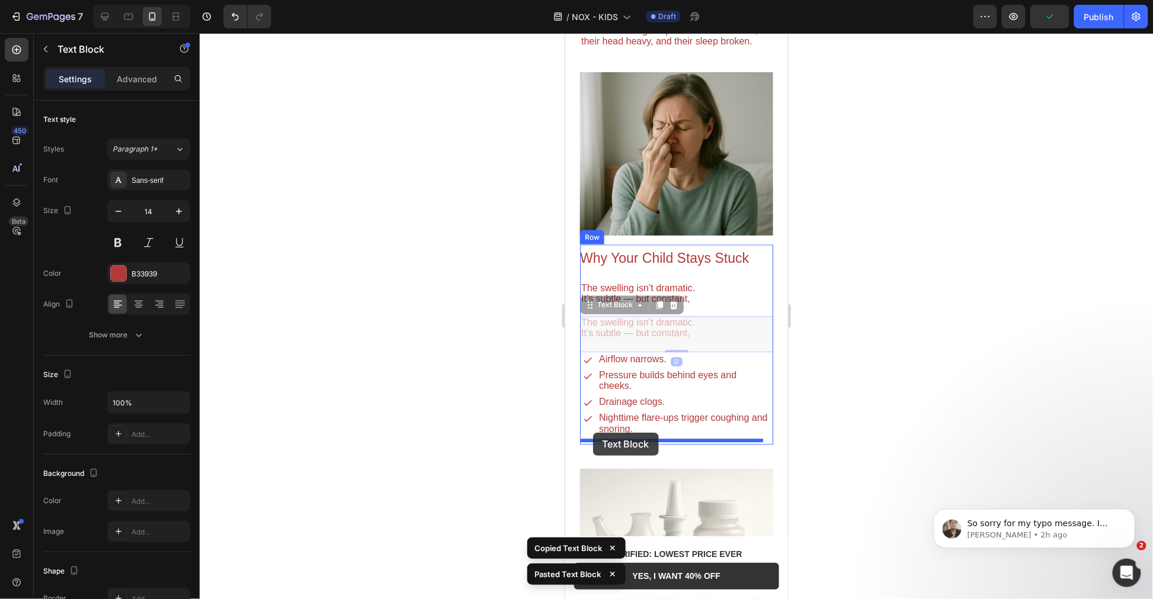
drag, startPoint x: 591, startPoint y: 300, endPoint x: 592, endPoint y: 433, distance: 133.3
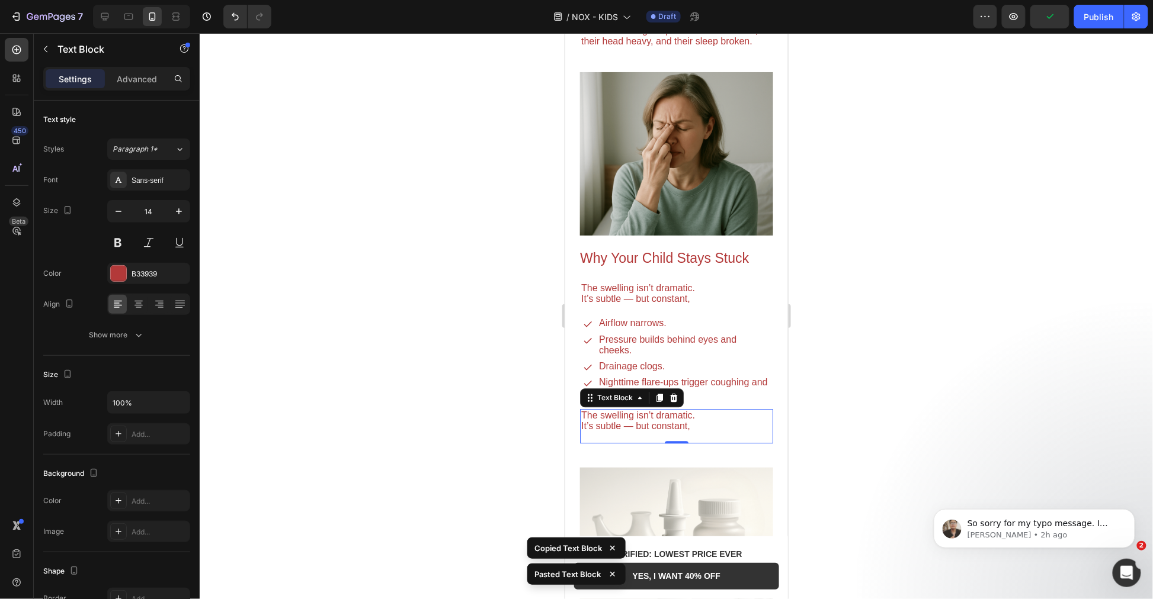
click at [688, 431] on p at bounding box center [676, 436] width 191 height 11
click at [688, 431] on p "Rich Text Editor. Editing area: main" at bounding box center [676, 436] width 191 height 11
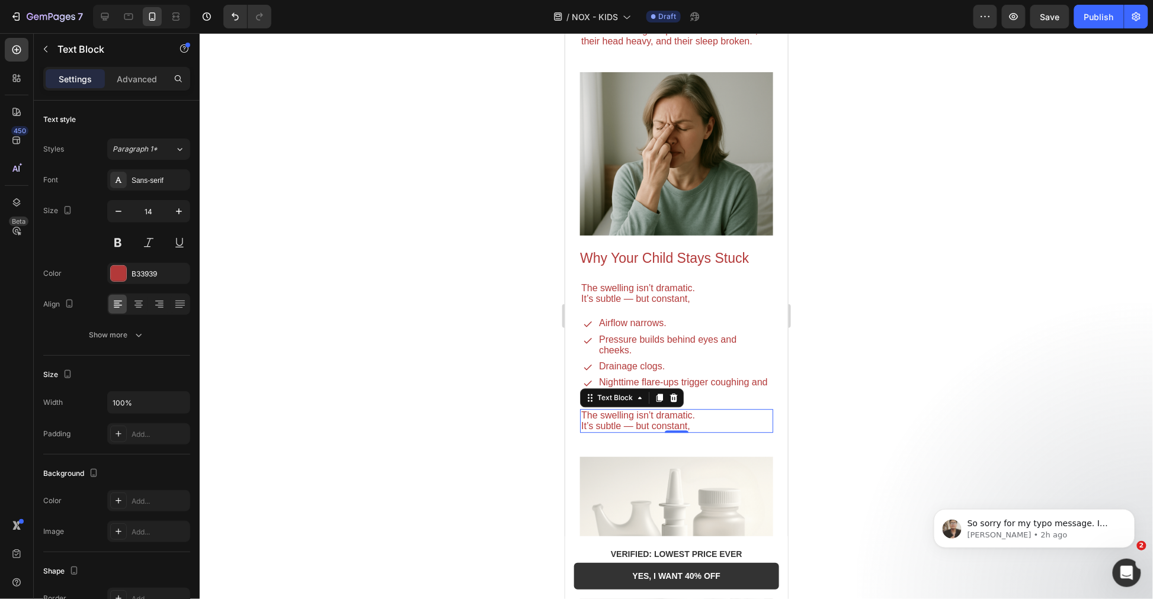
click at [716, 422] on p "The swelling isn’t dramatic. It’s subtle — but constant," at bounding box center [676, 420] width 191 height 21
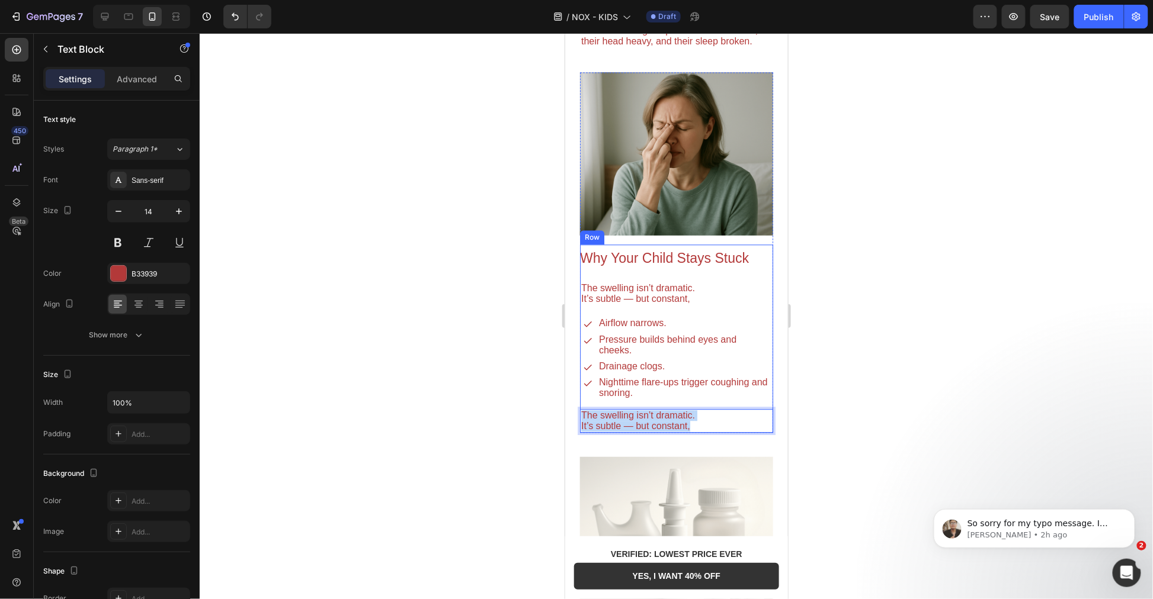
drag, startPoint x: 713, startPoint y: 420, endPoint x: 397, endPoint y: 364, distance: 320.0
click at [565, 364] on html "Mobile ( 376 px) iPhone 13 Mini iPhone 13 Pro iPhone 11 Pro Max iPhone 15 Pro M…" at bounding box center [676, 558] width 223 height 3025
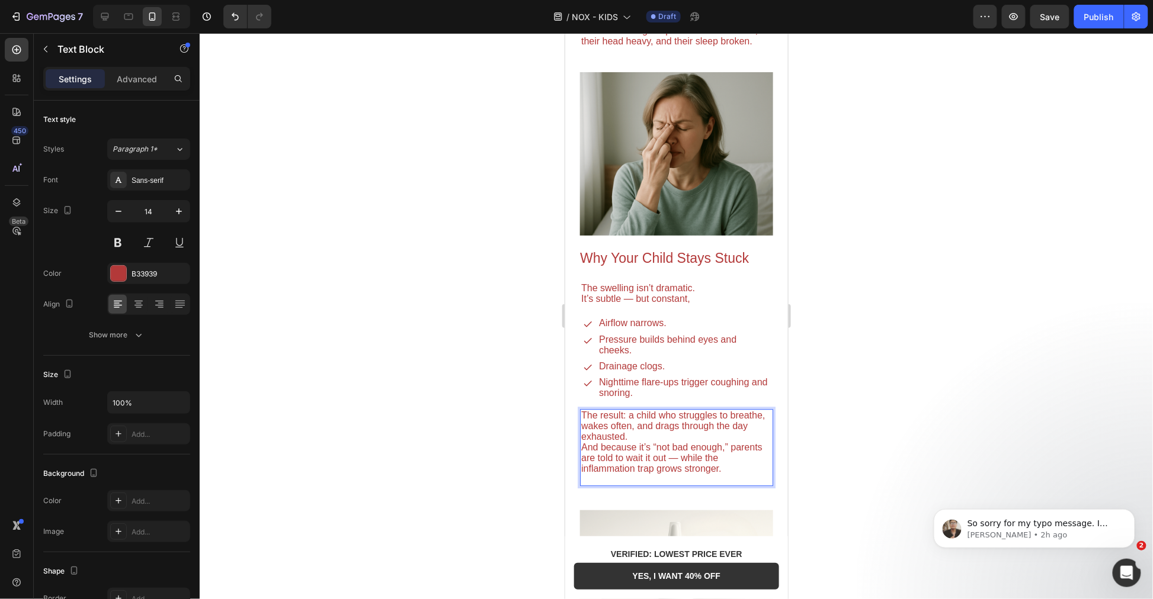
click at [678, 434] on p "The result: a child who struggles to breathe, wakes often, and drags through th…" at bounding box center [676, 447] width 191 height 75
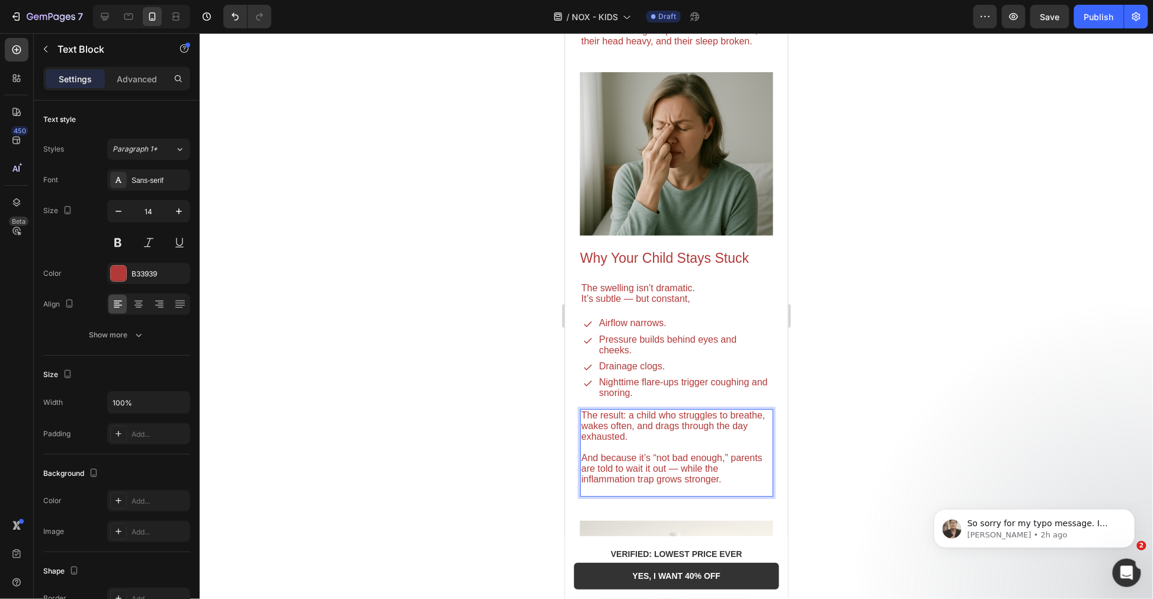
click at [651, 481] on span "And because it’s “not bad enough,” parents are told to wait it out — while the …" at bounding box center [671, 468] width 181 height 31
click at [656, 489] on p "And because it’s “not bad enough,” parents are told to wait it out — while the …" at bounding box center [676, 468] width 191 height 53
click at [649, 477] on span "And because it’s “not bad enough,” parents are told to wait it out — while the …" at bounding box center [671, 468] width 181 height 31
click at [694, 476] on span "And because it’s “not bad enough,” parents are told to wait it out — while the …" at bounding box center [671, 468] width 181 height 31
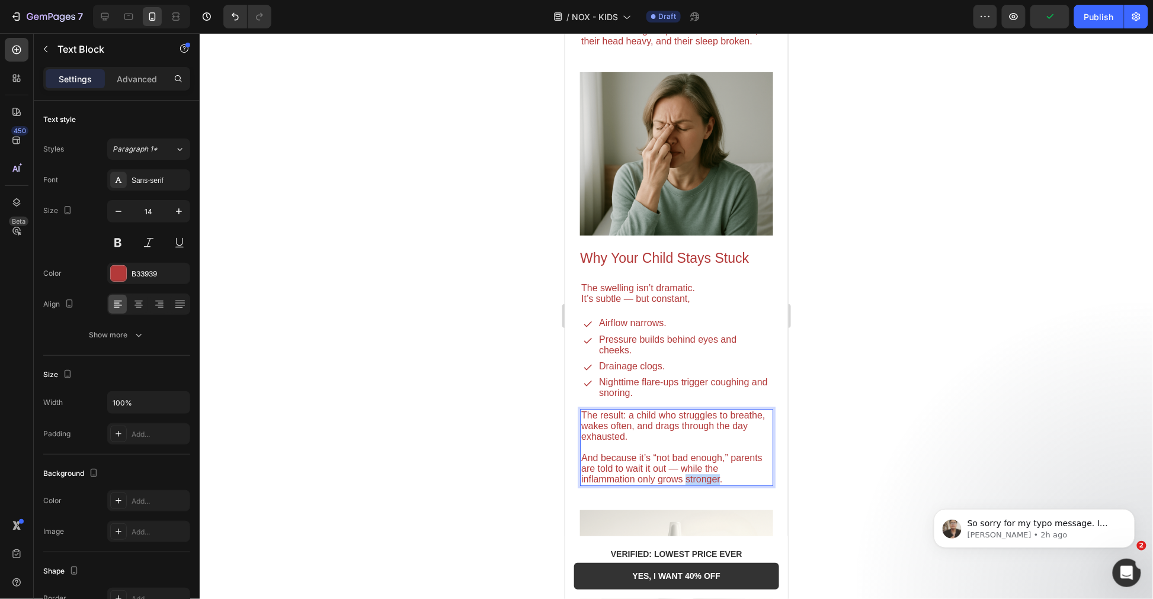
click at [694, 476] on span "And because it’s “not bad enough,” parents are told to wait it out — while the …" at bounding box center [671, 468] width 181 height 31
drag, startPoint x: 662, startPoint y: 477, endPoint x: 719, endPoint y: 476, distance: 56.9
click at [719, 476] on span "And because it’s “not bad enough,” parents are told to wait it out — while the …" at bounding box center [671, 468] width 181 height 31
click at [886, 377] on div at bounding box center [676, 316] width 953 height 566
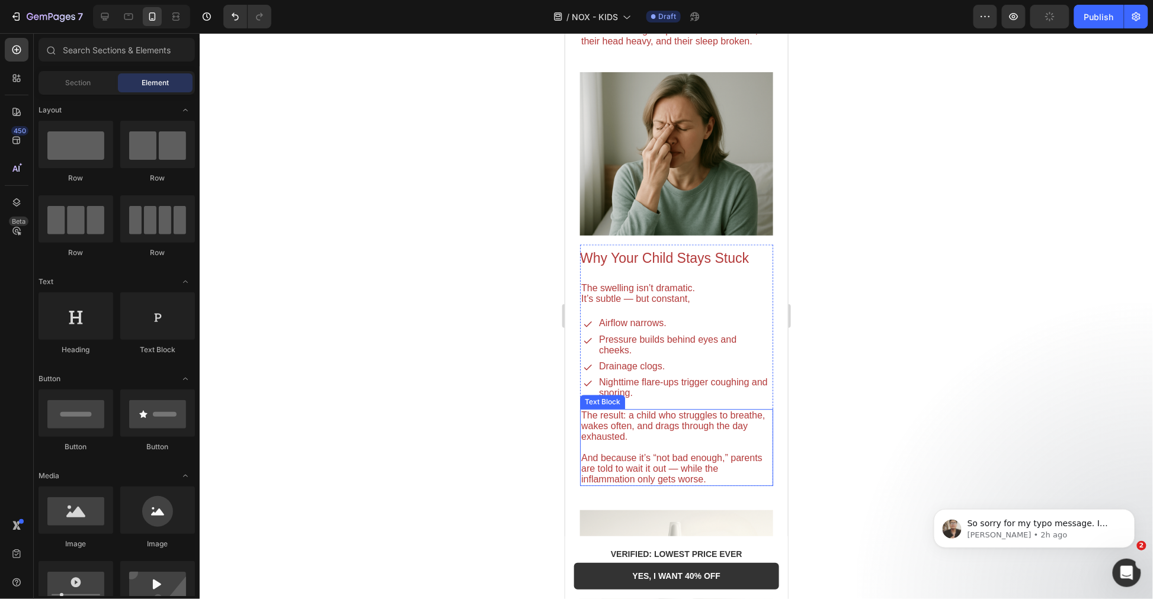
scroll to position [1250, 0]
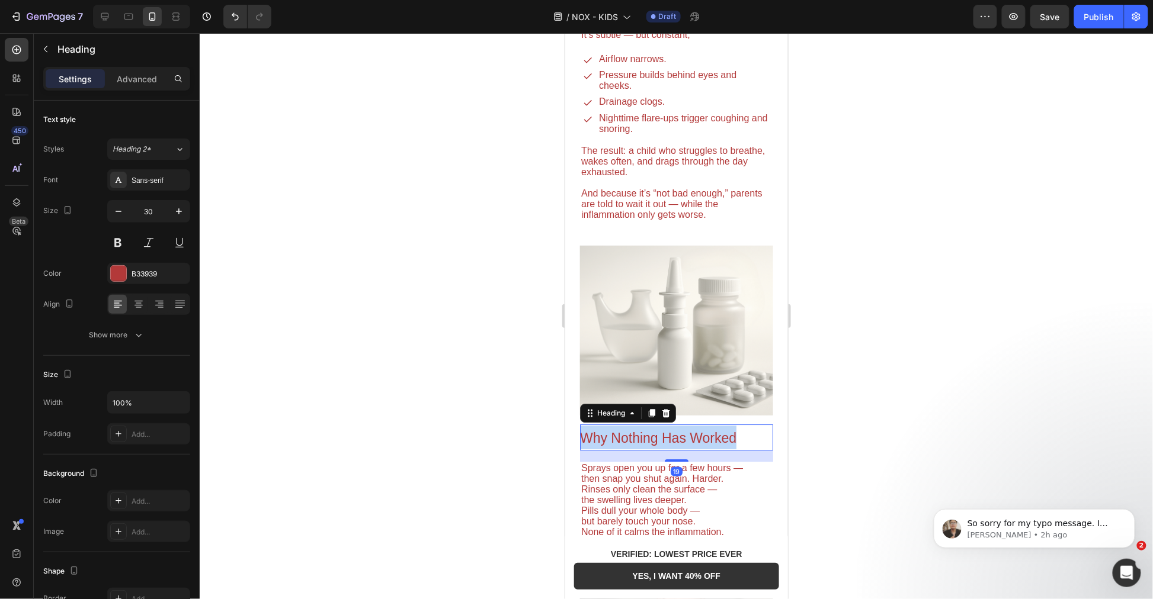
click at [656, 430] on span "Why Nothing Has Worked" at bounding box center [657, 437] width 156 height 15
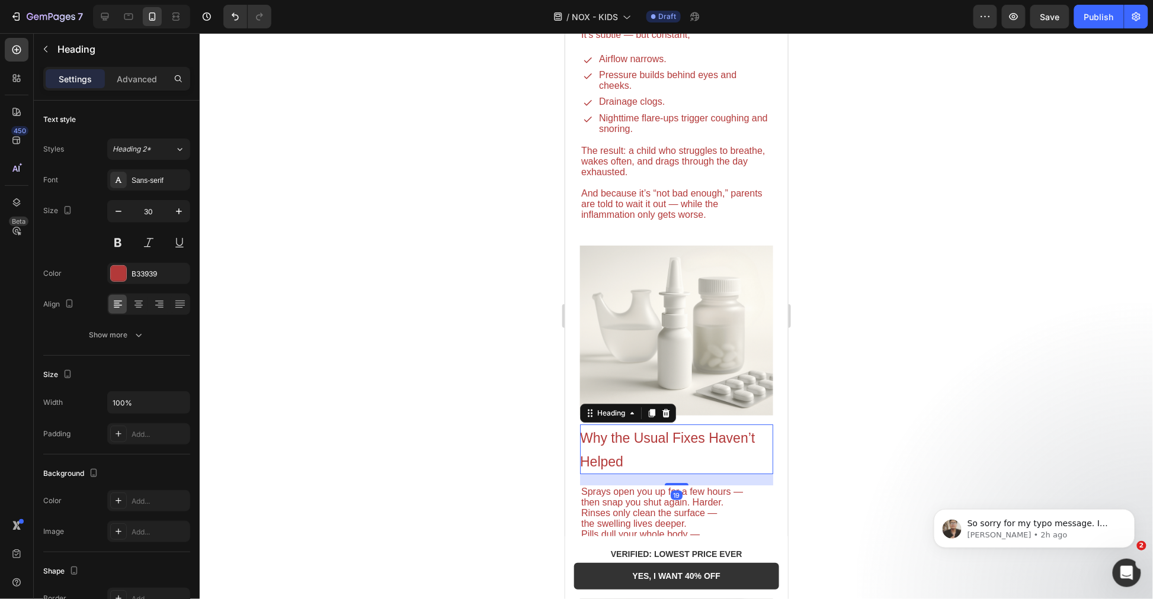
click at [880, 376] on div at bounding box center [676, 316] width 953 height 566
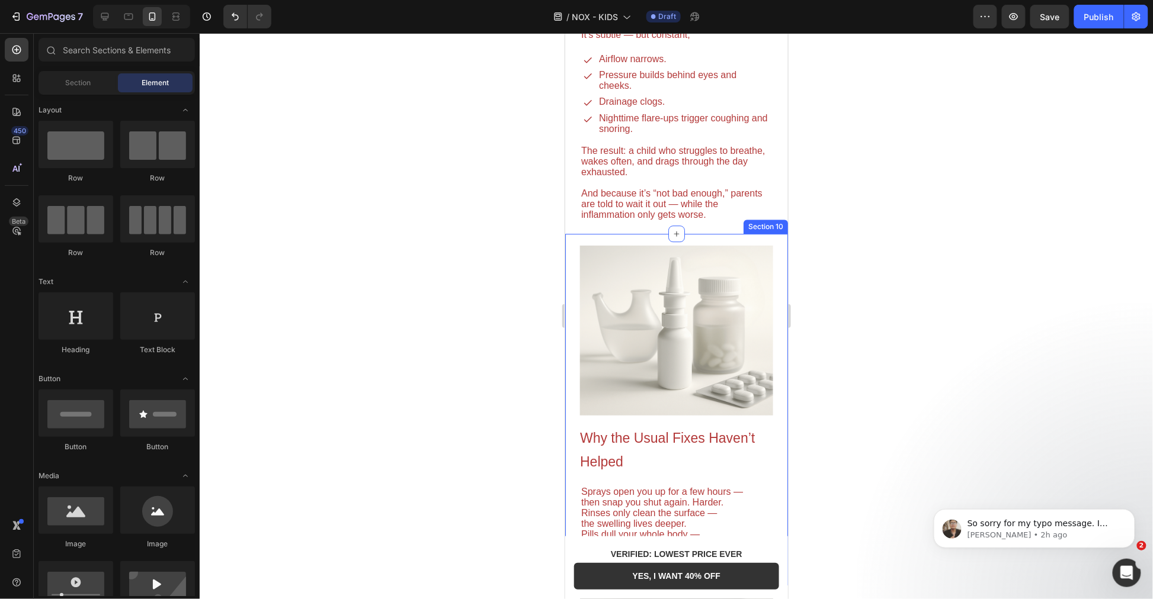
scroll to position [1316, 0]
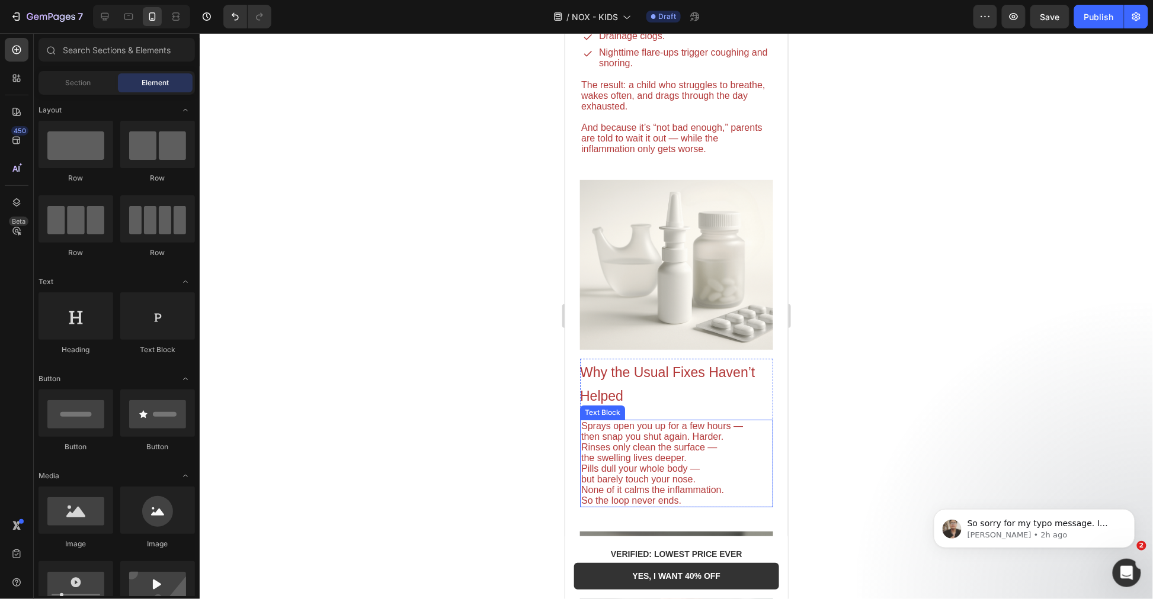
click at [647, 421] on span "Sprays open you up for a few hours —" at bounding box center [662, 426] width 162 height 10
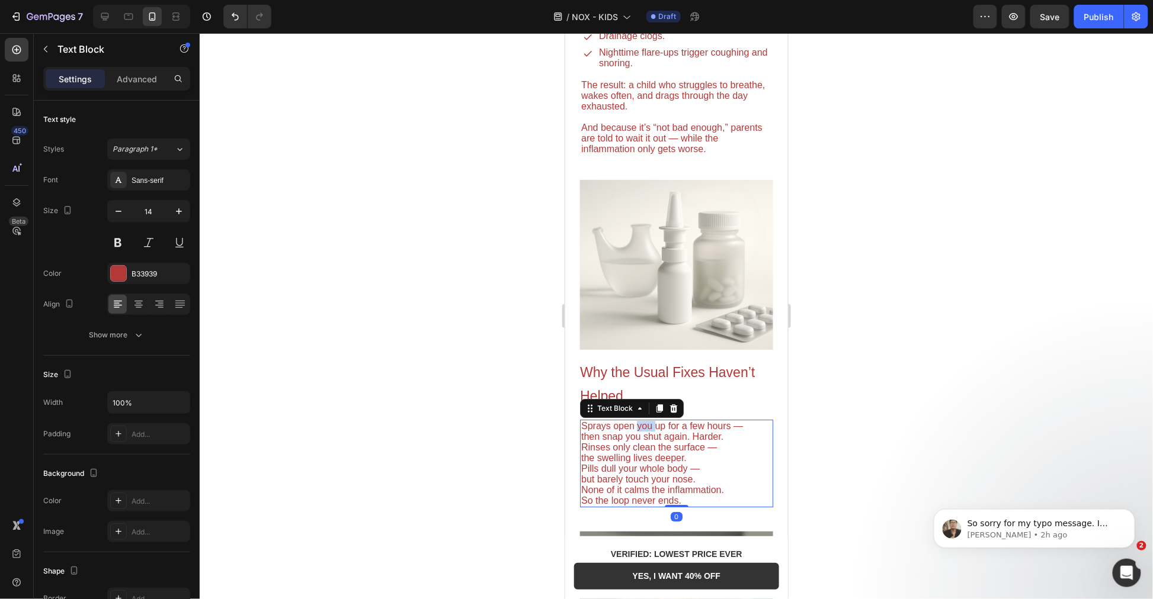
click at [647, 421] on span "Sprays open you up for a few hours —" at bounding box center [662, 426] width 162 height 10
click at [631, 431] on span "then snap you shut again. Harder." at bounding box center [652, 436] width 142 height 10
click at [627, 463] on span "Pills dull your whole body —" at bounding box center [640, 468] width 118 height 10
click at [629, 463] on span "Pills dull your whole body —" at bounding box center [640, 468] width 118 height 10
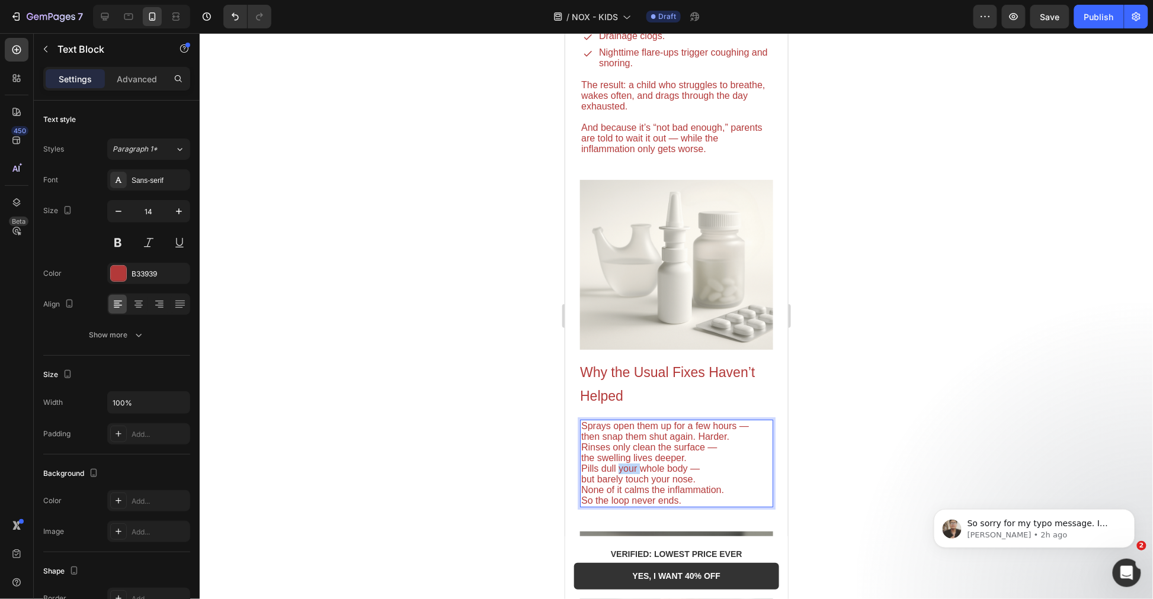
click at [629, 463] on span "Pills dull your whole body —" at bounding box center [640, 468] width 118 height 10
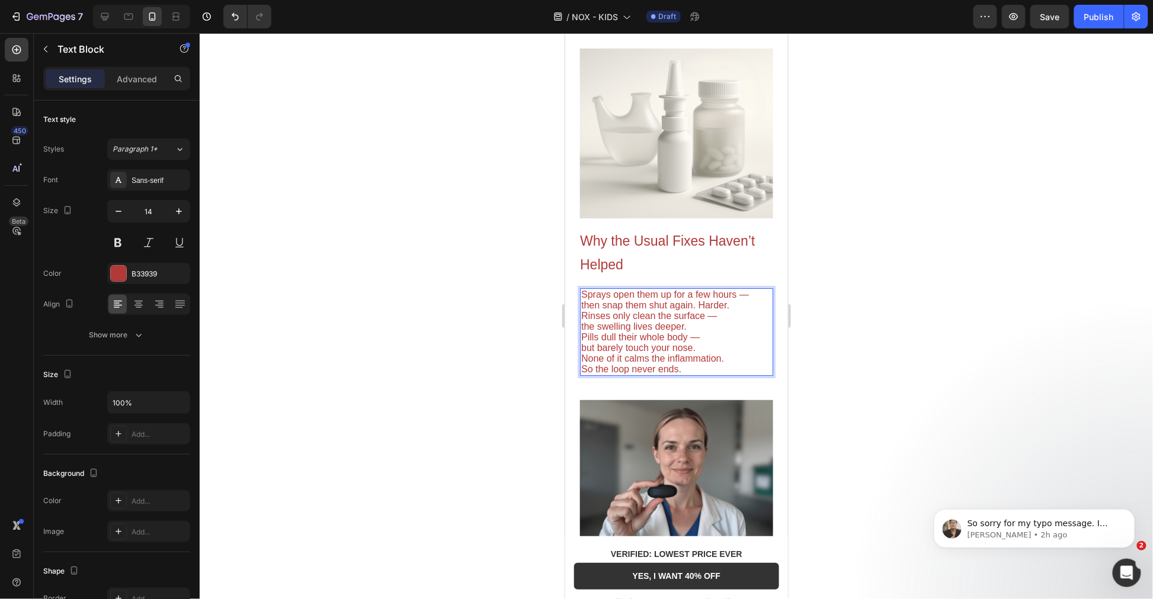
scroll to position [1514, 0]
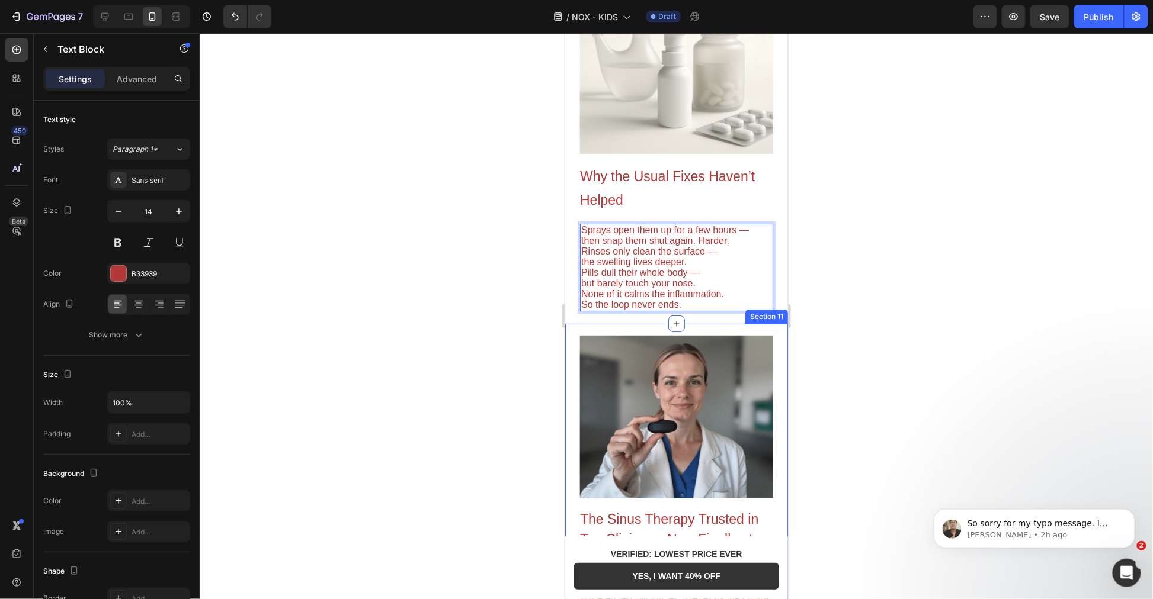
click at [905, 351] on div at bounding box center [676, 316] width 953 height 566
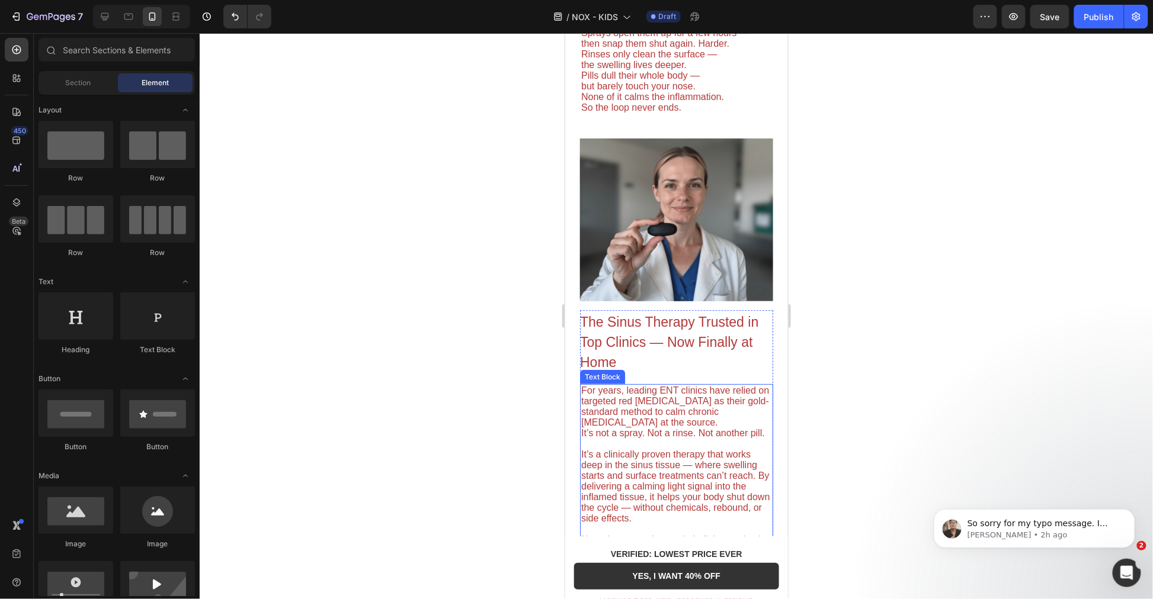
scroll to position [1777, 0]
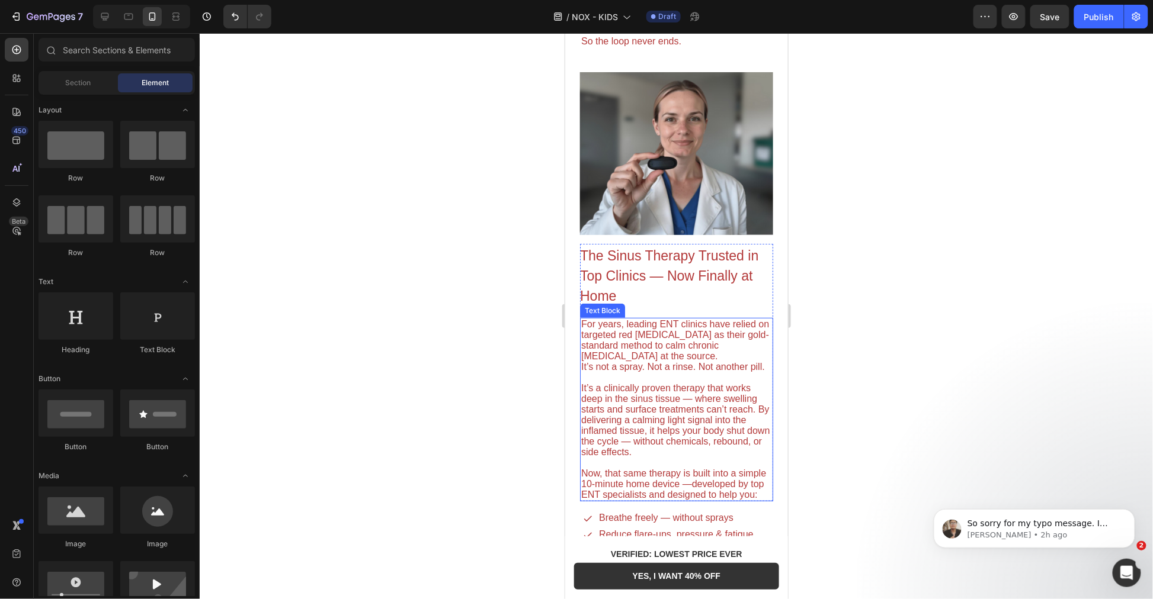
click at [690, 429] on span "It’s a clinically proven therapy that works deep in the sinus tissue — where sw…" at bounding box center [675, 420] width 188 height 74
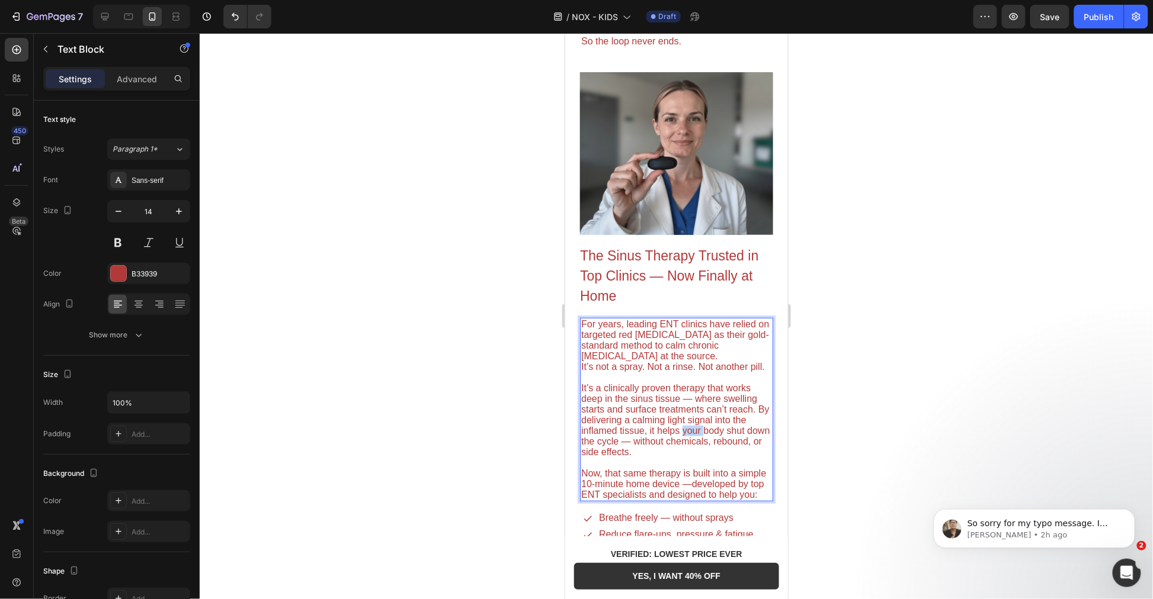
click at [690, 429] on span "It’s a clinically proven therapy that works deep in the sinus tissue — where sw…" at bounding box center [675, 420] width 188 height 74
click at [948, 451] on div at bounding box center [676, 316] width 953 height 566
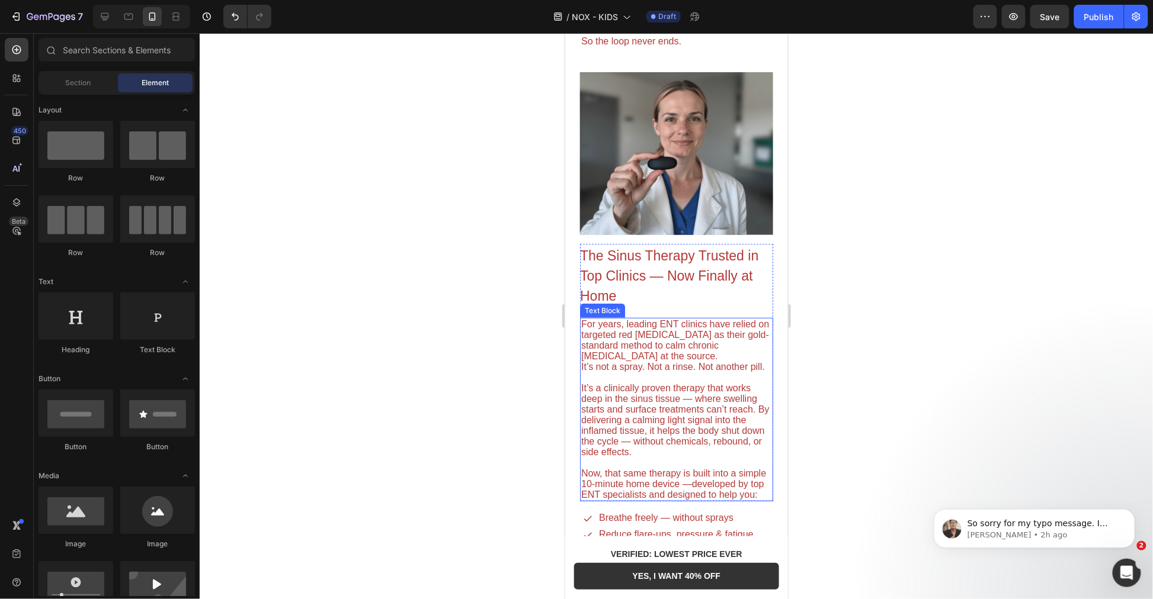
scroll to position [1843, 0]
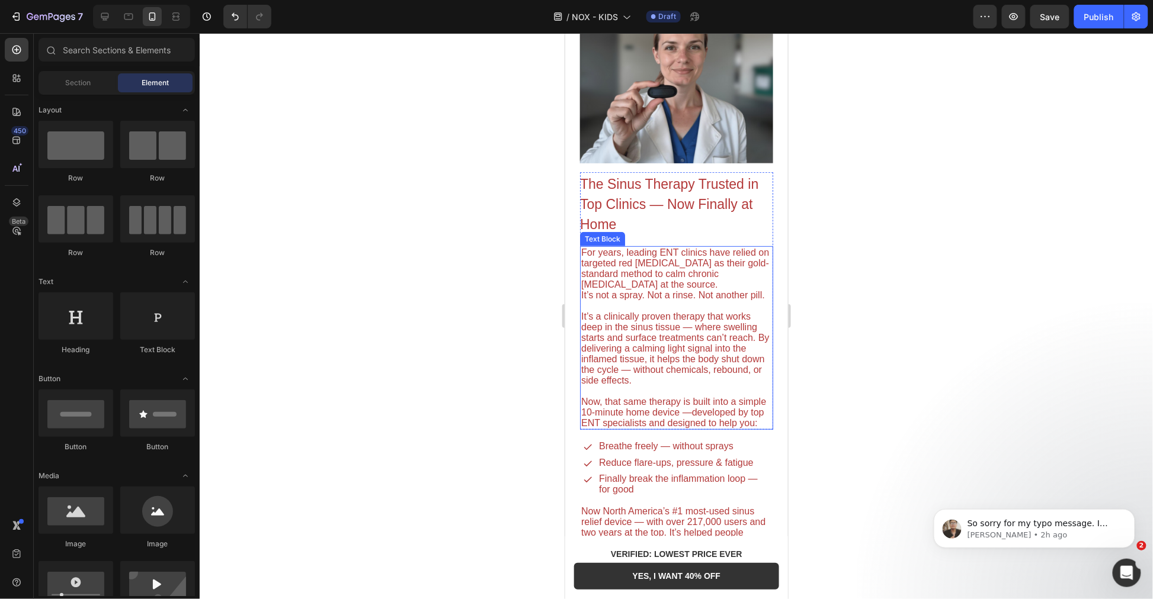
click at [655, 428] on span "Now, that same therapy is built into a simple 10-minute home device —developed …" at bounding box center [673, 411] width 185 height 31
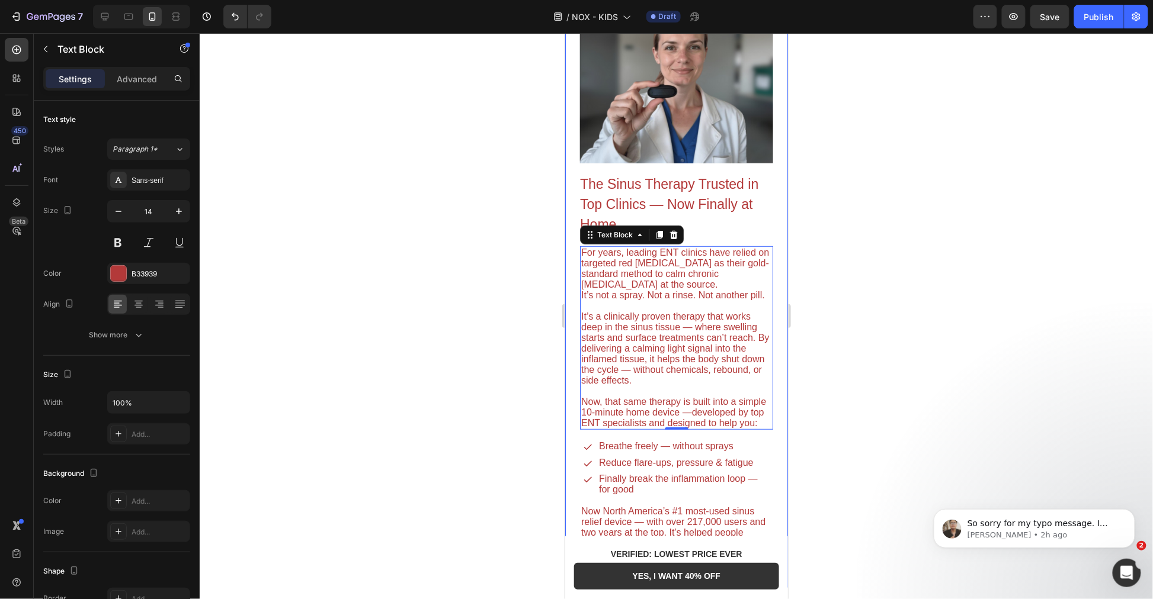
click at [688, 428] on span "Now, that same therapy is built into a simple 10-minute home device —developed …" at bounding box center [673, 411] width 185 height 31
click at [681, 428] on p "Now, that same therapy is built into a simple 10-minute home device —developed …" at bounding box center [676, 412] width 191 height 32
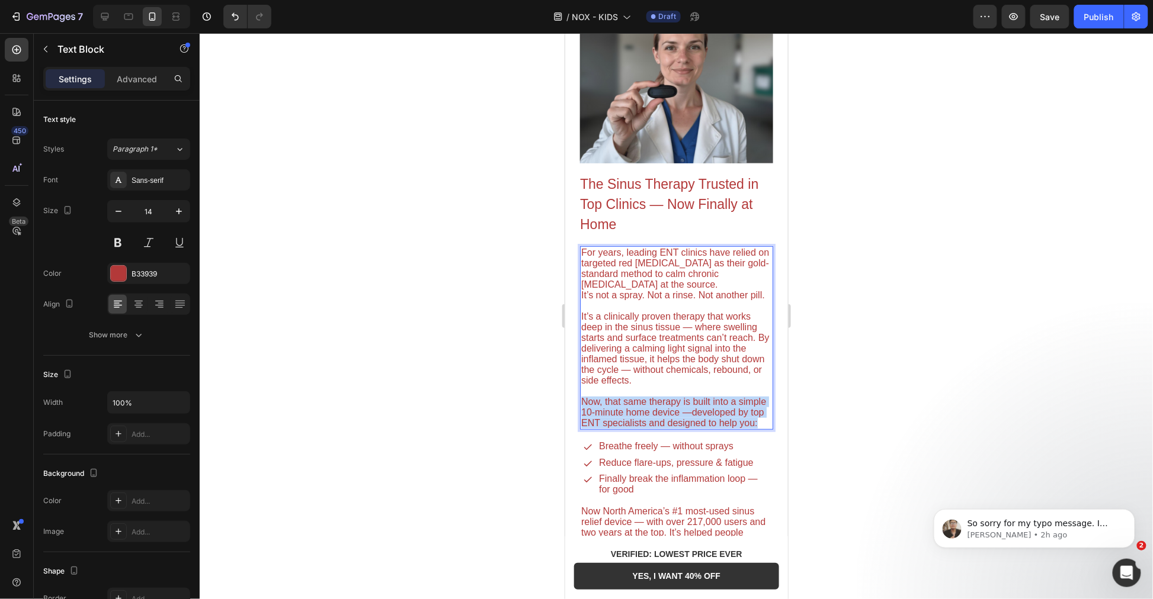
drag, startPoint x: 696, startPoint y: 444, endPoint x: 567, endPoint y: 409, distance: 133.4
click at [567, 408] on div "Image The Sinus Therapy Trusted in Top Clinics — Now Finally at Home Heading Fo…" at bounding box center [676, 288] width 223 height 600
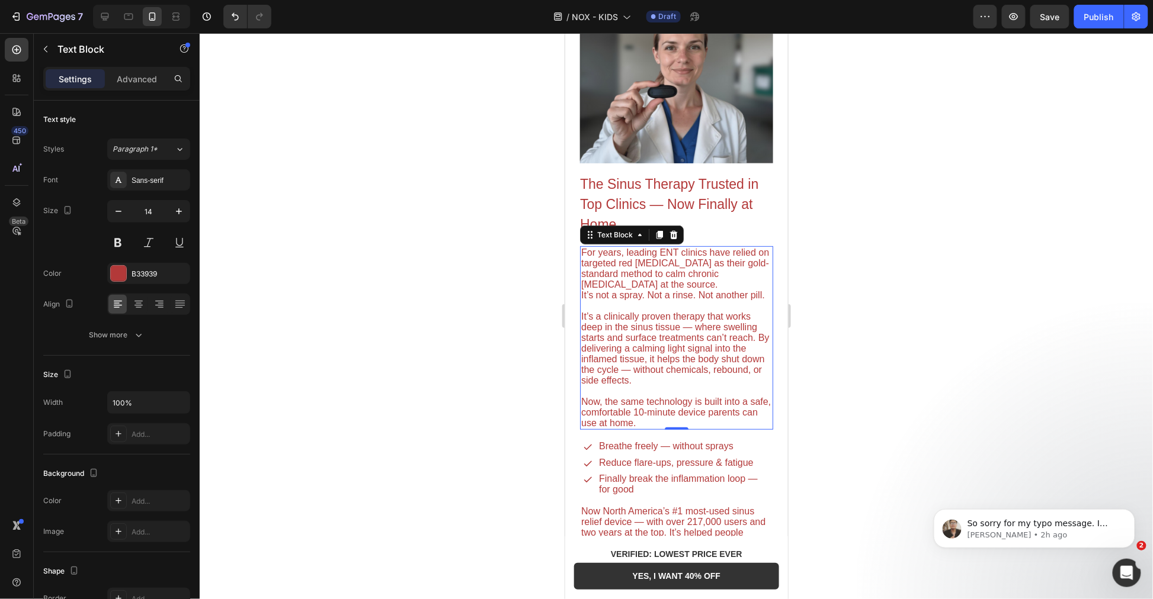
click at [868, 418] on div at bounding box center [676, 316] width 953 height 566
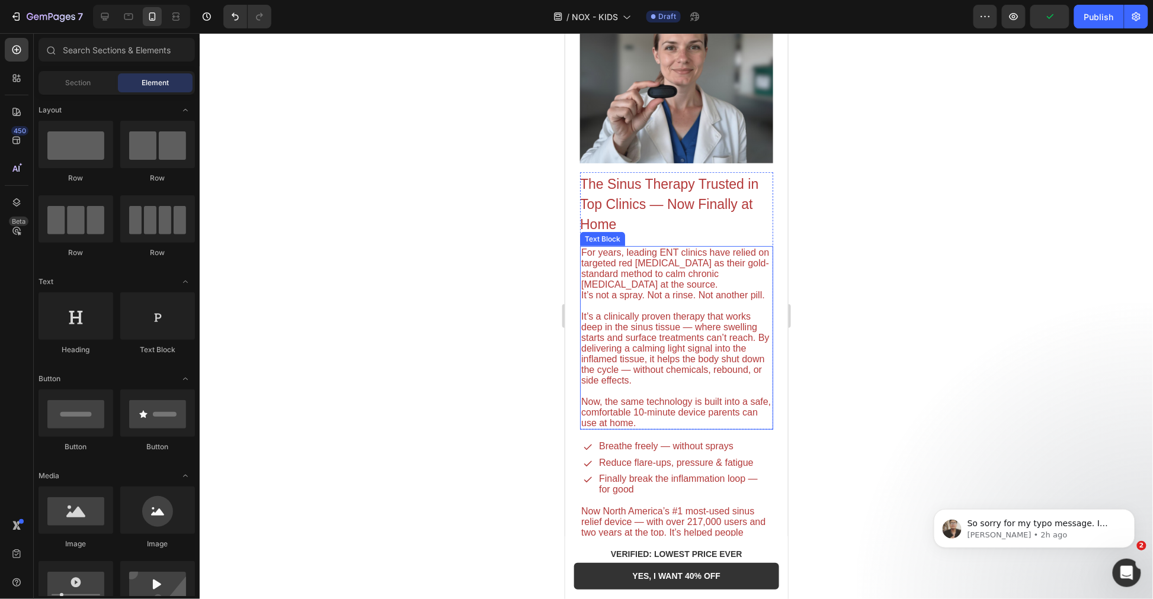
scroll to position [1974, 0]
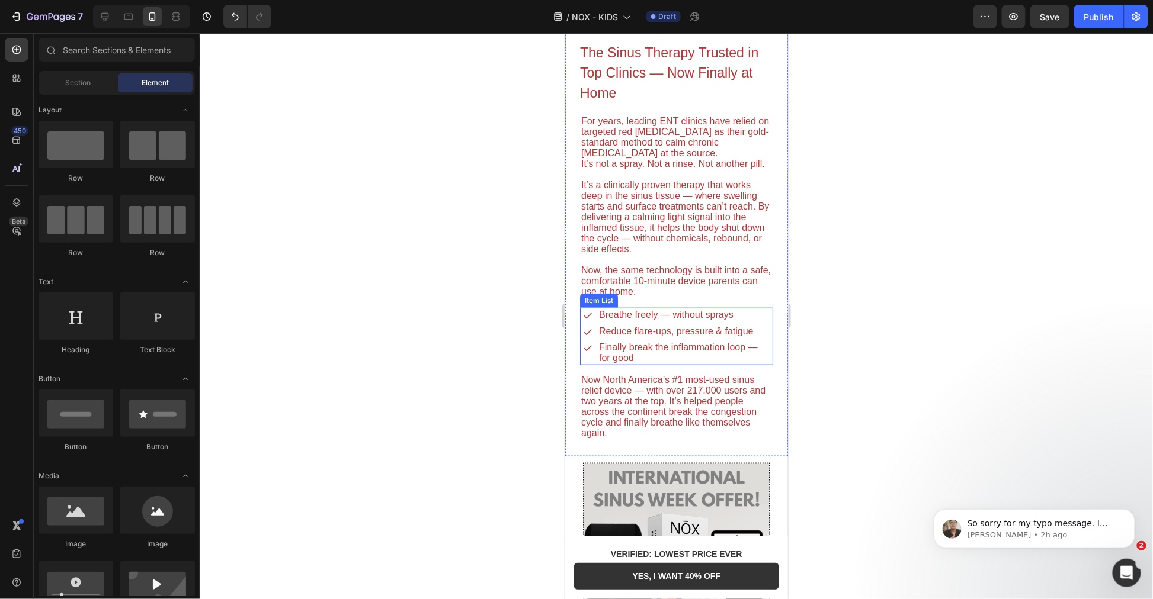
click at [661, 319] on span "Breathe freely — without sprays" at bounding box center [665, 314] width 134 height 10
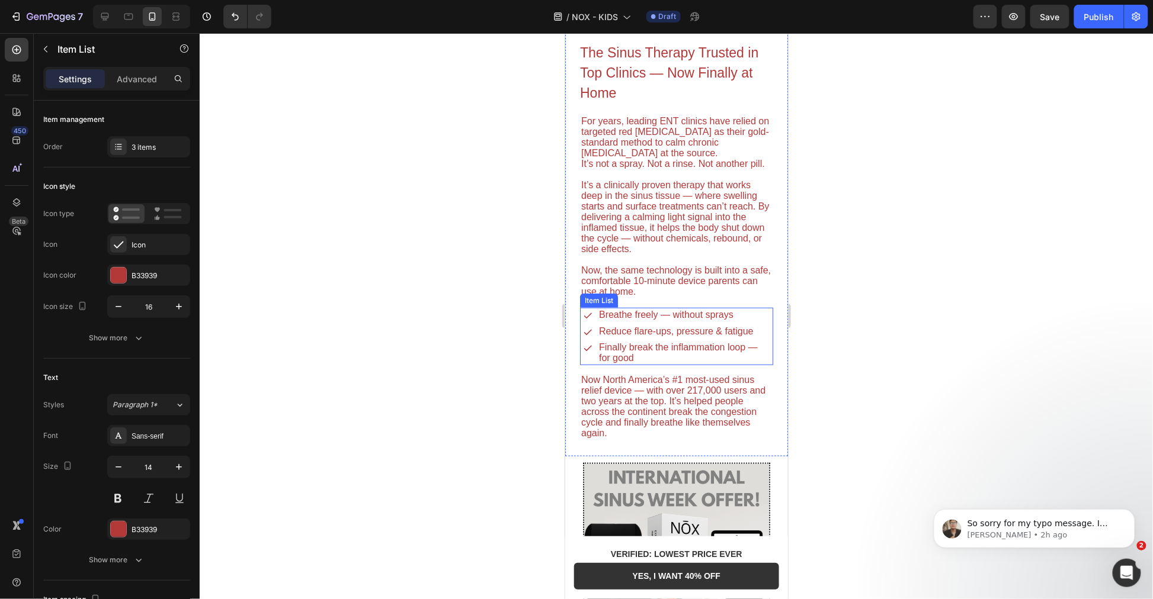
click at [661, 319] on span "Breathe freely — without sprays" at bounding box center [665, 314] width 134 height 10
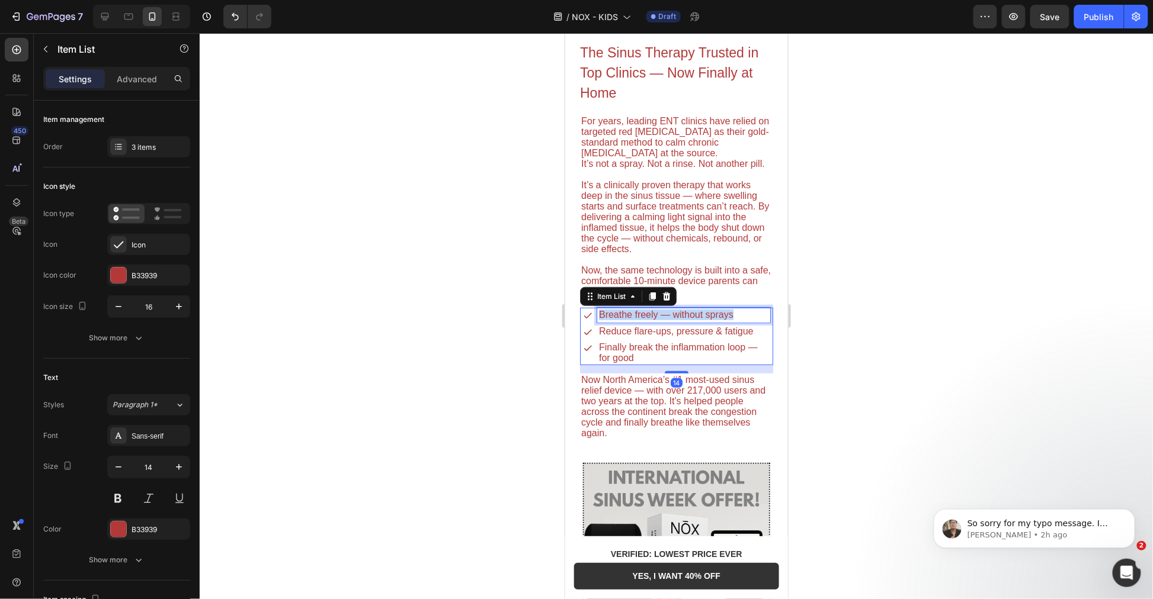
click at [661, 319] on span "Breathe freely — without sprays" at bounding box center [665, 314] width 134 height 10
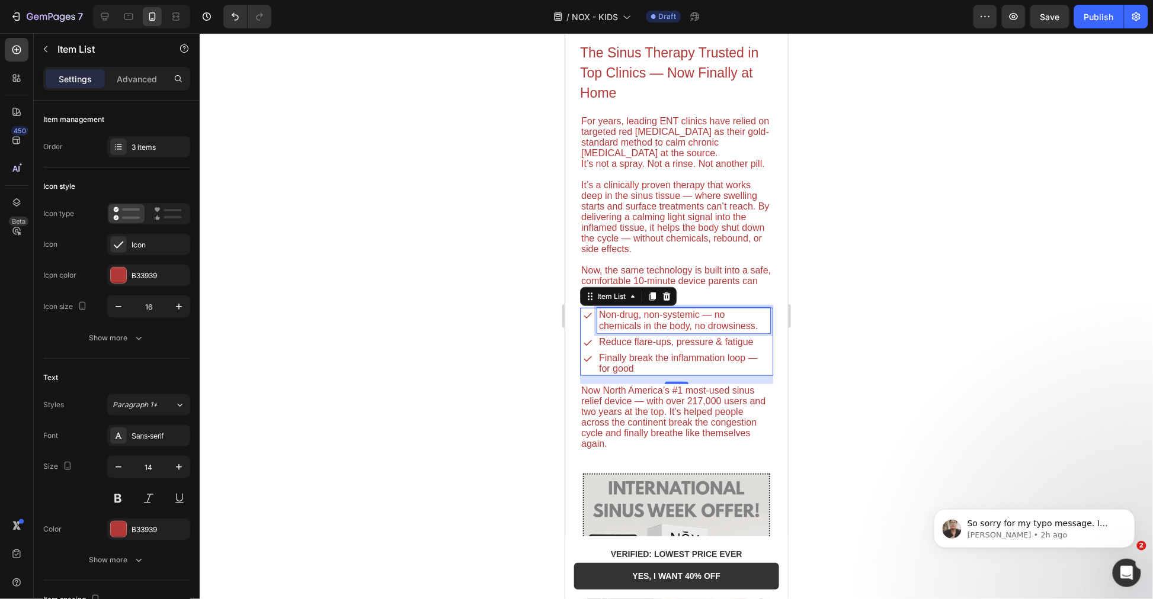
click at [634, 361] on div "Non-drug, non-systemic — no chemicals in the body, no drowsiness. Reduce flare-…" at bounding box center [675, 341] width 187 height 68
click at [640, 330] on span "Non-drug, non-systemic — no chemicals in the body, no drowsiness." at bounding box center [677, 319] width 159 height 21
click at [636, 347] on span "Reduce flare-ups, pressure & fatigue" at bounding box center [675, 341] width 155 height 10
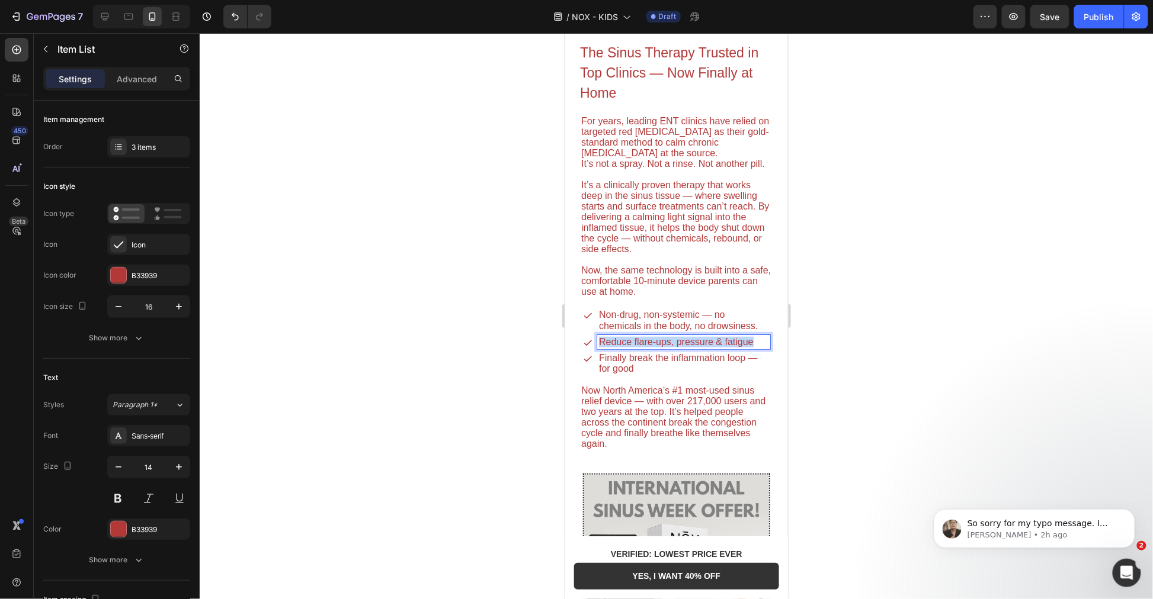
click at [636, 347] on span "Reduce flare-ups, pressure & fatigue" at bounding box center [675, 341] width 155 height 10
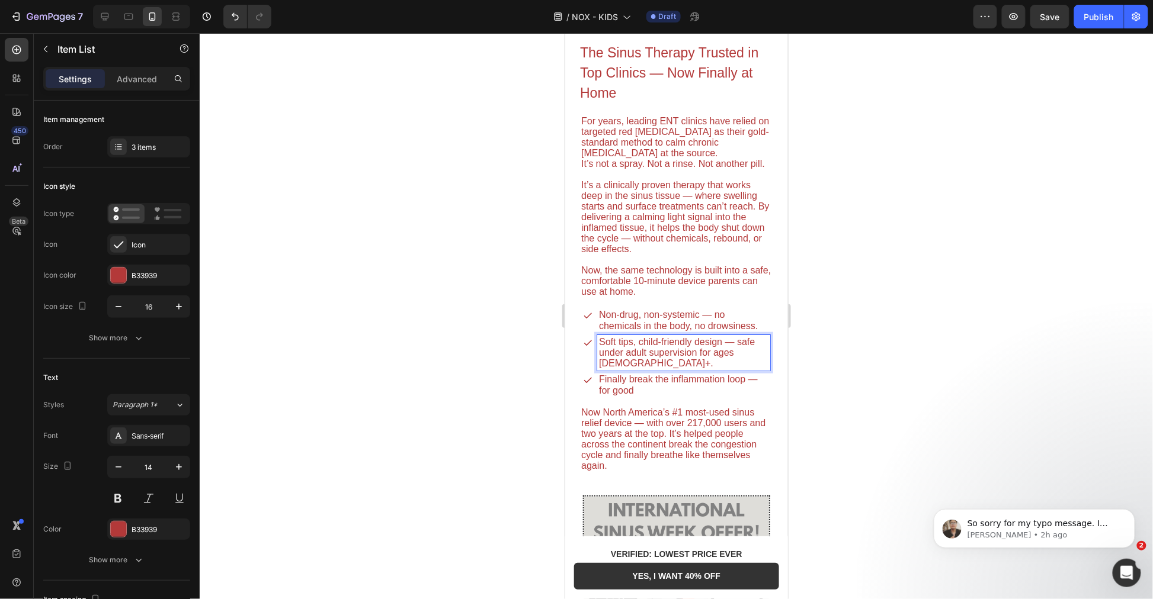
click at [740, 361] on span "Soft tips, child-friendly design — safe under adult supervision for ages [DEMOG…" at bounding box center [676, 351] width 156 height 31
click at [739, 361] on span "Soft tips, child-friendly design — safe under adult supervision for ages [DEMOG…" at bounding box center [676, 351] width 156 height 31
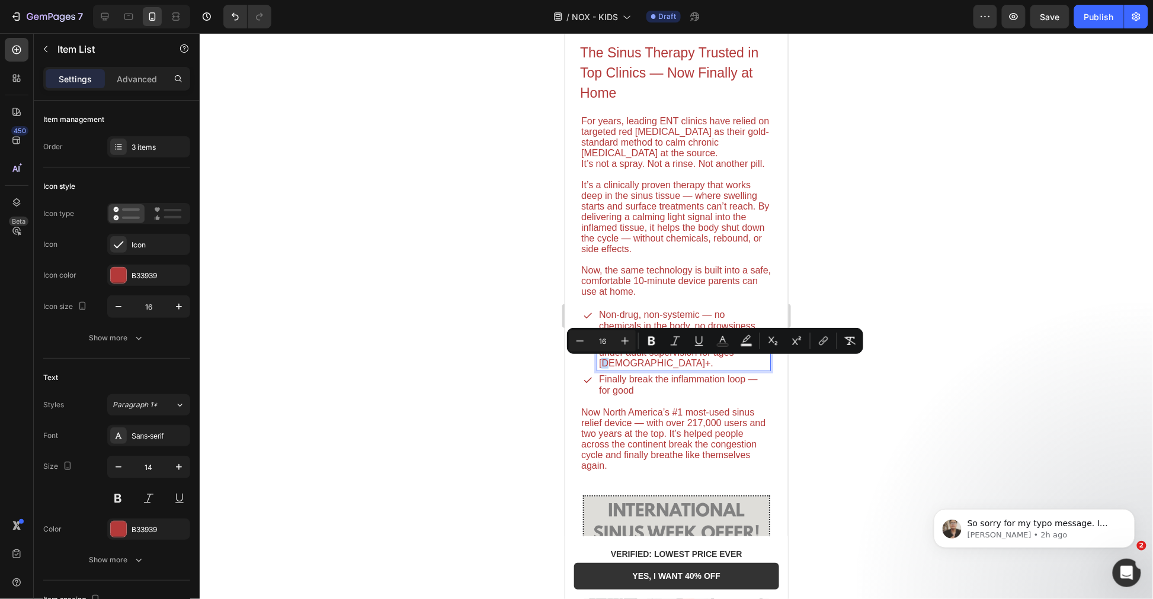
drag, startPoint x: 740, startPoint y: 361, endPoint x: 742, endPoint y: 377, distance: 16.1
click at [740, 363] on span "Soft tips, child-friendly design — safe under adult supervision for ages [DEMOG…" at bounding box center [676, 351] width 156 height 31
click at [741, 364] on span "Soft tips, child-friendly design — safe under adult supervision for ages [DEMOG…" at bounding box center [676, 351] width 156 height 31
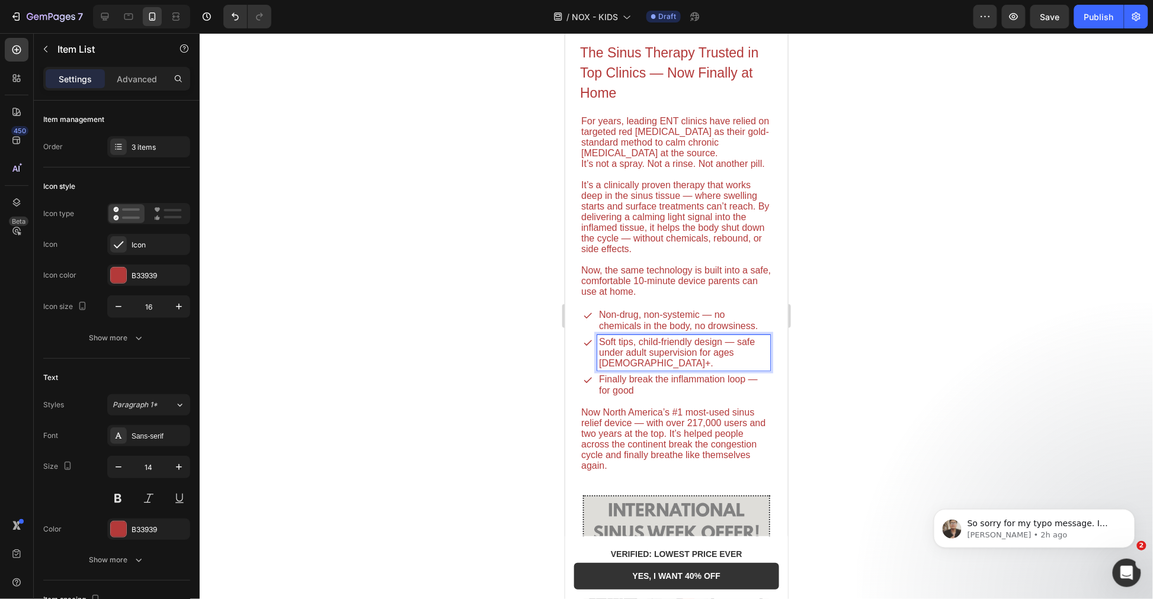
click at [905, 370] on div at bounding box center [676, 316] width 953 height 566
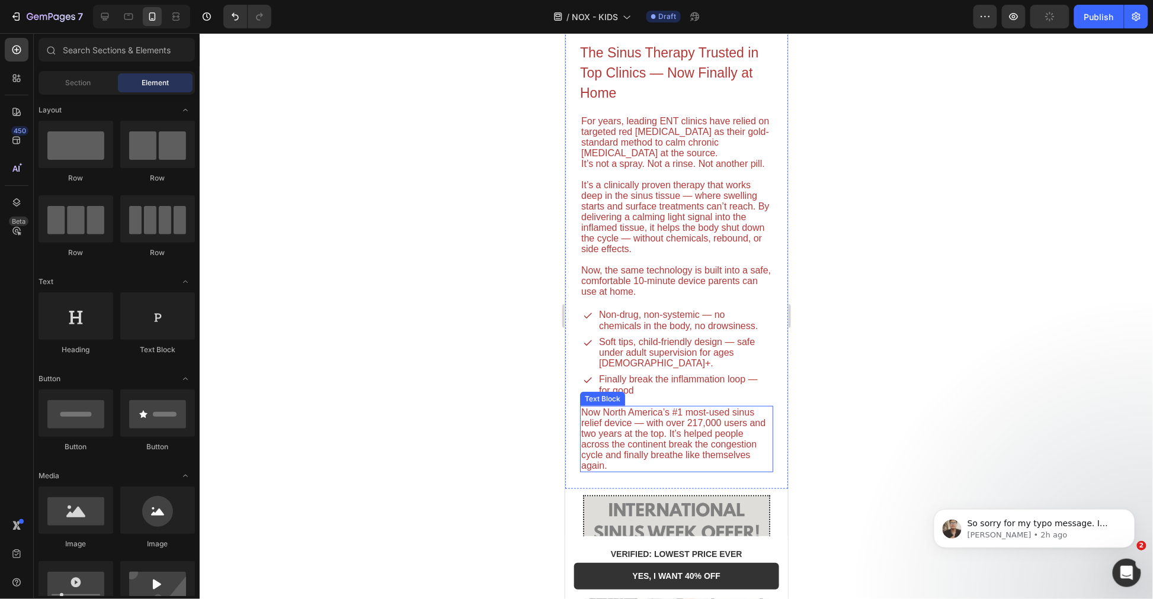
click at [685, 389] on p "Finally break the inflammation loop — for good" at bounding box center [682, 384] width 169 height 21
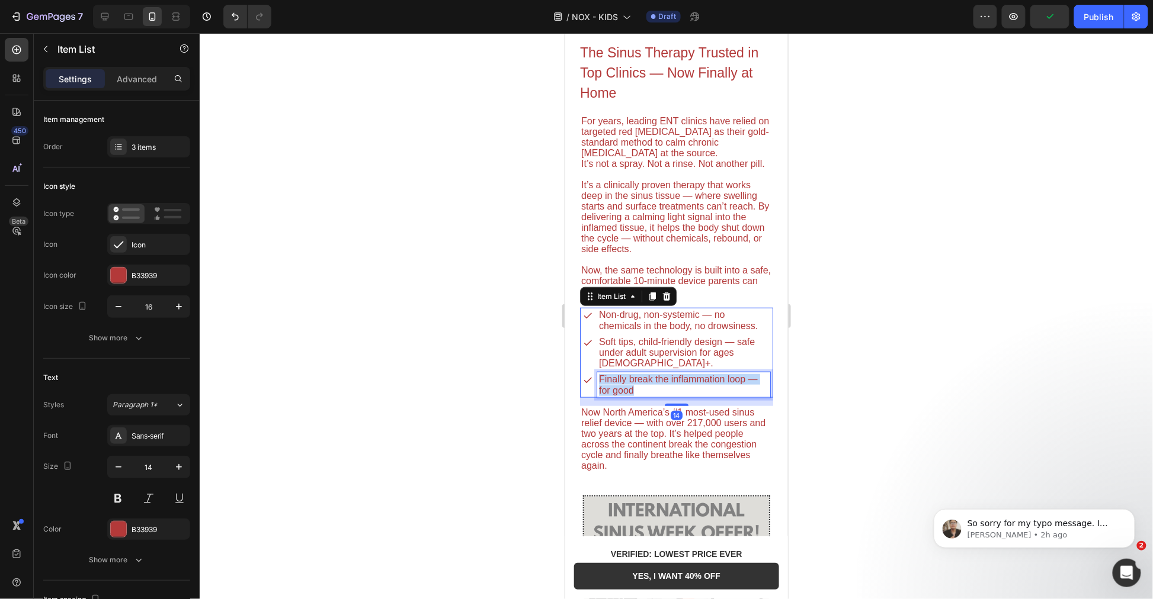
click at [685, 389] on p "Finally break the inflammation loop — for good" at bounding box center [682, 384] width 169 height 21
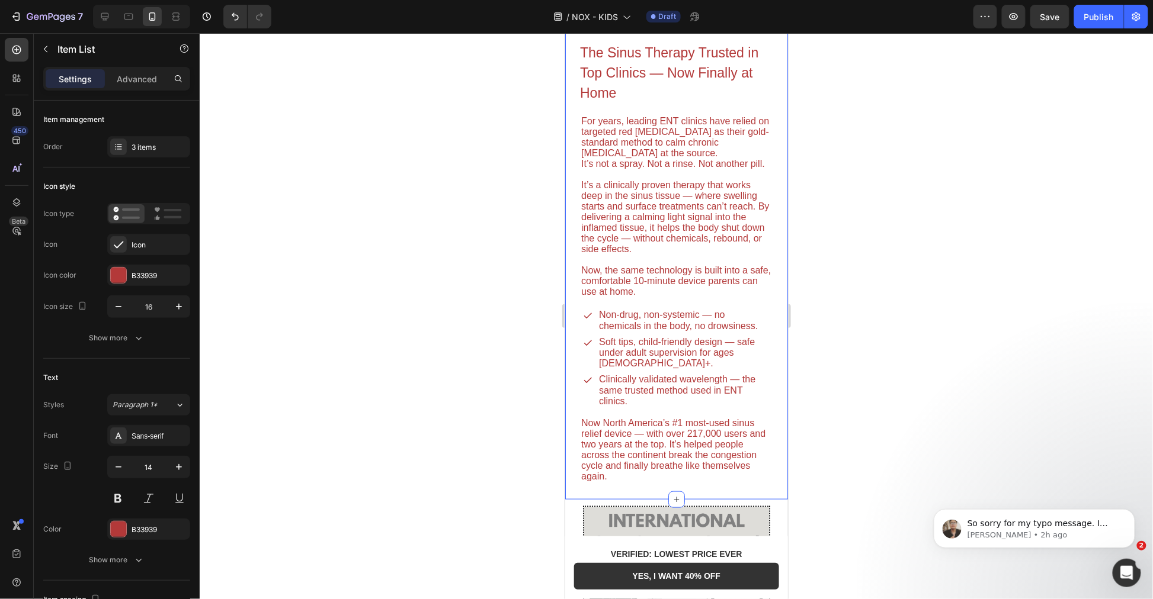
click at [942, 399] on div at bounding box center [676, 316] width 953 height 566
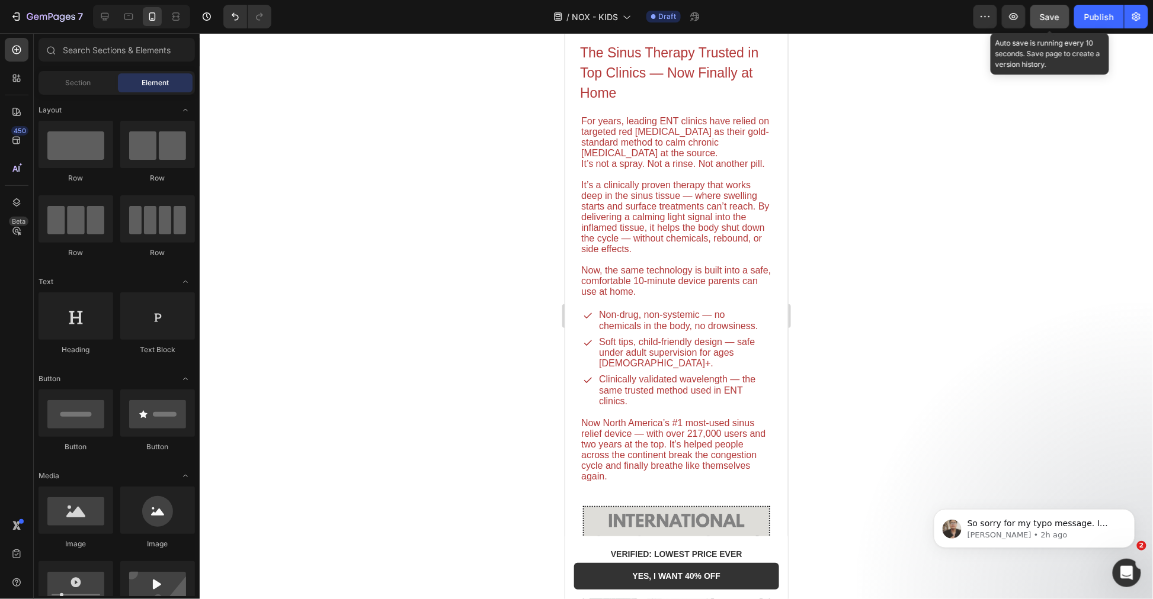
click at [1059, 14] on span "Save" at bounding box center [1050, 17] width 20 height 10
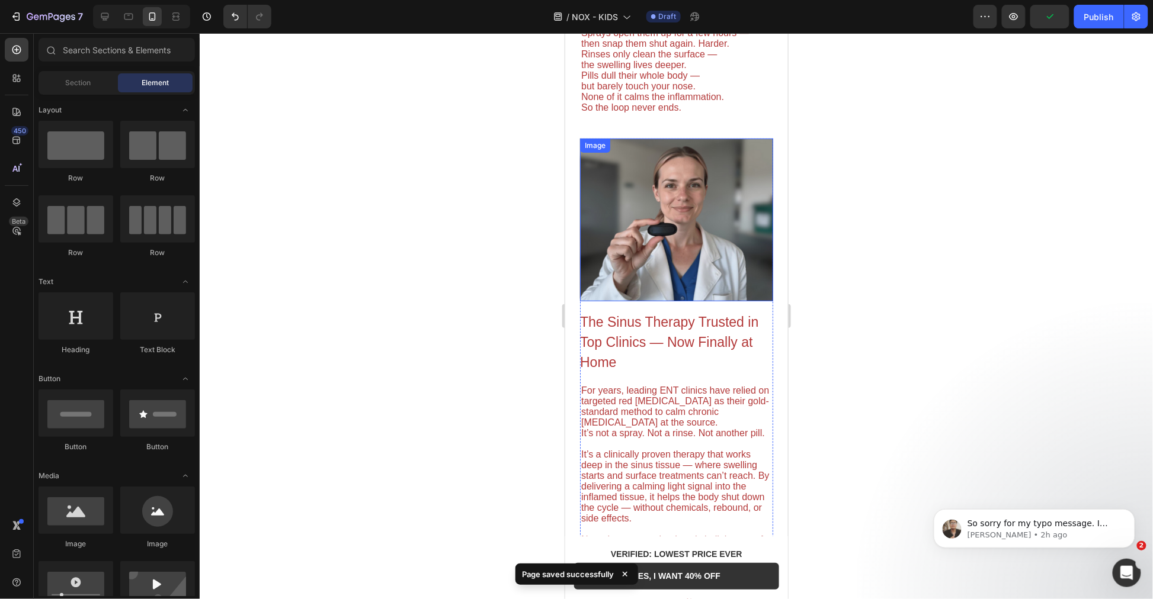
scroll to position [1645, 0]
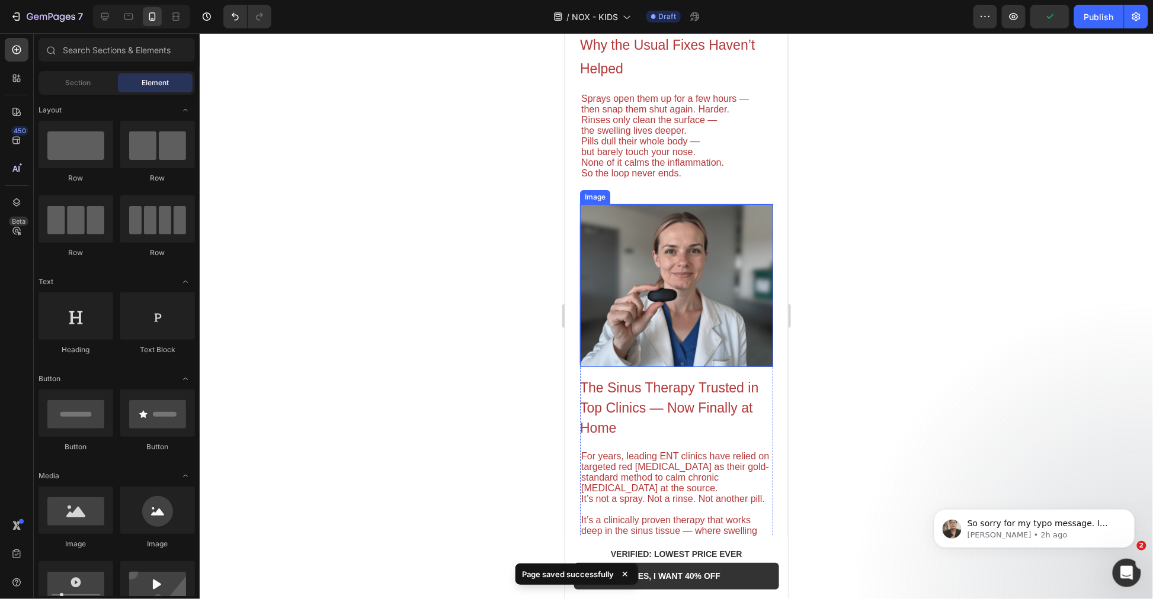
click at [672, 275] on img at bounding box center [675, 285] width 193 height 163
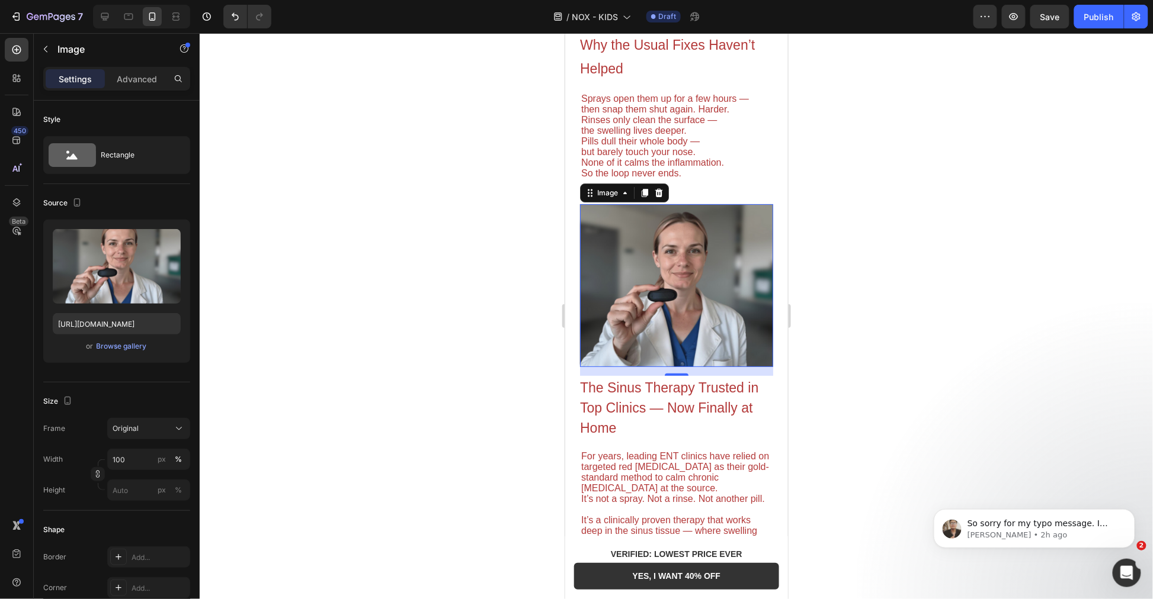
click at [660, 273] on img at bounding box center [675, 285] width 193 height 163
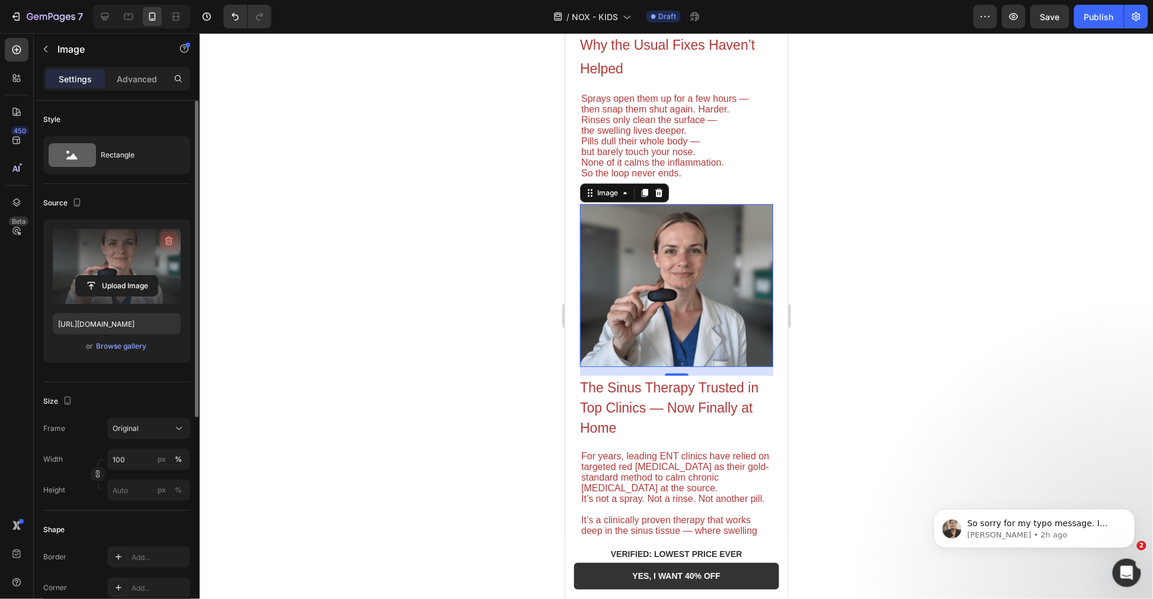
click at [167, 240] on icon "button" at bounding box center [169, 241] width 12 height 12
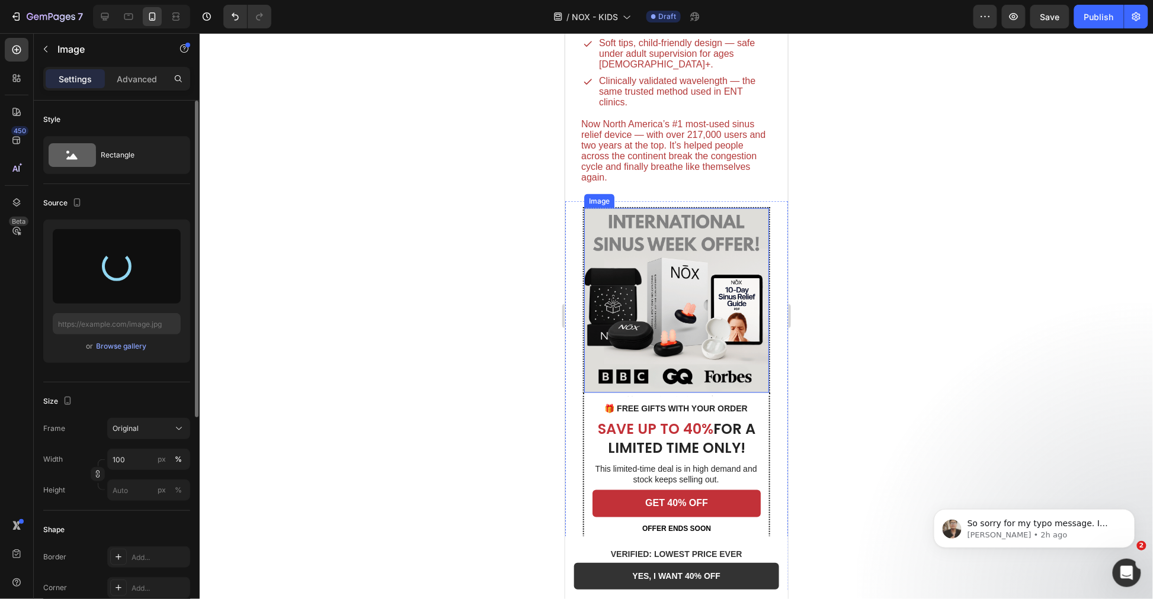
scroll to position [2435, 0]
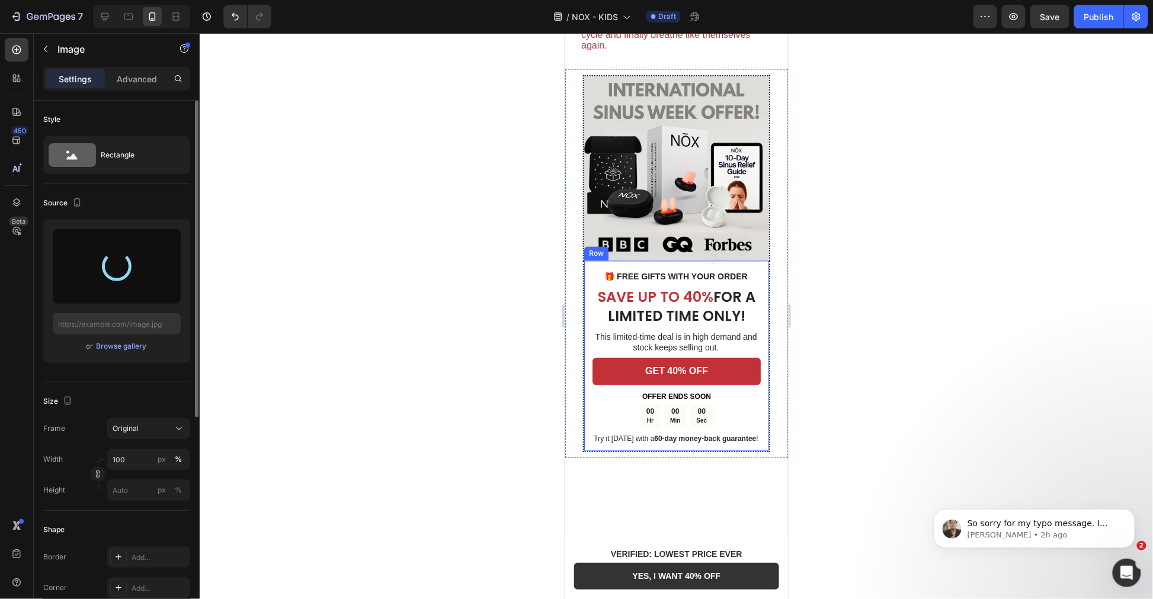
type input "[URL][DOMAIN_NAME]"
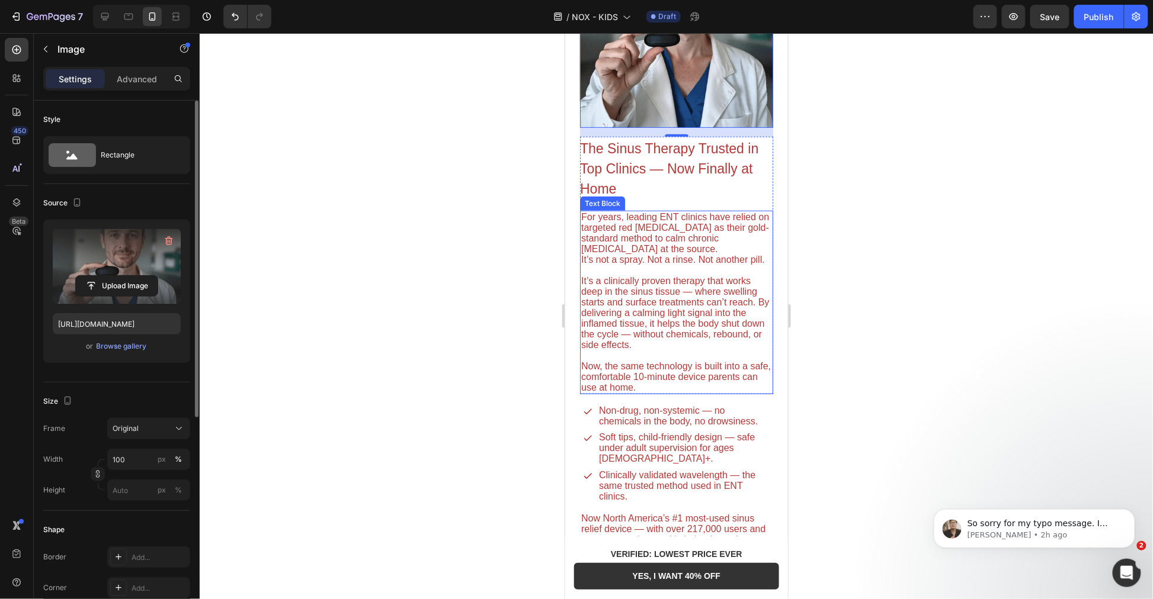
scroll to position [2172, 0]
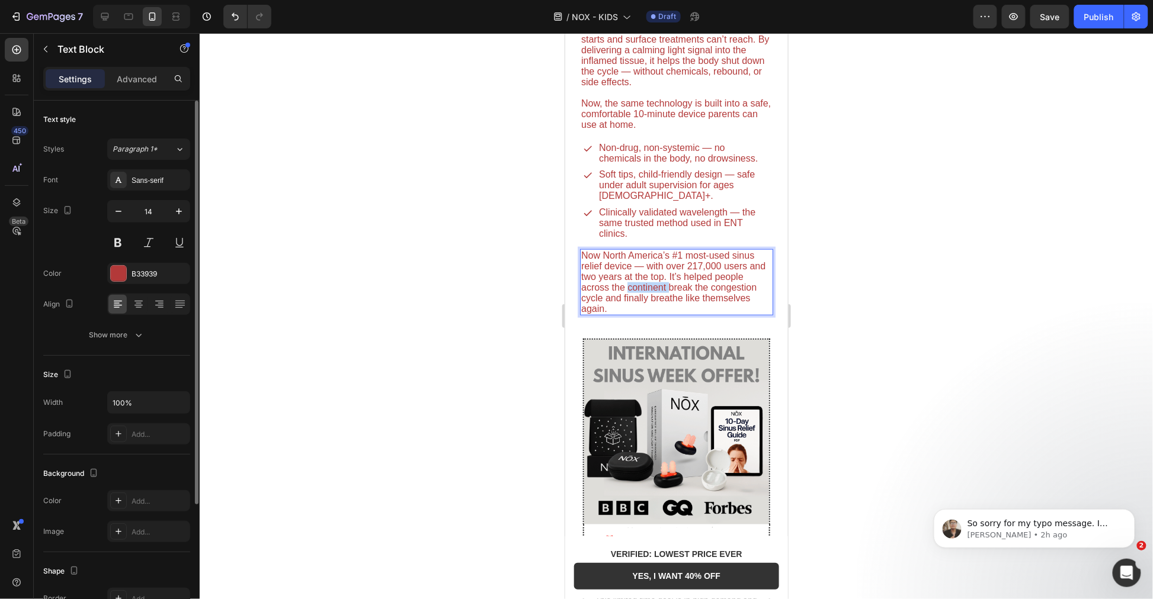
click at [660, 292] on span "Now North America’s #1 most-used sinus relief device — with over 217,000 users …" at bounding box center [673, 281] width 184 height 63
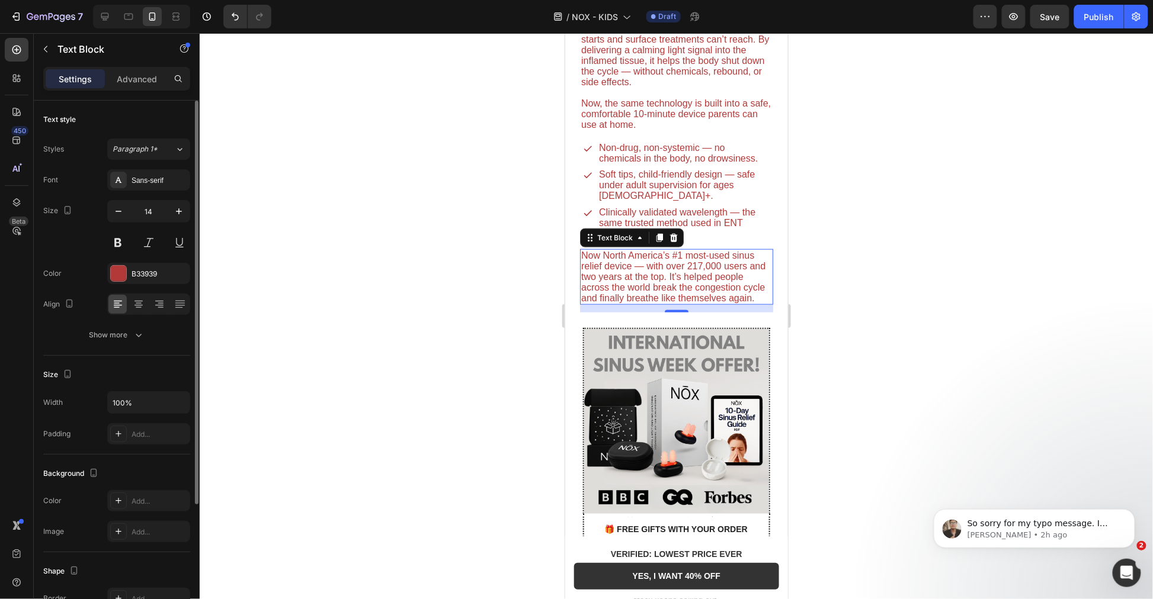
click at [848, 294] on div at bounding box center [676, 316] width 953 height 566
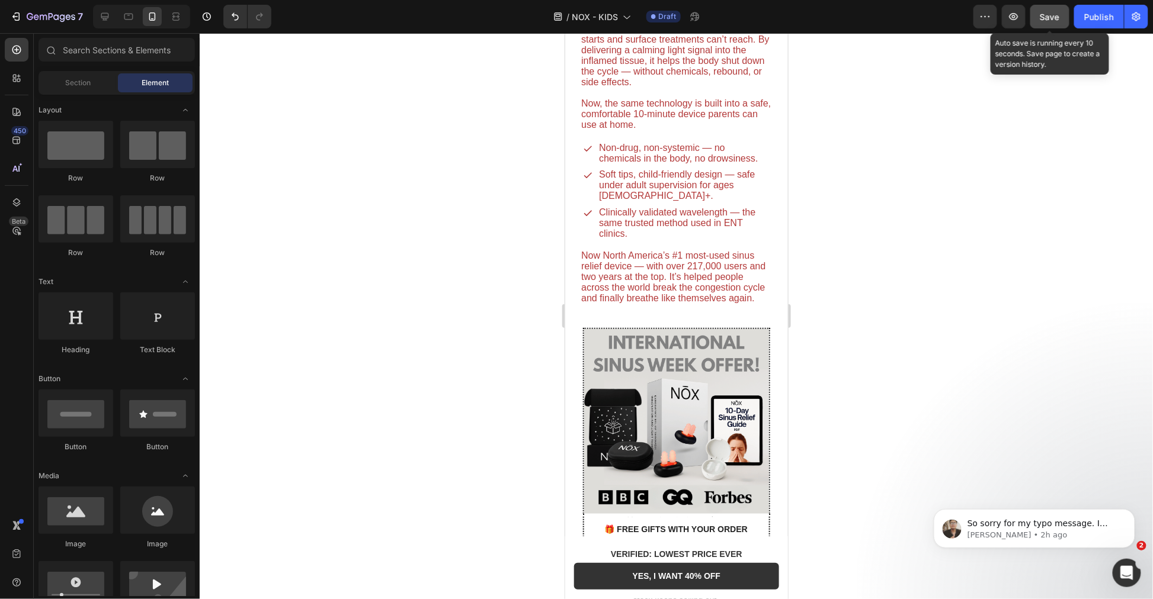
click at [1063, 15] on button "Save" at bounding box center [1049, 17] width 39 height 24
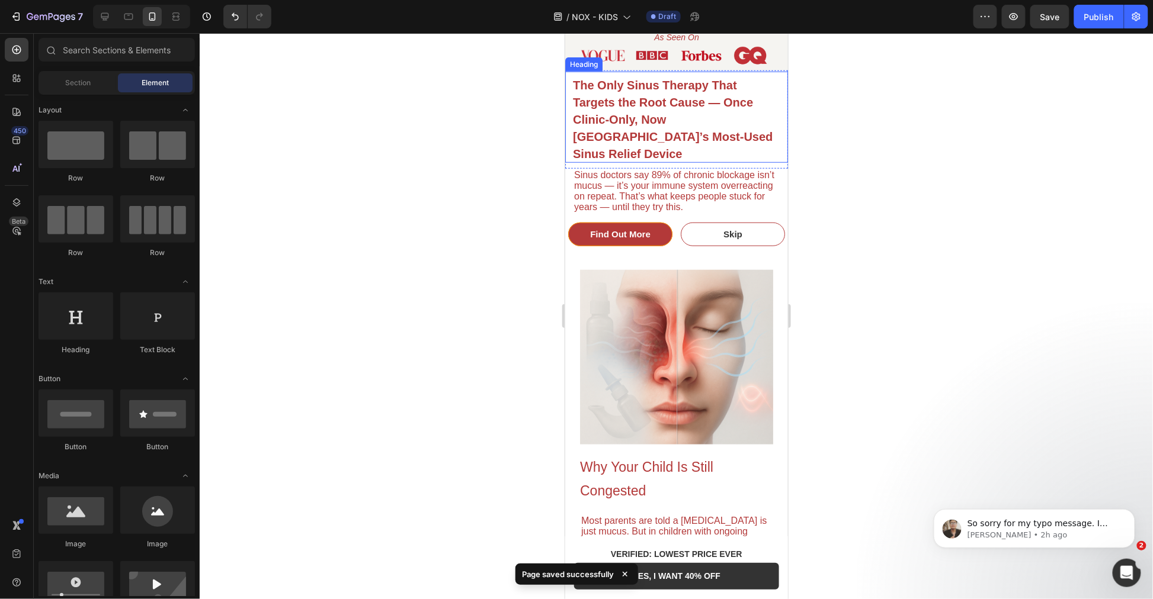
scroll to position [395, 0]
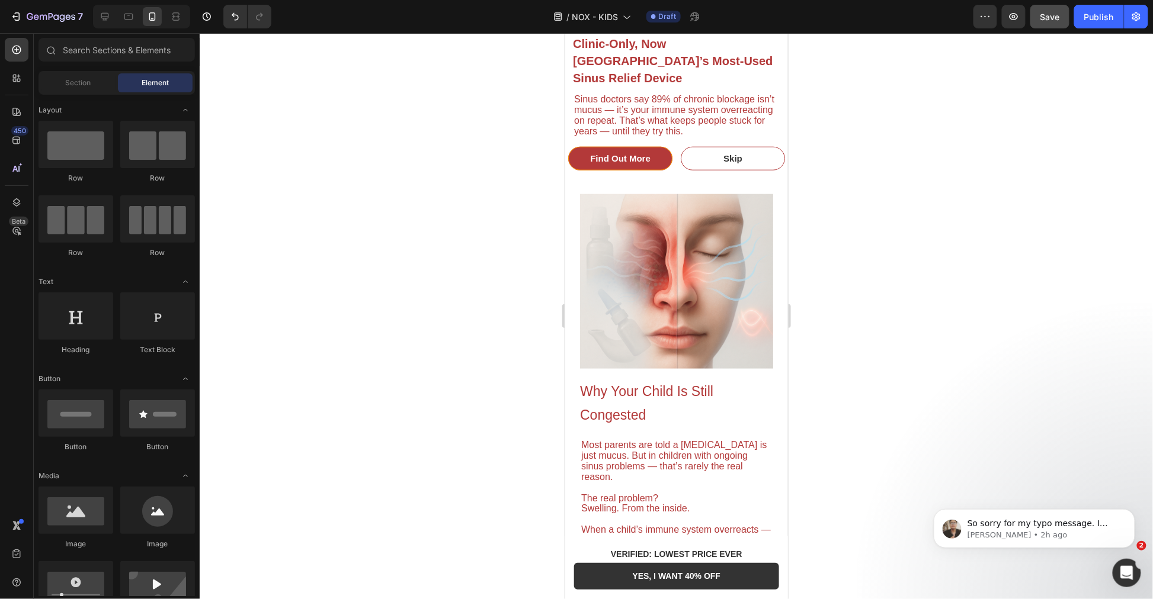
click at [1048, 22] on div "Save" at bounding box center [1050, 17] width 20 height 12
click at [601, 383] on span "Why Your Child Is Still Congested" at bounding box center [645, 402] width 133 height 39
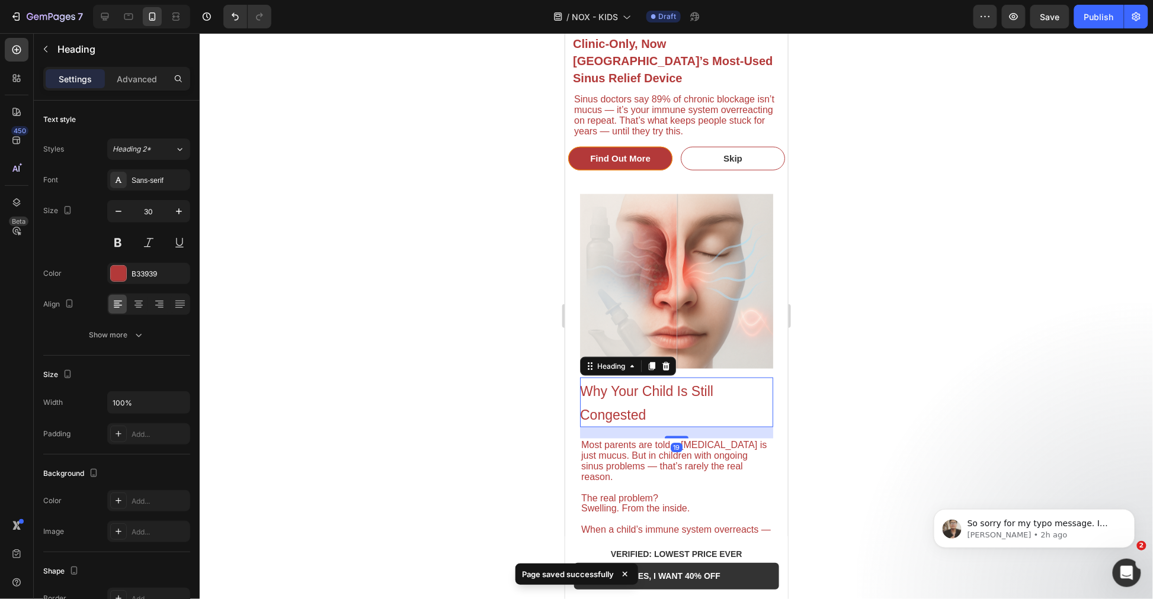
click at [618, 377] on h2 "Why Your Child Is Still Congested" at bounding box center [675, 402] width 193 height 50
click at [618, 379] on p "Why Your Child Is Still Congested" at bounding box center [675, 402] width 193 height 47
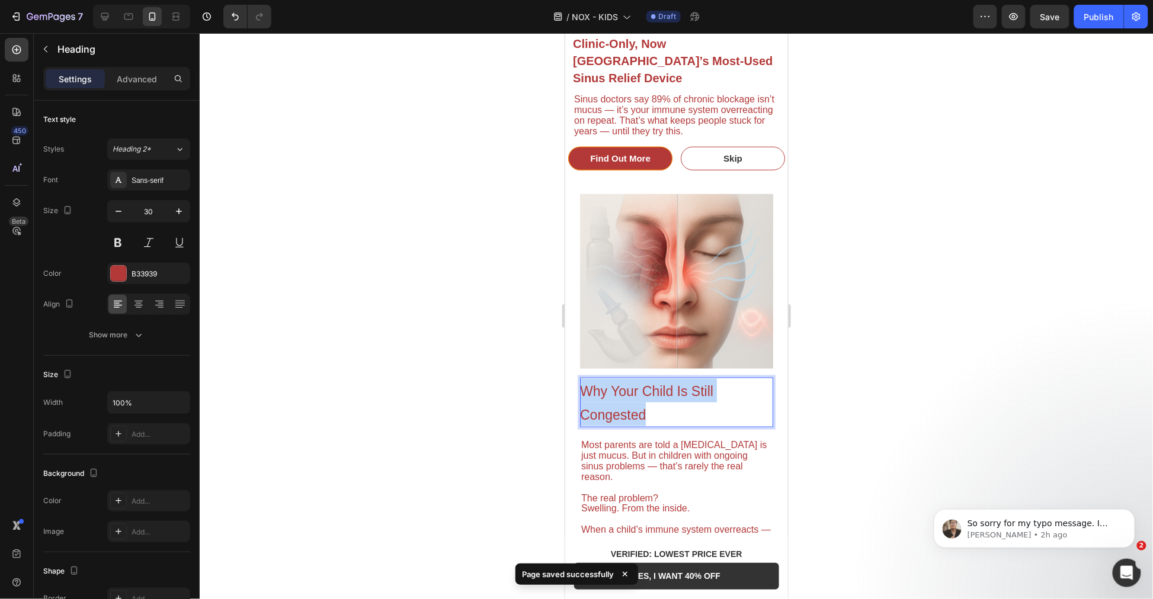
click at [618, 379] on p "Why Your Child Is Still Congested" at bounding box center [675, 402] width 193 height 47
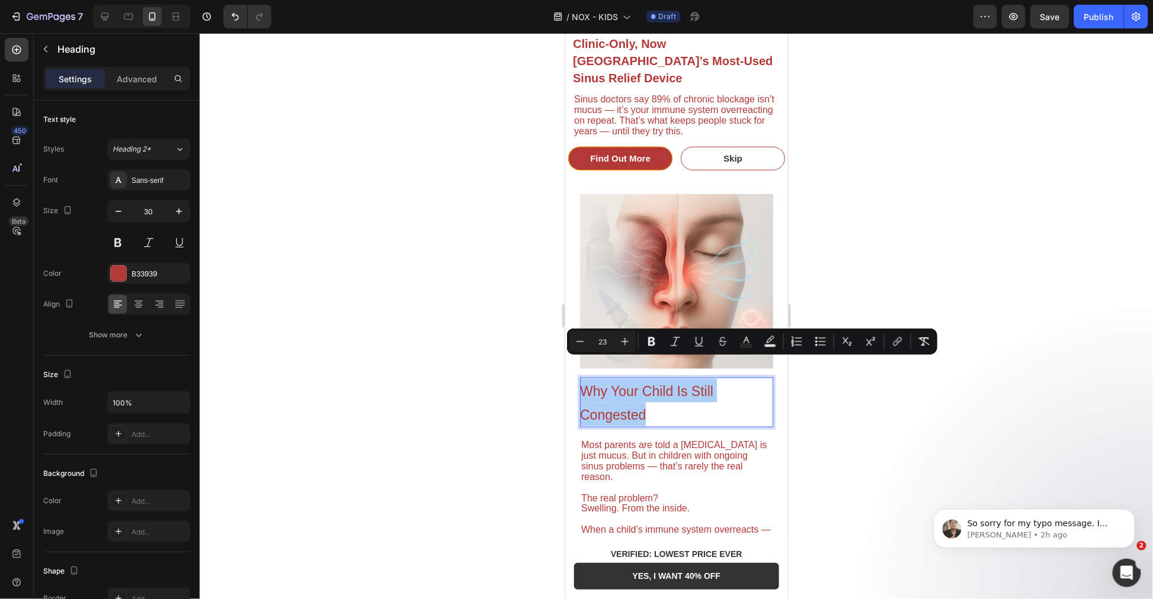
click at [1001, 72] on div at bounding box center [676, 316] width 953 height 566
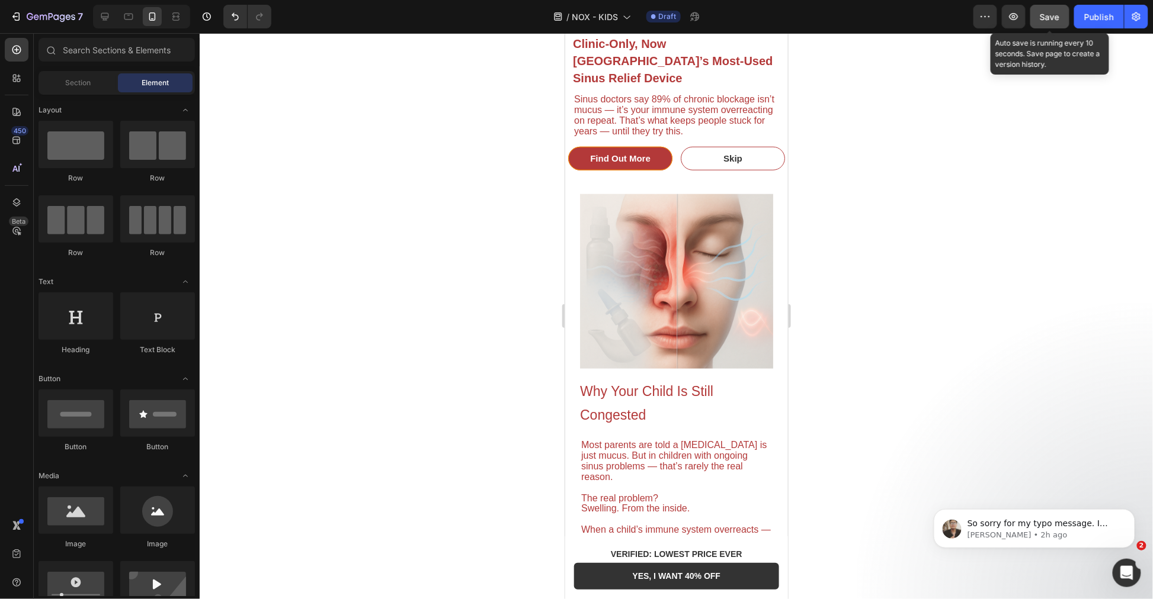
click at [1039, 14] on button "Save" at bounding box center [1049, 17] width 39 height 24
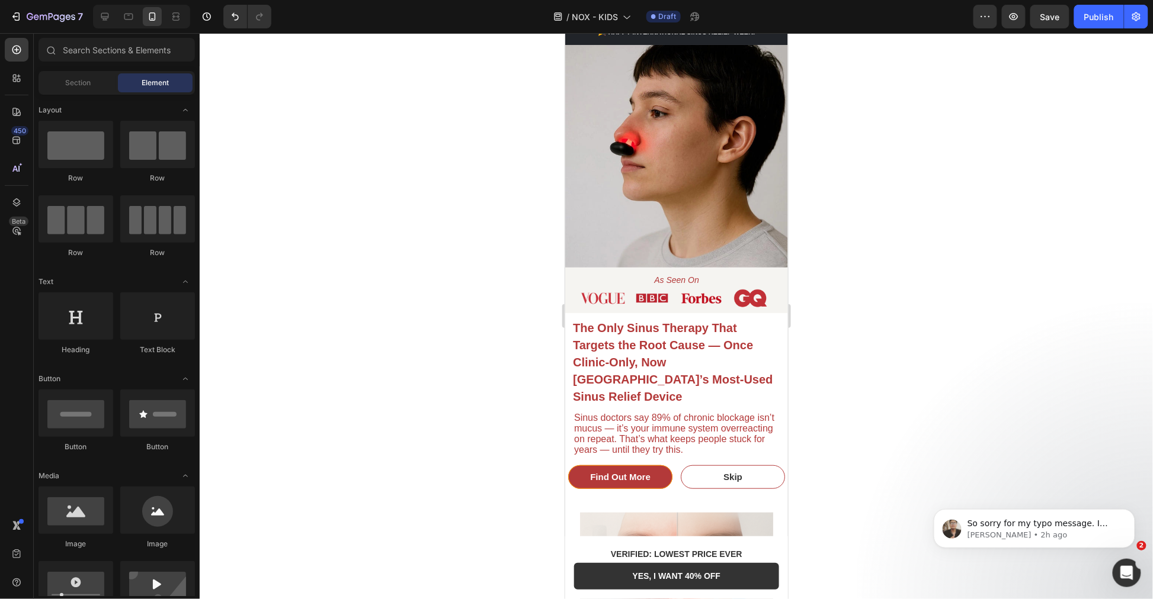
scroll to position [90, 0]
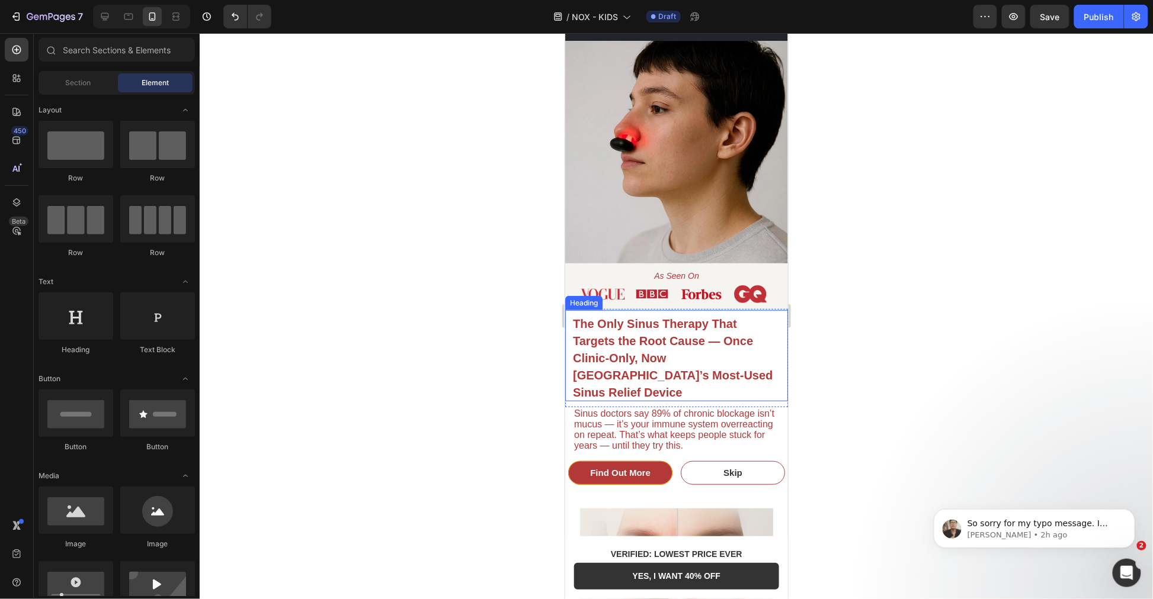
click at [651, 408] on span "Sinus doctors say 89% of chronic blockage isn’t mucus — it’s your immune system…" at bounding box center [673, 429] width 200 height 42
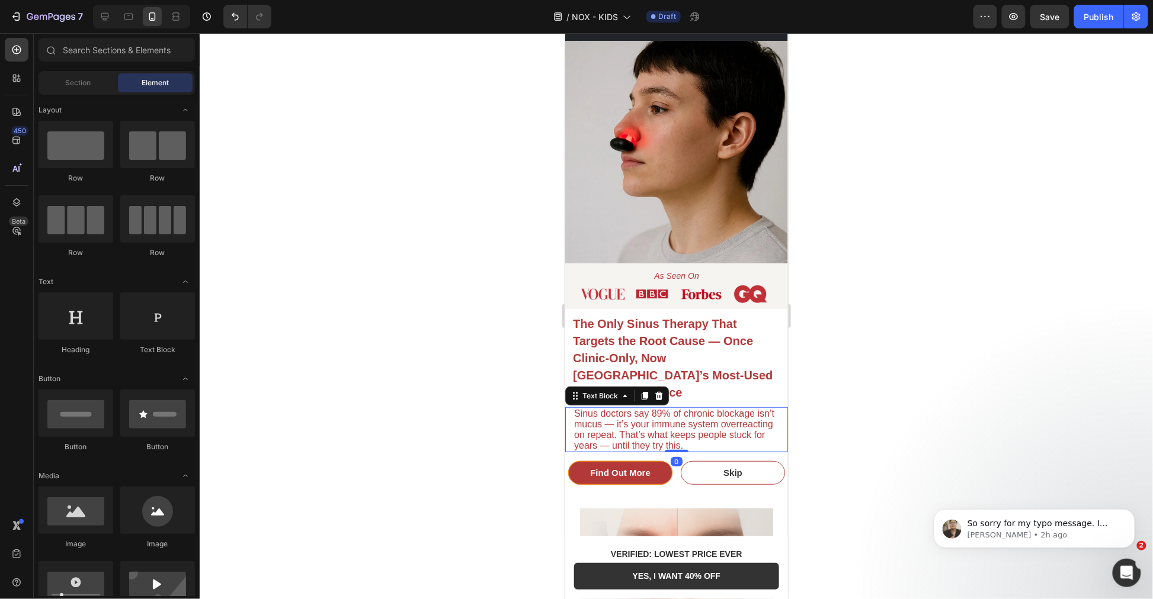
click at [651, 408] on span "Sinus doctors say 89% of chronic blockage isn’t mucus — it’s your immune system…" at bounding box center [673, 429] width 200 height 42
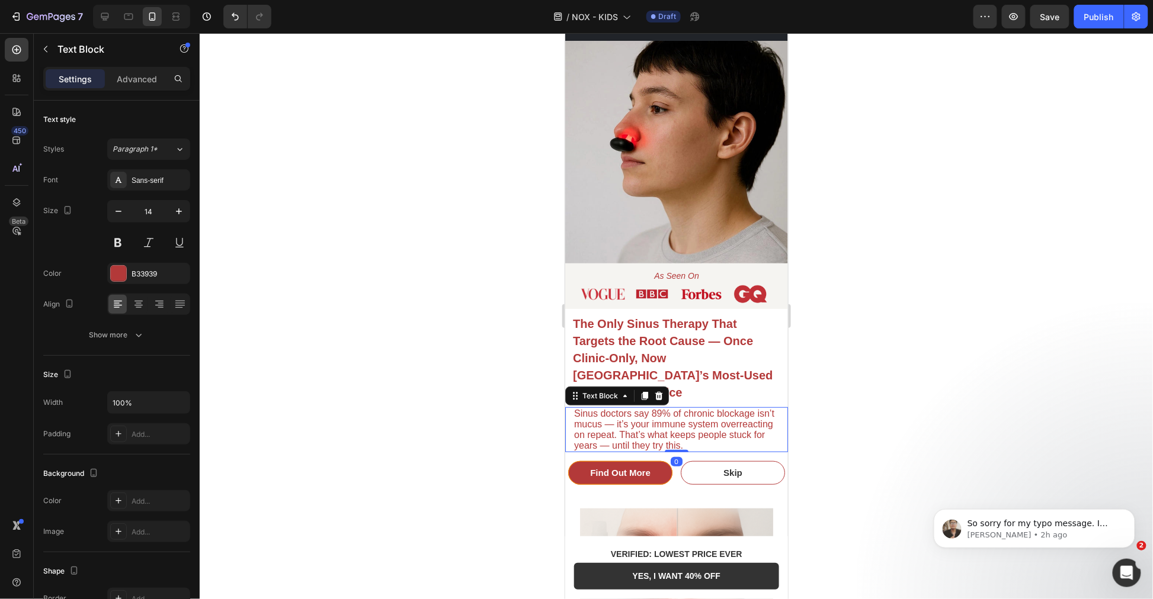
click at [651, 408] on span "Sinus doctors say 89% of chronic blockage isn’t mucus — it’s your immune system…" at bounding box center [673, 429] width 200 height 42
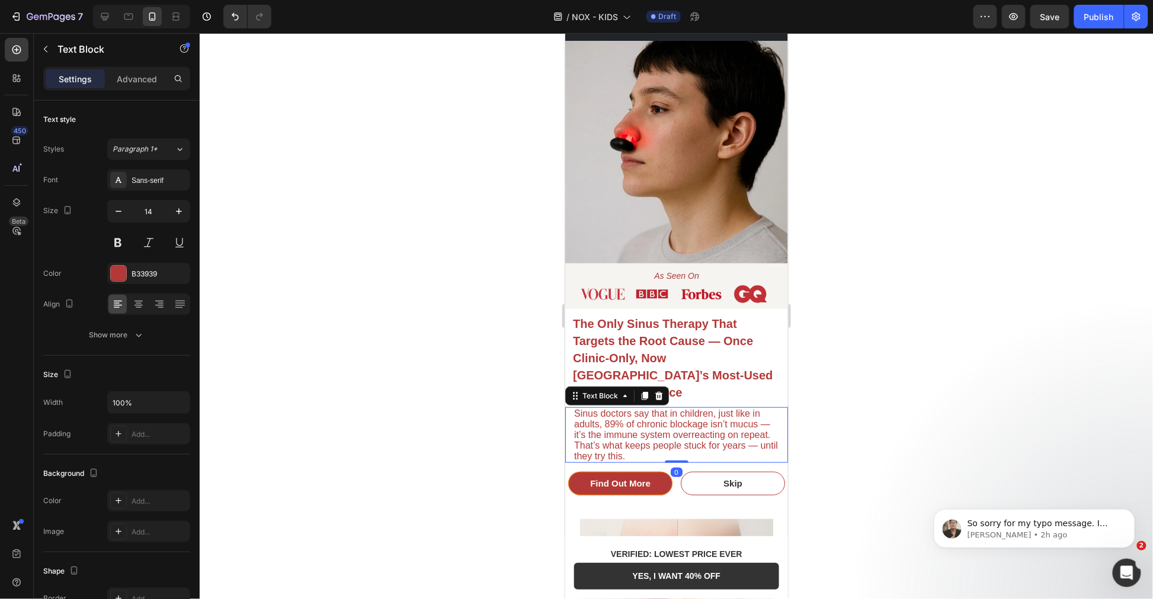
click at [925, 404] on div at bounding box center [676, 316] width 953 height 566
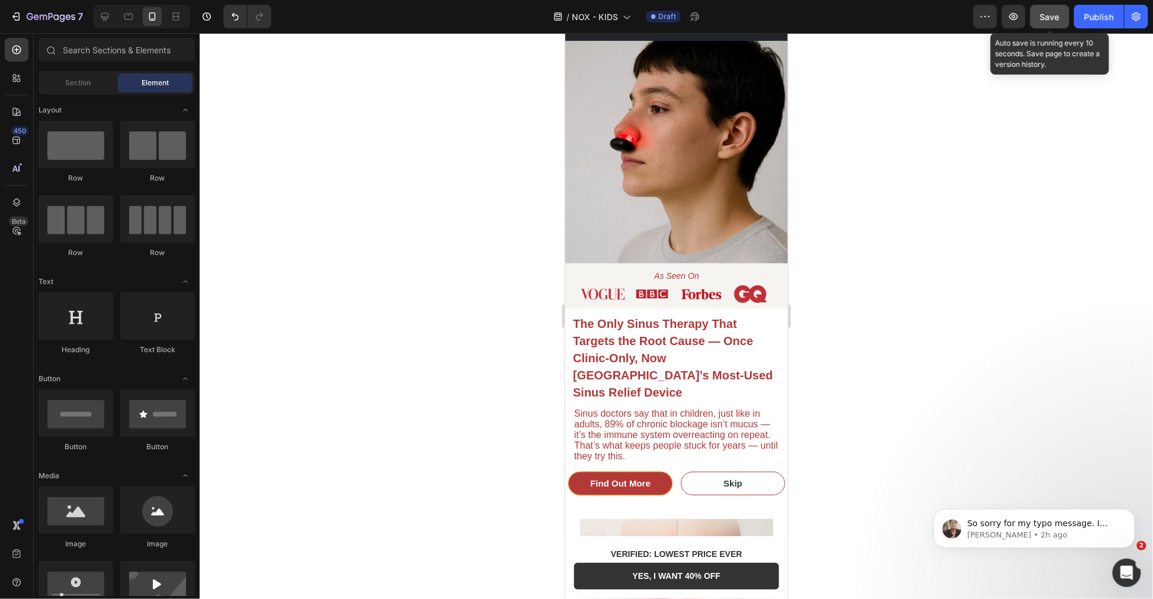
click at [1050, 22] on div "Save" at bounding box center [1050, 17] width 20 height 12
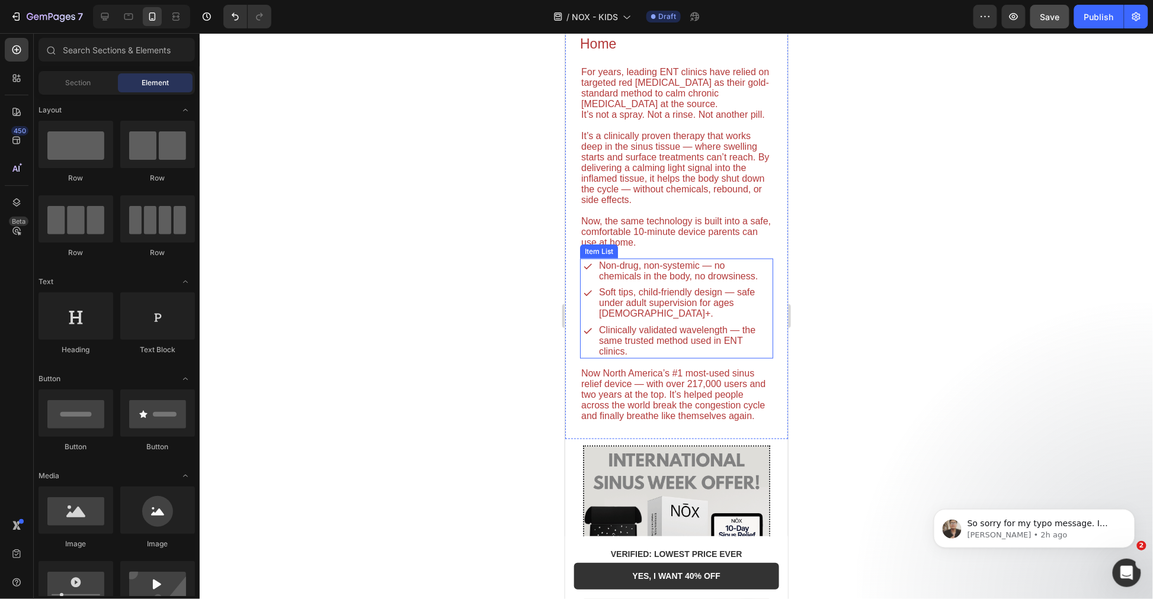
scroll to position [2460, 0]
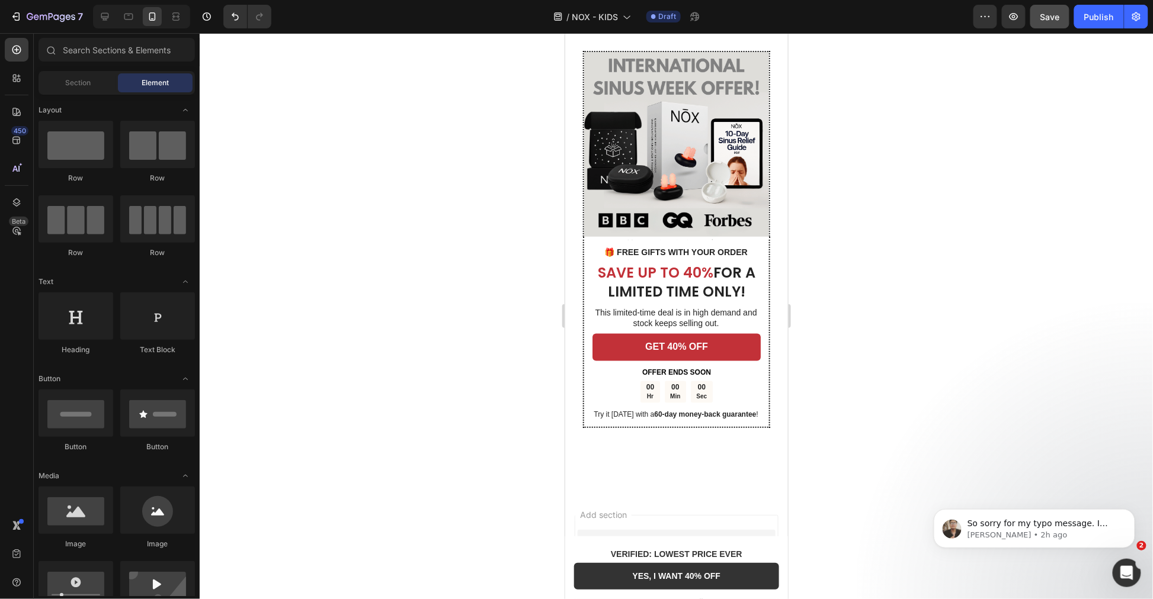
click at [1044, 20] on span "Save" at bounding box center [1050, 17] width 20 height 10
click at [1115, 15] on button "Publish" at bounding box center [1099, 17] width 50 height 24
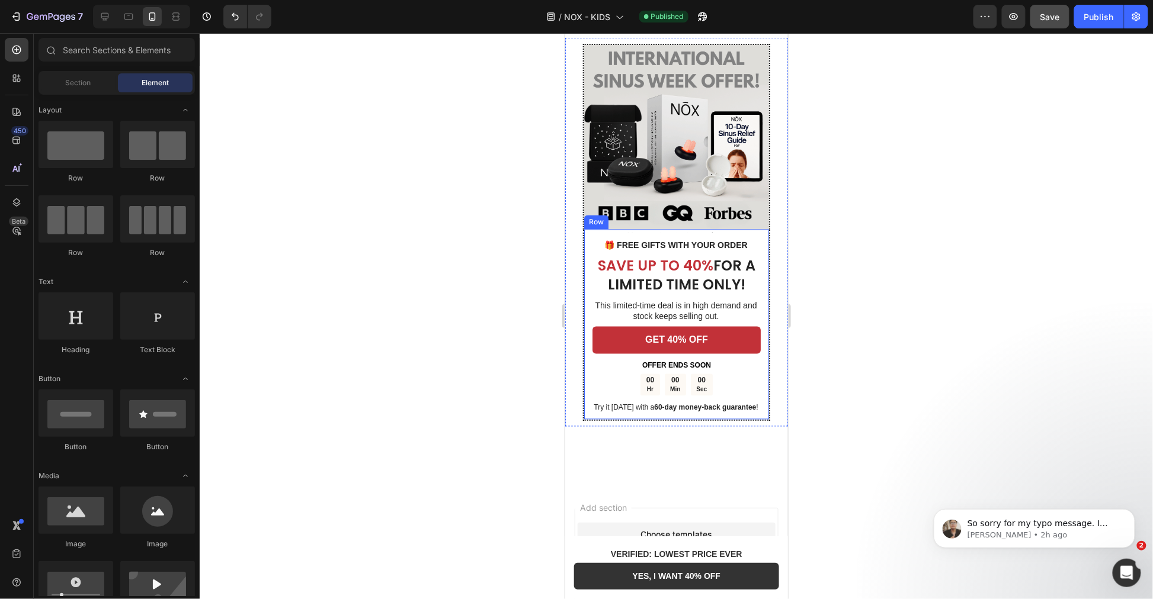
scroll to position [2204, 0]
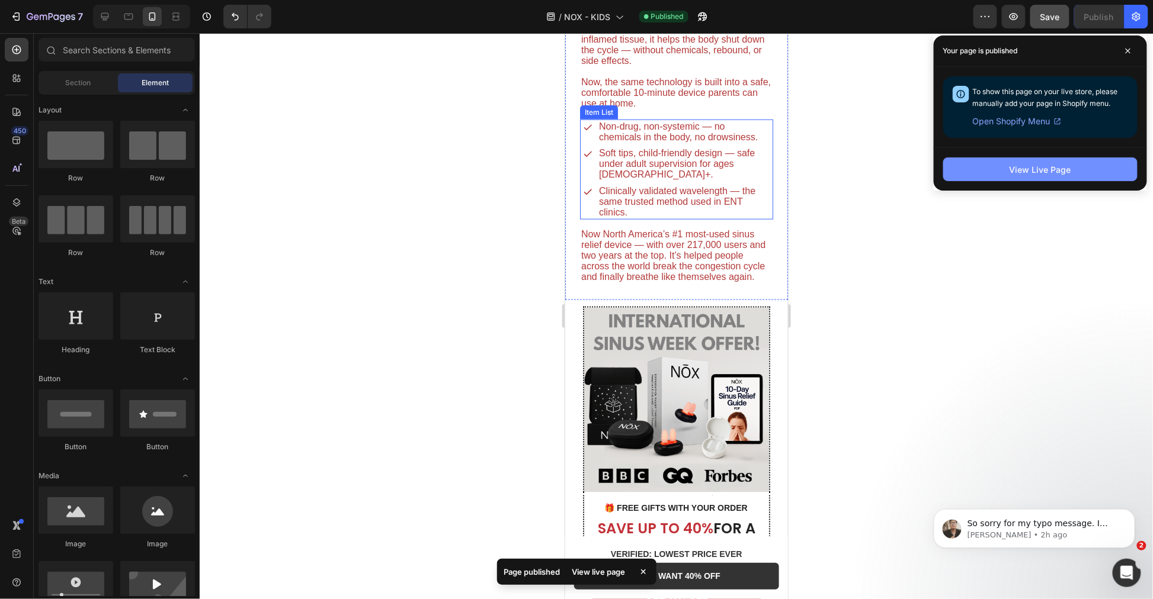
click at [1040, 166] on div "View Live Page" at bounding box center [1040, 169] width 62 height 12
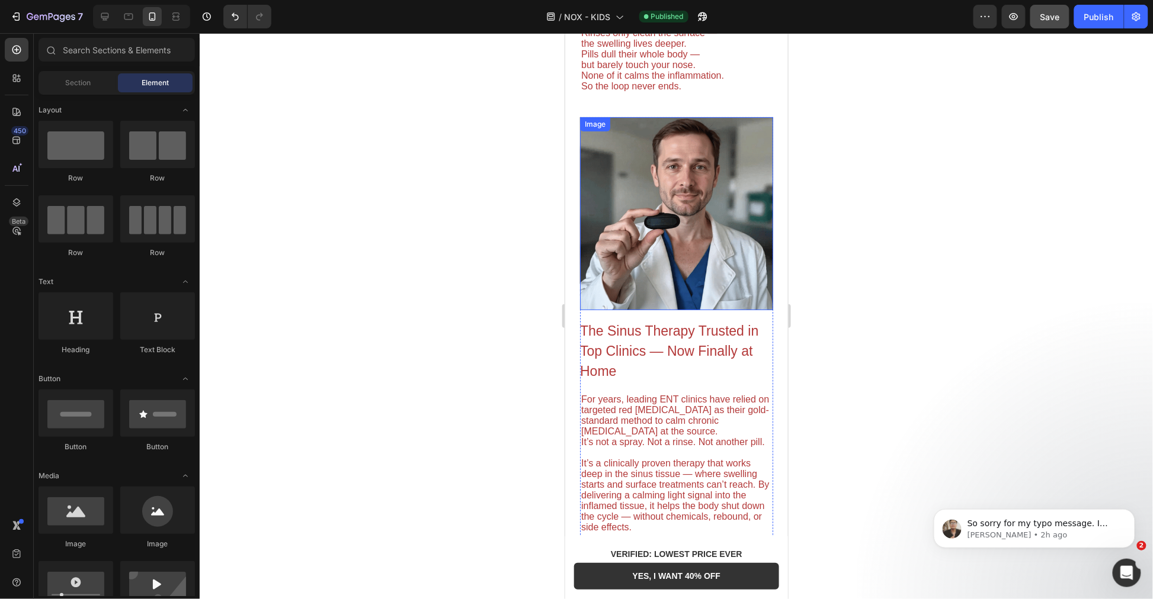
scroll to position [1413, 0]
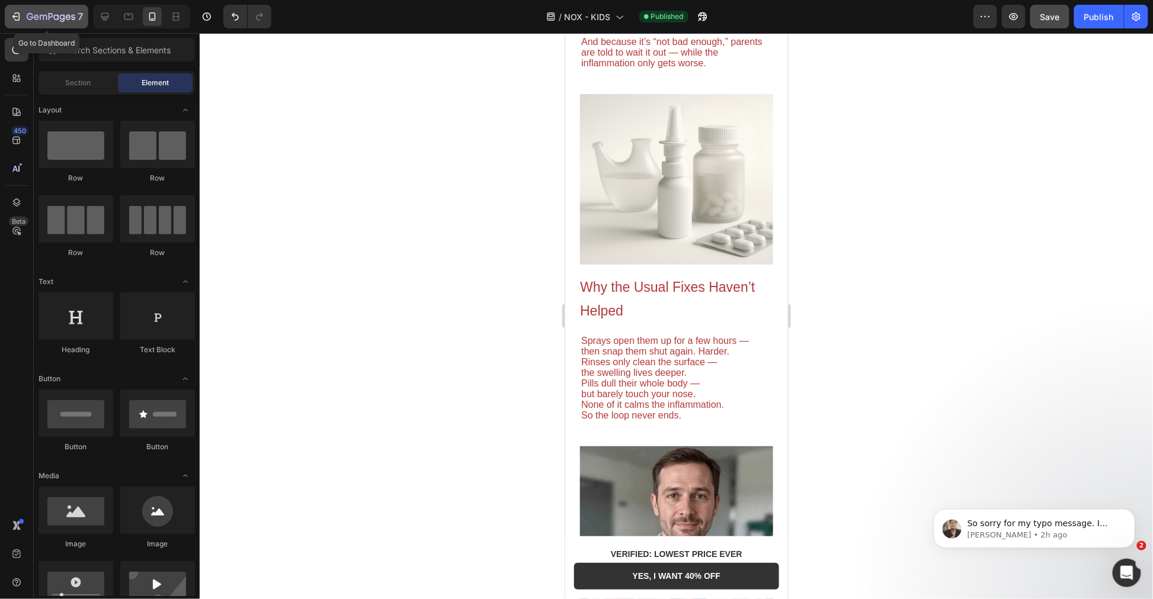
click at [24, 11] on div "7" at bounding box center [46, 16] width 73 height 14
